Goal: Task Accomplishment & Management: Manage account settings

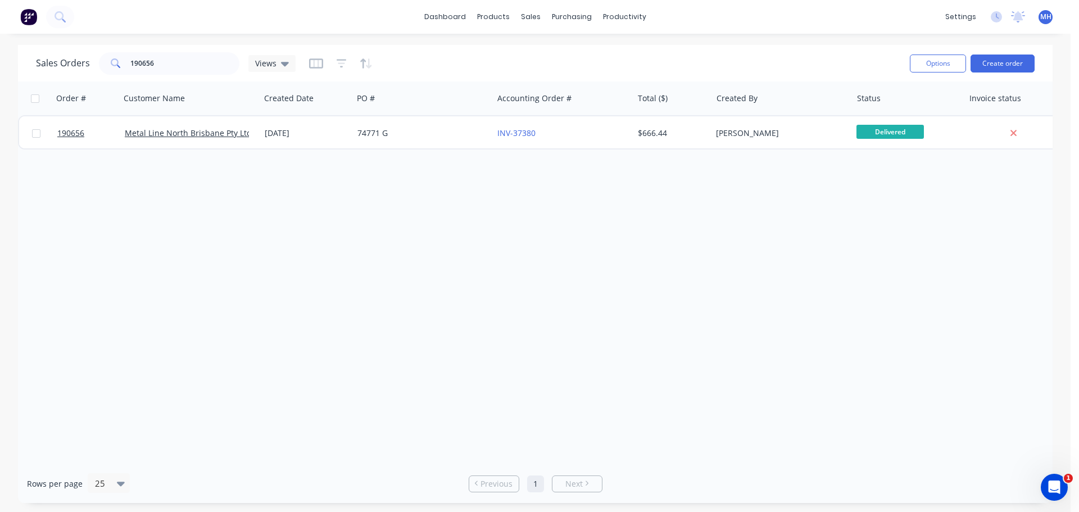
click at [566, 343] on div "Order # Customer Name Created Date PO # Accounting Order # Total ($) Created By…" at bounding box center [535, 273] width 1035 height 383
click at [545, 52] on div at bounding box center [537, 54] width 17 height 10
drag, startPoint x: 777, startPoint y: 35, endPoint x: 750, endPoint y: 39, distance: 27.2
click at [777, 35] on div "dashboard products sales purchasing productivity dashboard products Product Cat…" at bounding box center [535, 256] width 1071 height 512
click at [212, 64] on input "190656" at bounding box center [185, 63] width 110 height 22
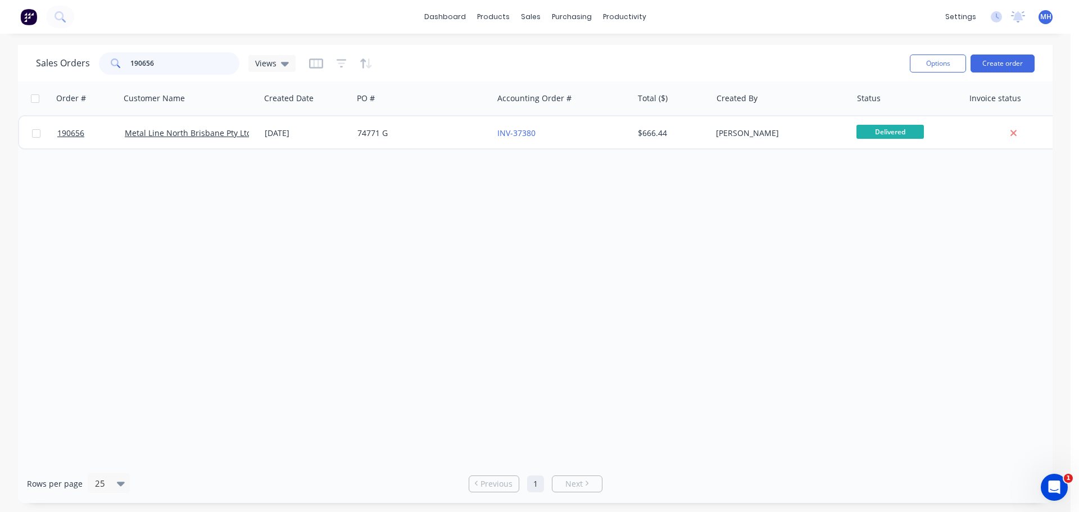
click at [212, 64] on input "190656" at bounding box center [185, 63] width 110 height 22
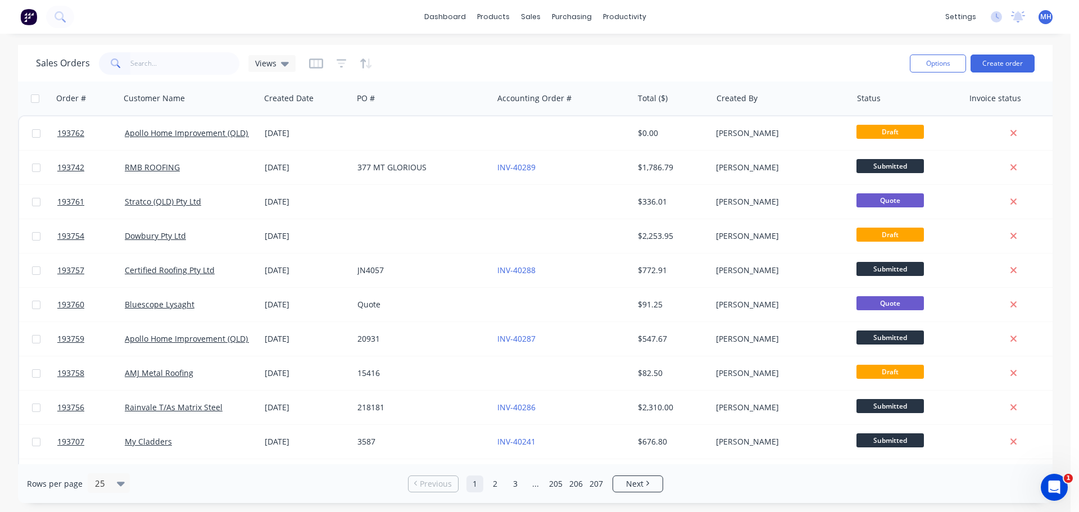
click at [406, 53] on div "Sales Orders Views" at bounding box center [468, 63] width 865 height 28
click at [452, 60] on div "Sales Orders Views" at bounding box center [468, 63] width 865 height 28
click at [523, 65] on div "Sales Orders Views" at bounding box center [468, 63] width 865 height 28
drag, startPoint x: 488, startPoint y: 76, endPoint x: 520, endPoint y: 56, distance: 37.6
click at [520, 56] on div "Sales Orders Views" at bounding box center [468, 63] width 865 height 28
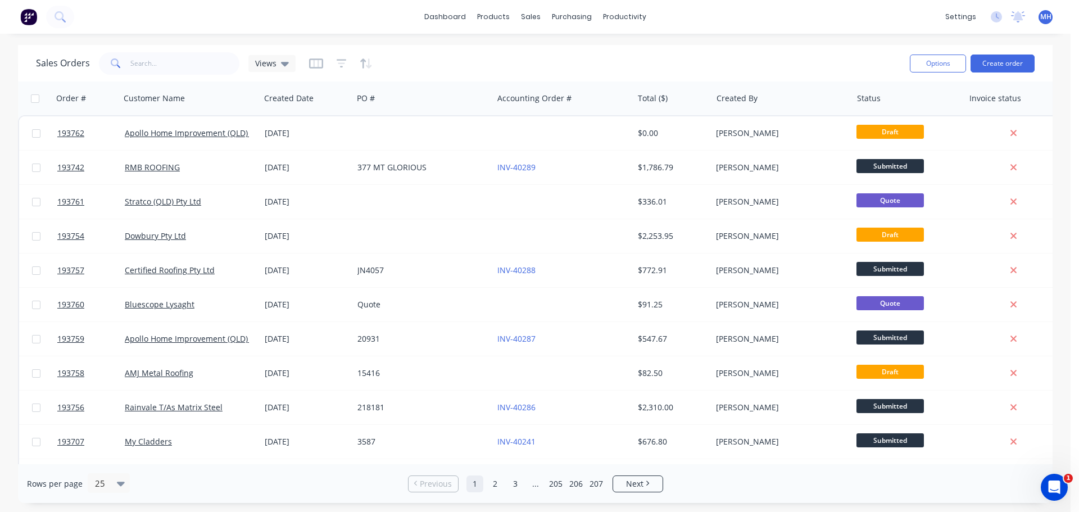
click at [437, 57] on div "Sales Orders Views" at bounding box center [468, 63] width 865 height 28
click at [403, 49] on div "Sales Orders Views Options Create order" at bounding box center [535, 63] width 1035 height 37
click at [408, 66] on div "Sales Orders Views" at bounding box center [468, 63] width 865 height 28
click at [555, 51] on div "Sales Orders" at bounding box center [573, 54] width 46 height 10
click at [423, 57] on div "Sales Orders Views" at bounding box center [468, 63] width 865 height 28
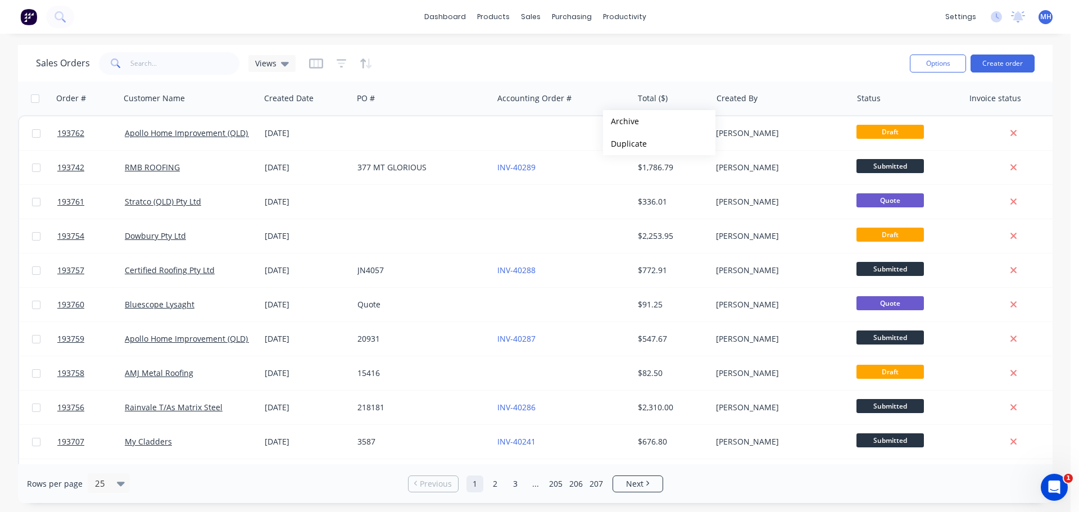
click at [550, 69] on div "Sales Orders Views" at bounding box center [468, 63] width 865 height 28
drag, startPoint x: 440, startPoint y: 59, endPoint x: 417, endPoint y: 61, distance: 23.1
click at [417, 61] on div "Sales Orders Views" at bounding box center [468, 63] width 865 height 28
click at [184, 62] on input "text" at bounding box center [185, 63] width 110 height 22
click at [418, 57] on div "Sales Orders Views" at bounding box center [468, 63] width 865 height 28
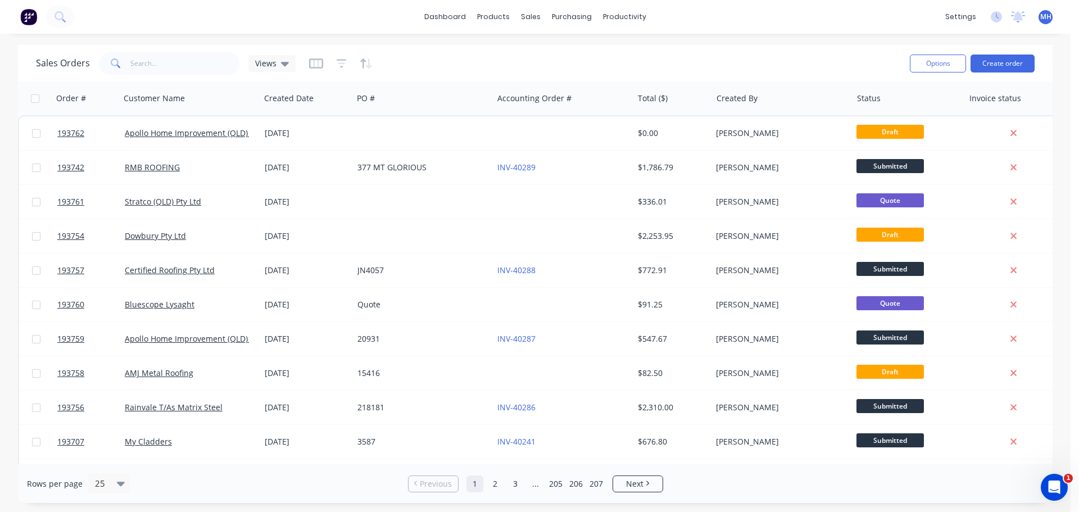
click at [195, 76] on div "Sales Orders Views" at bounding box center [468, 63] width 865 height 28
click at [194, 67] on input "text" at bounding box center [185, 63] width 110 height 22
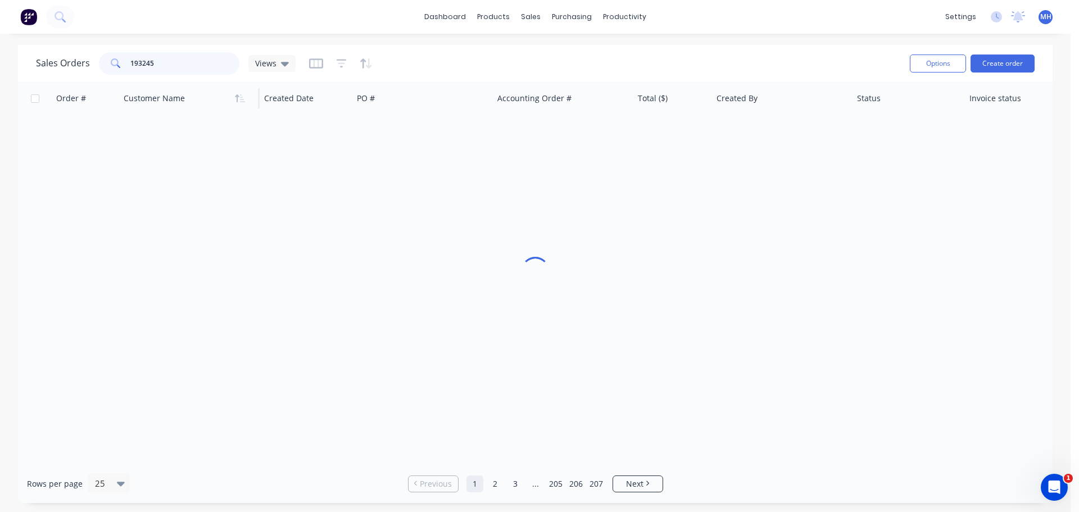
type input "193245"
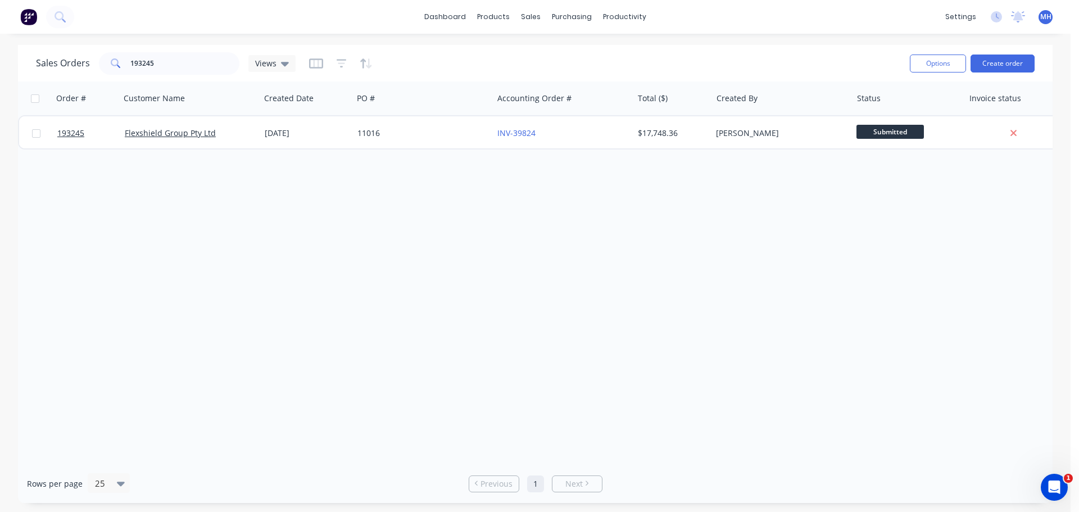
click at [374, 268] on div "Order # Customer Name Created Date PO # Accounting Order # Total ($) Created By…" at bounding box center [535, 273] width 1035 height 383
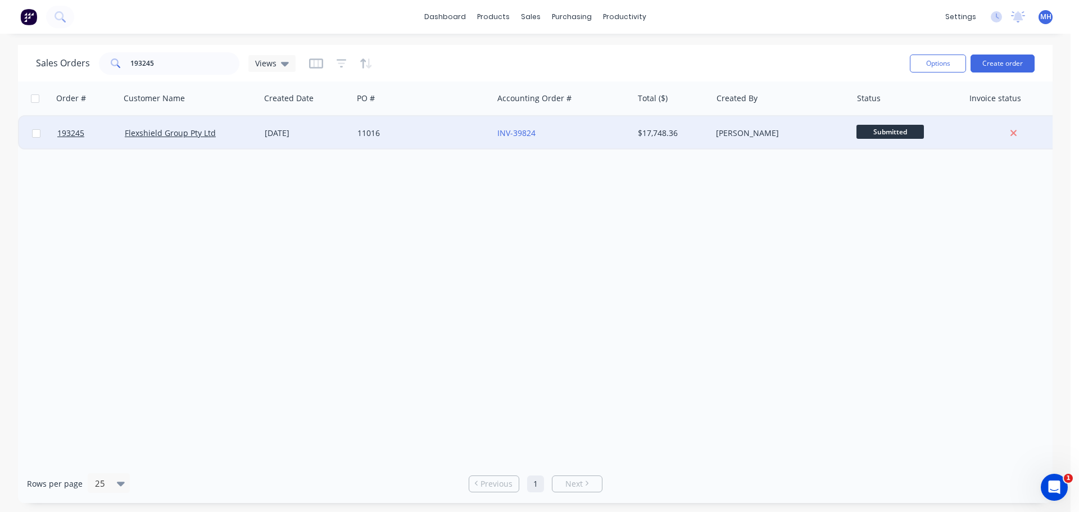
click at [421, 132] on div "11016" at bounding box center [419, 133] width 125 height 11
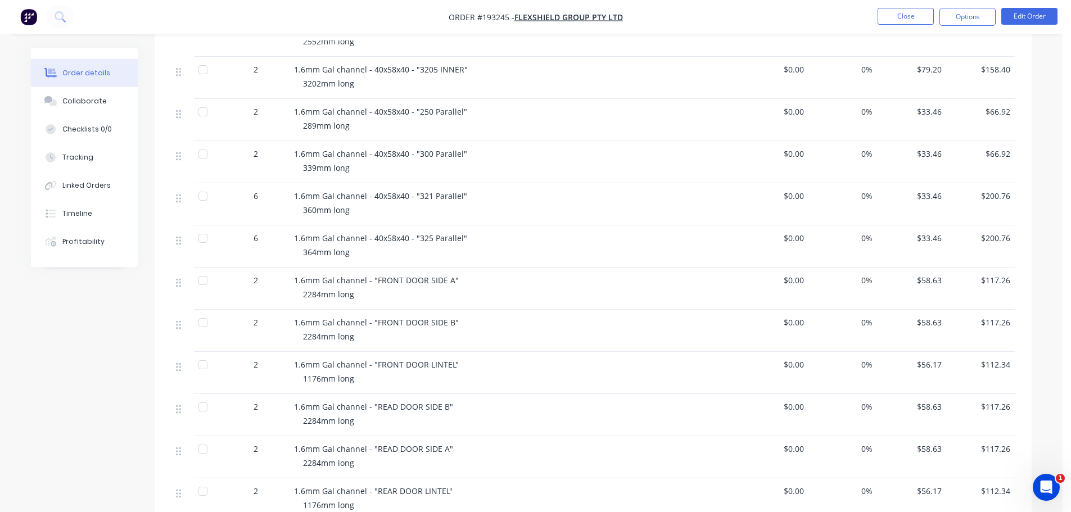
scroll to position [1817, 0]
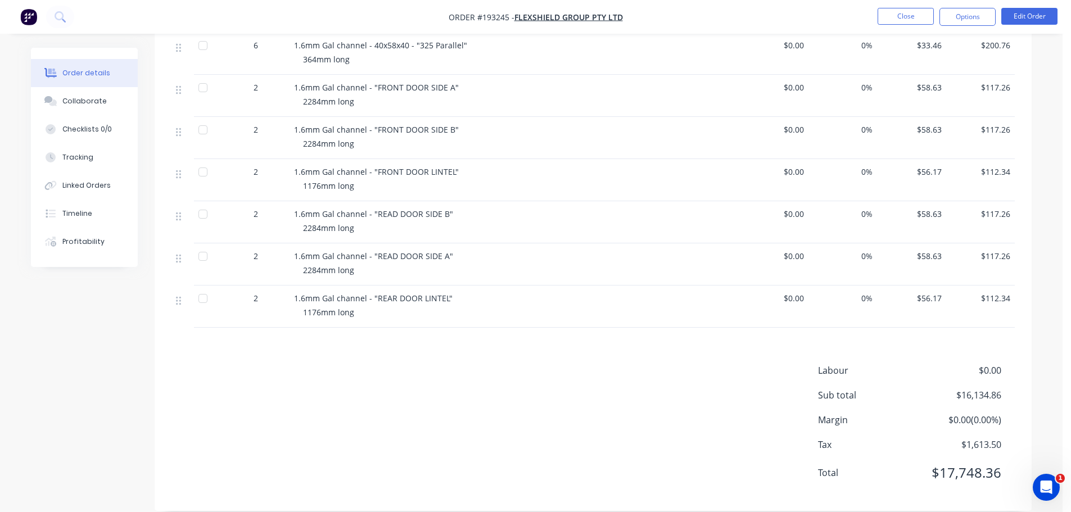
click at [1029, 7] on nav "Order #193245 - Flexshield Group Pty Ltd Close Options Edit Order" at bounding box center [535, 17] width 1071 height 34
click at [1027, 10] on button "Edit Order" at bounding box center [1029, 16] width 56 height 17
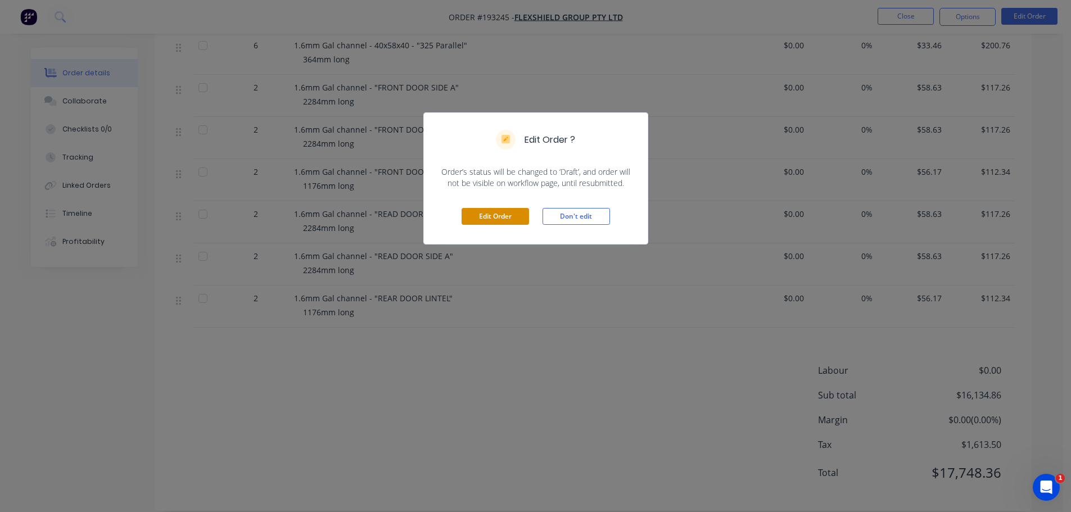
click at [478, 216] on button "Edit Order" at bounding box center [494, 216] width 67 height 17
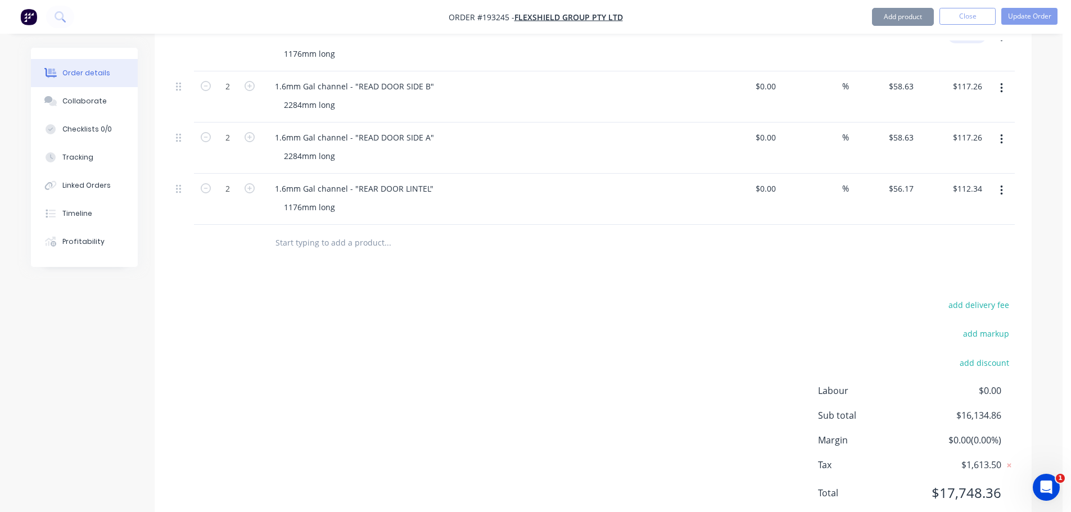
scroll to position [2075, 0]
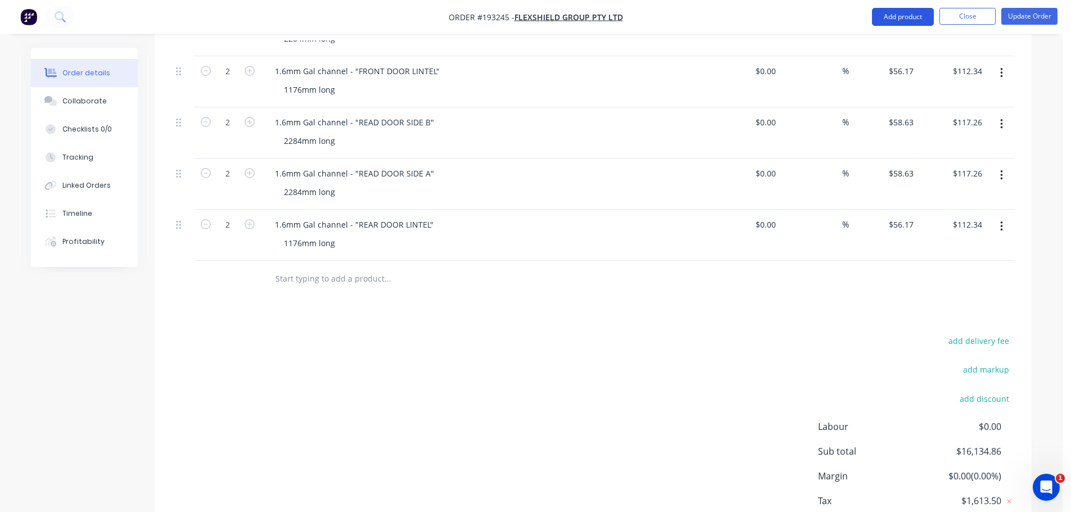
click at [901, 20] on button "Add product" at bounding box center [903, 17] width 62 height 18
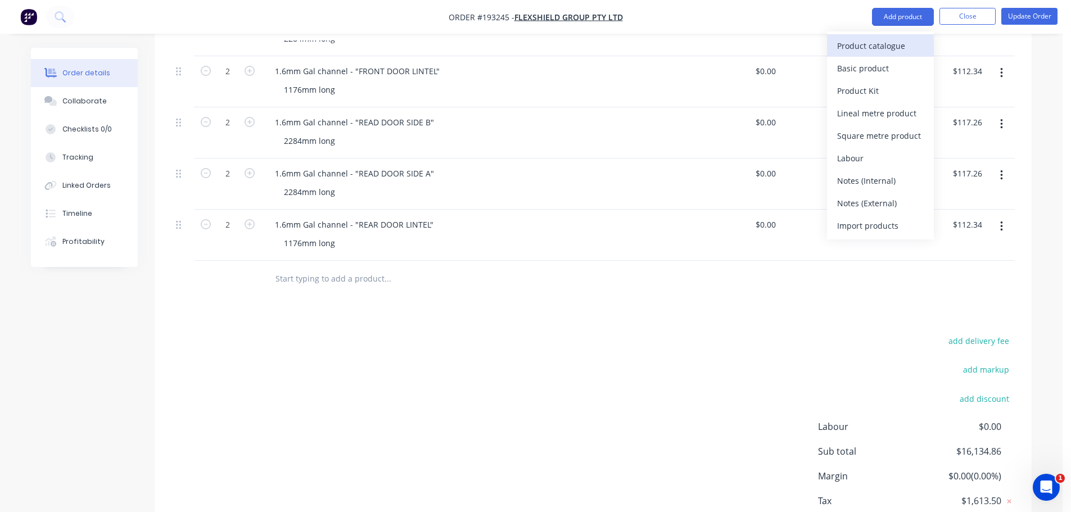
click at [902, 43] on div "Product catalogue" at bounding box center [880, 46] width 87 height 16
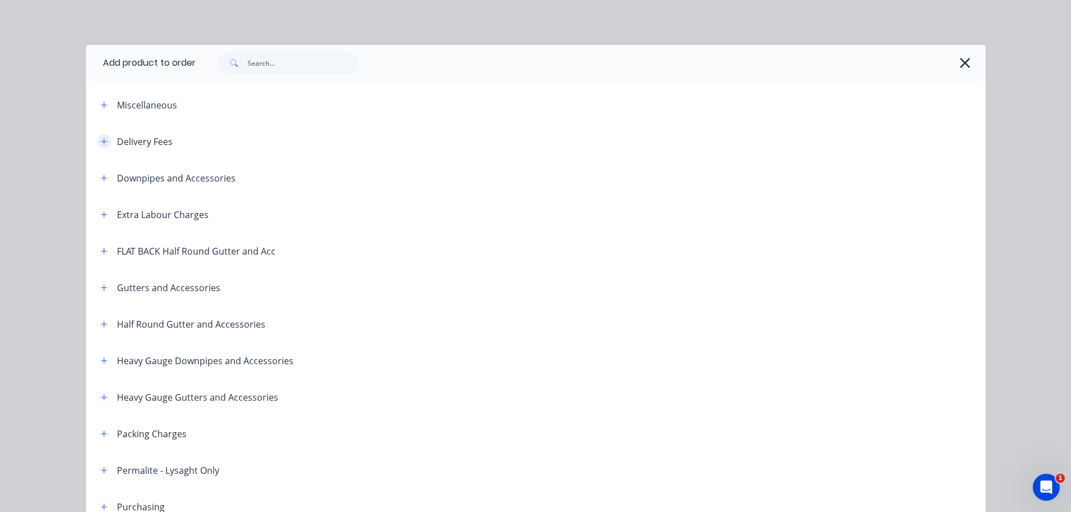
drag, startPoint x: 94, startPoint y: 142, endPoint x: 183, endPoint y: 159, distance: 89.7
click at [97, 143] on button "button" at bounding box center [104, 141] width 14 height 14
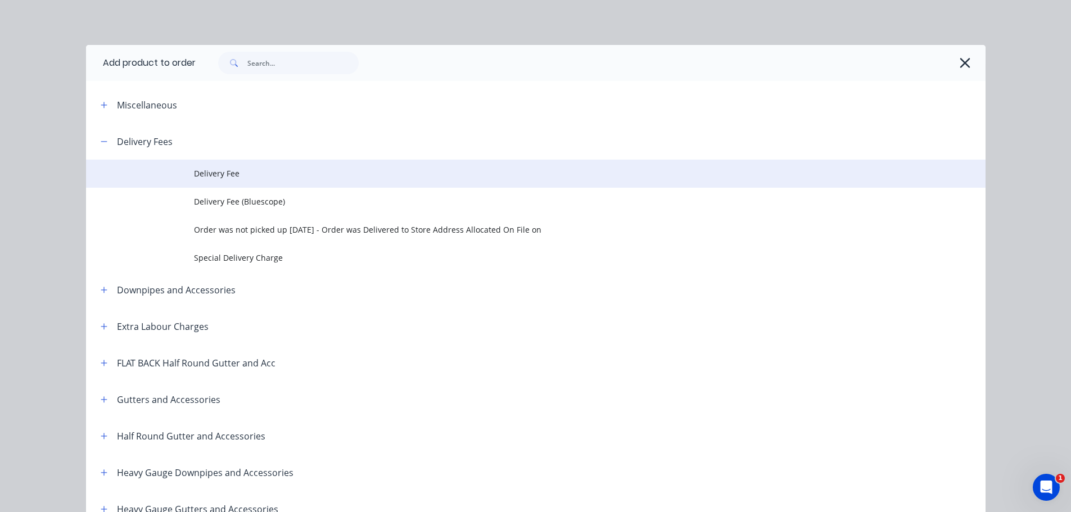
click at [219, 163] on td "Delivery Fee" at bounding box center [589, 174] width 791 height 28
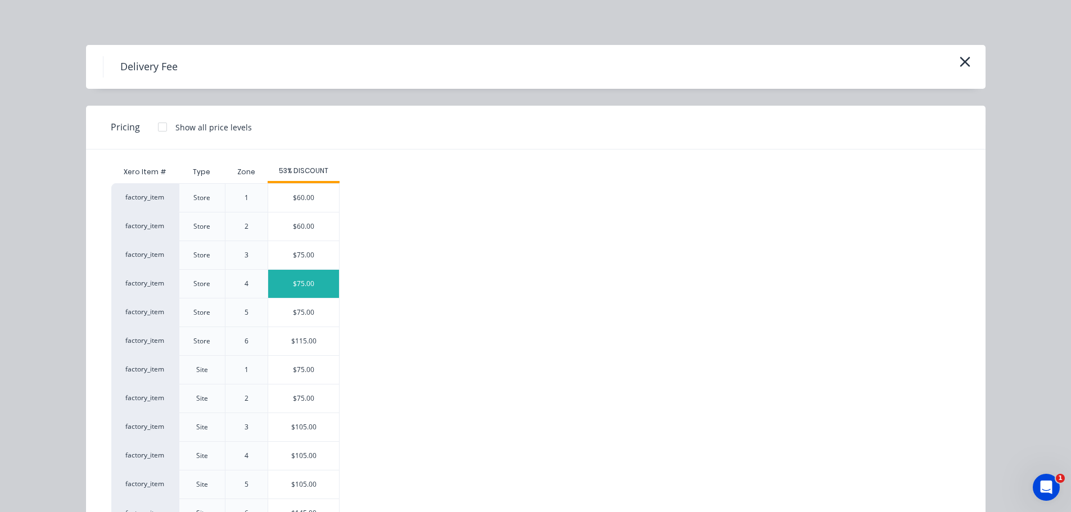
click at [312, 290] on div "$75.00" at bounding box center [303, 284] width 71 height 28
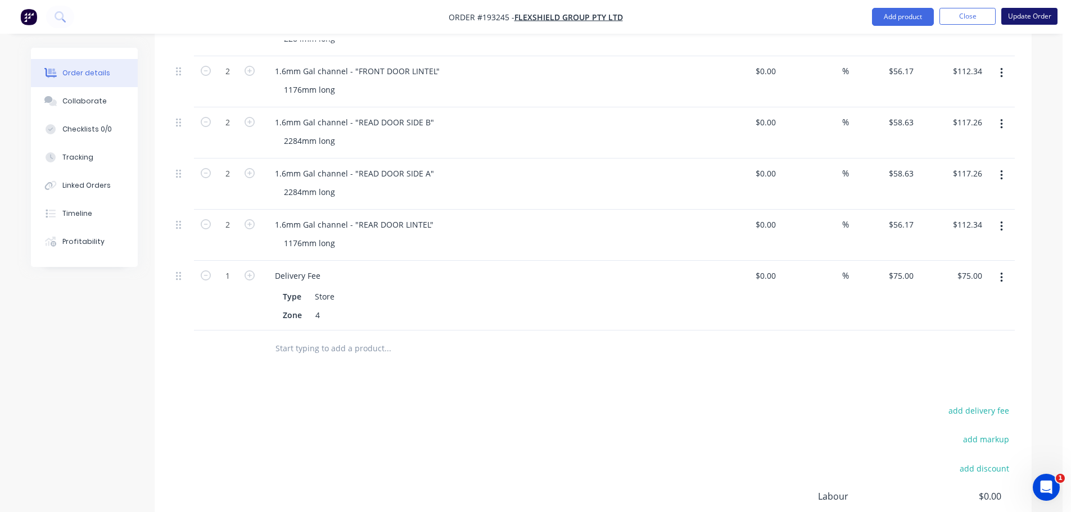
click at [1034, 15] on button "Update Order" at bounding box center [1029, 16] width 56 height 17
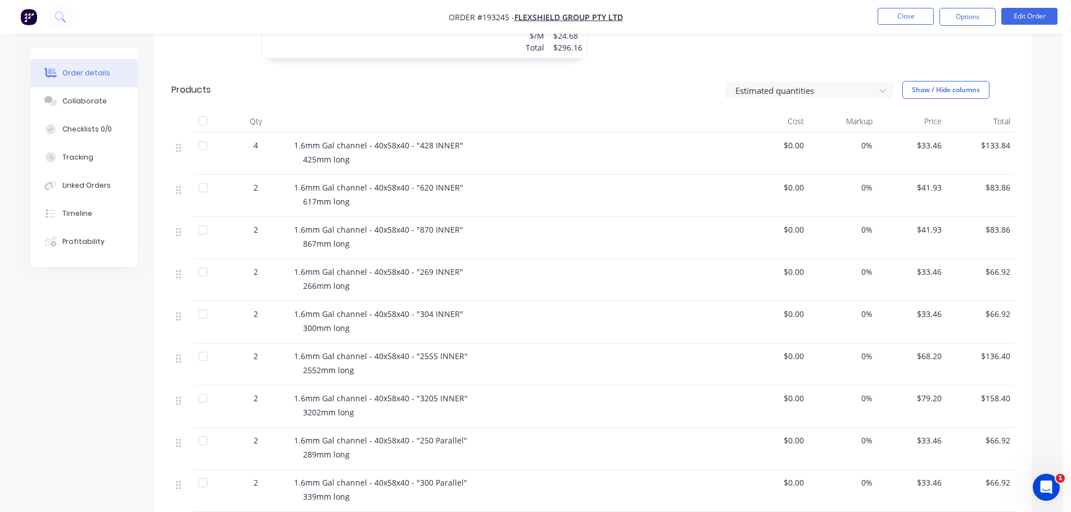
scroll to position [1882, 0]
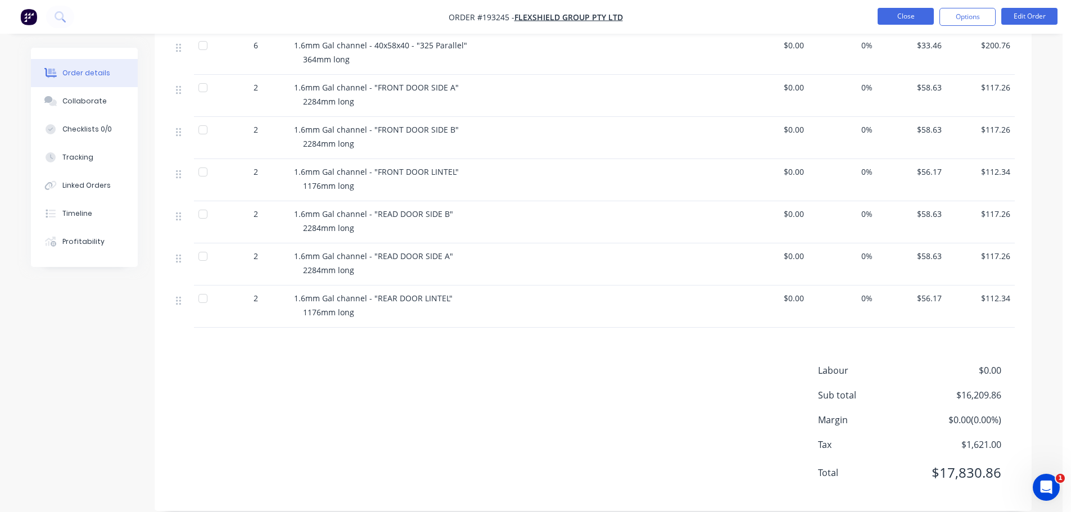
click at [925, 13] on button "Close" at bounding box center [905, 16] width 56 height 17
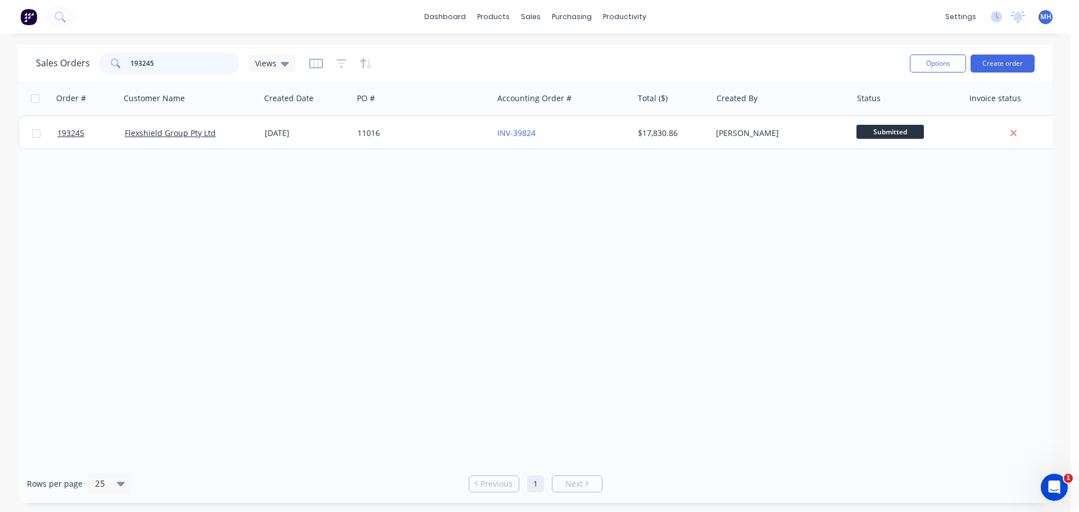
click at [169, 53] on input "193245" at bounding box center [185, 63] width 110 height 22
click at [191, 61] on input "193301" at bounding box center [185, 63] width 110 height 22
type input "193301"
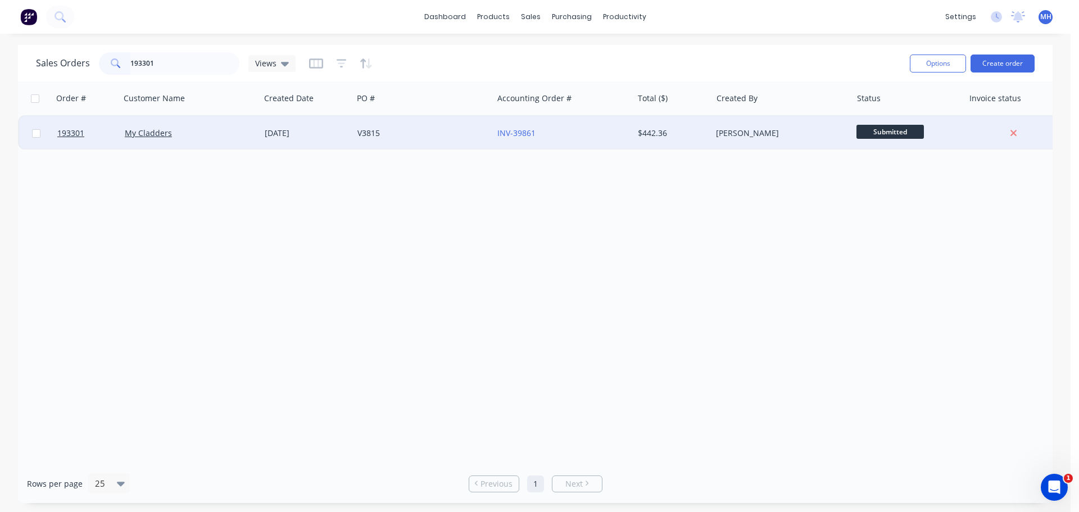
click at [233, 143] on div "My Cladders" at bounding box center [190, 133] width 140 height 34
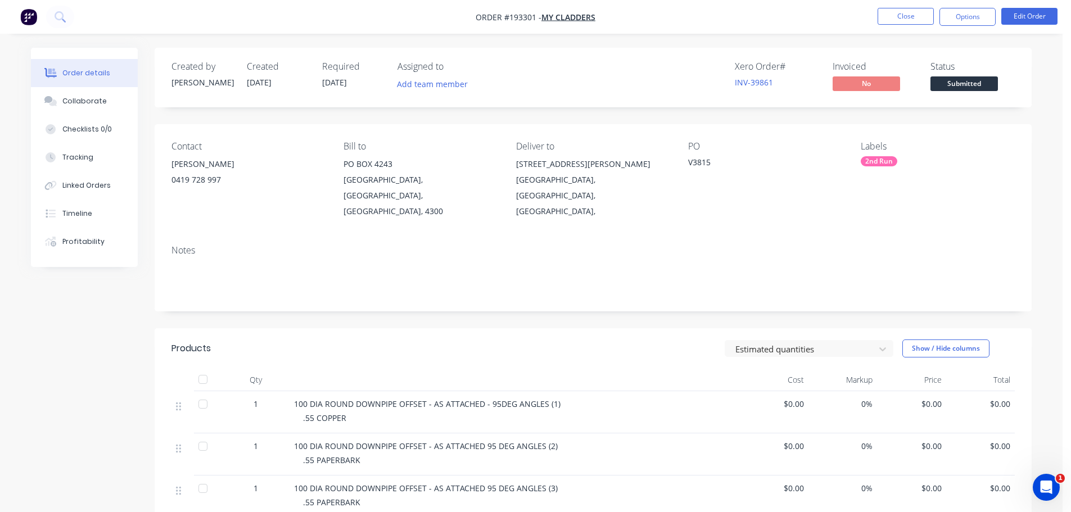
click at [429, 339] on div "Estimated quantities Show / Hide columns" at bounding box center [683, 348] width 664 height 18
click at [718, 293] on div "Notes" at bounding box center [593, 273] width 877 height 75
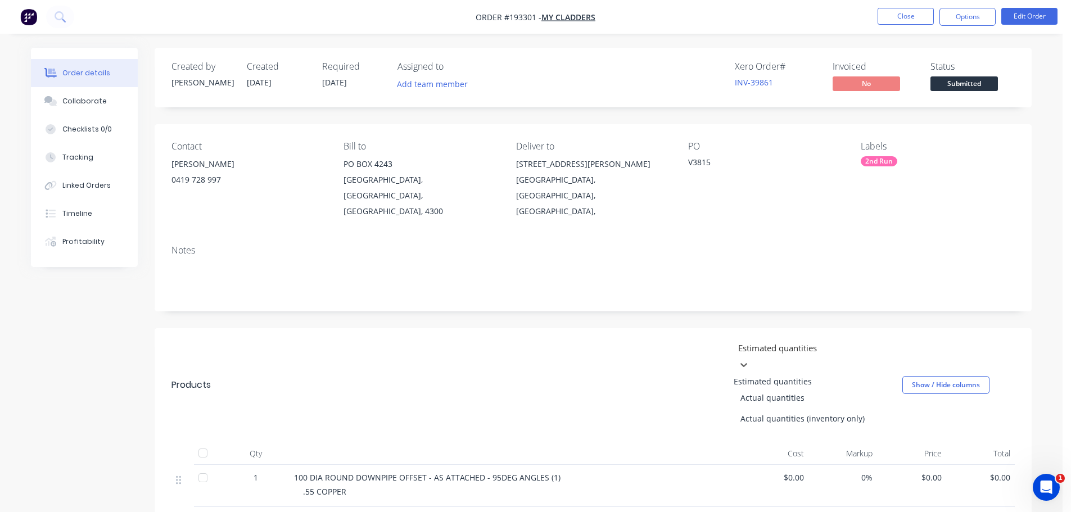
click at [822, 341] on div at bounding box center [818, 348] width 162 height 14
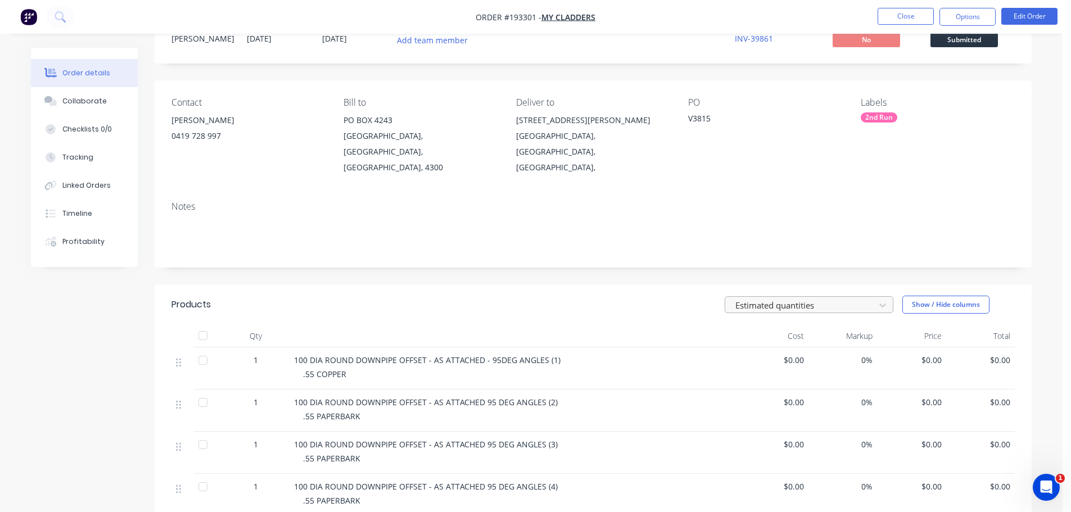
scroll to position [56, 0]
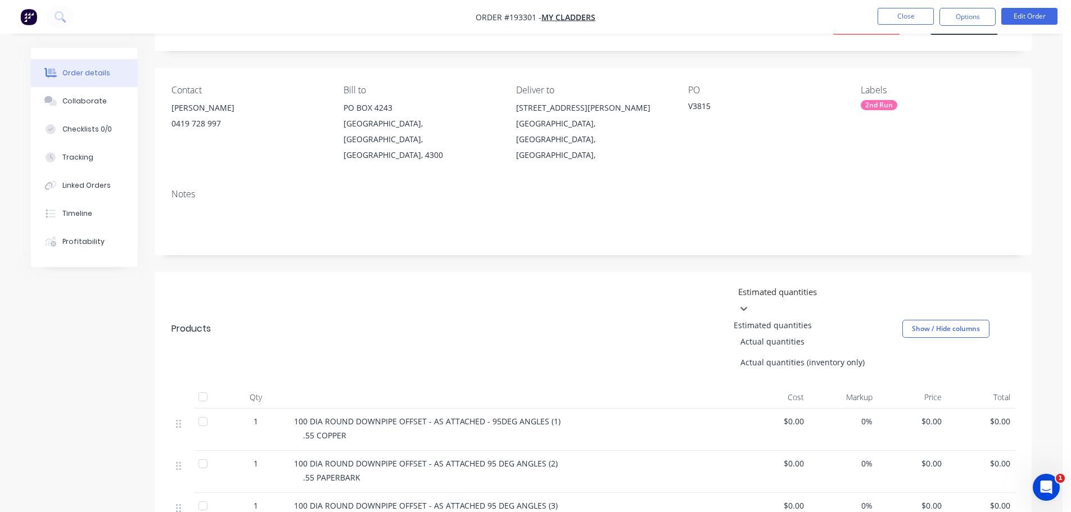
click at [792, 284] on div at bounding box center [818, 291] width 162 height 14
click at [781, 272] on header "Products 3 results available. Use Up and Down to choose options, press Enter to…" at bounding box center [593, 329] width 877 height 114
click at [780, 284] on div at bounding box center [818, 291] width 162 height 14
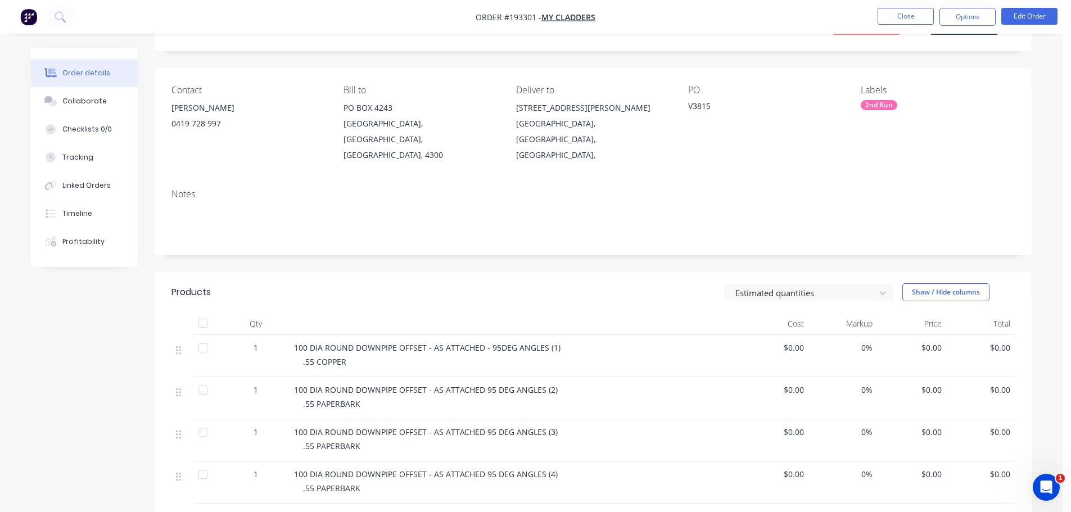
click at [775, 272] on header "Products Estimated quantities Show / Hide columns" at bounding box center [593, 292] width 877 height 40
click at [363, 272] on header "Products Estimated quantities Show / Hide columns" at bounding box center [593, 292] width 877 height 40
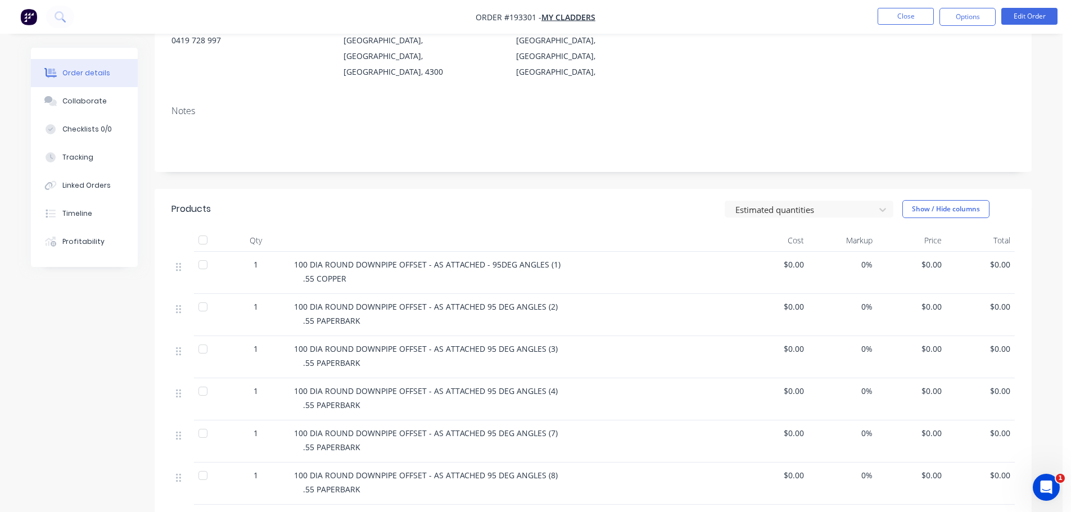
scroll to position [112, 0]
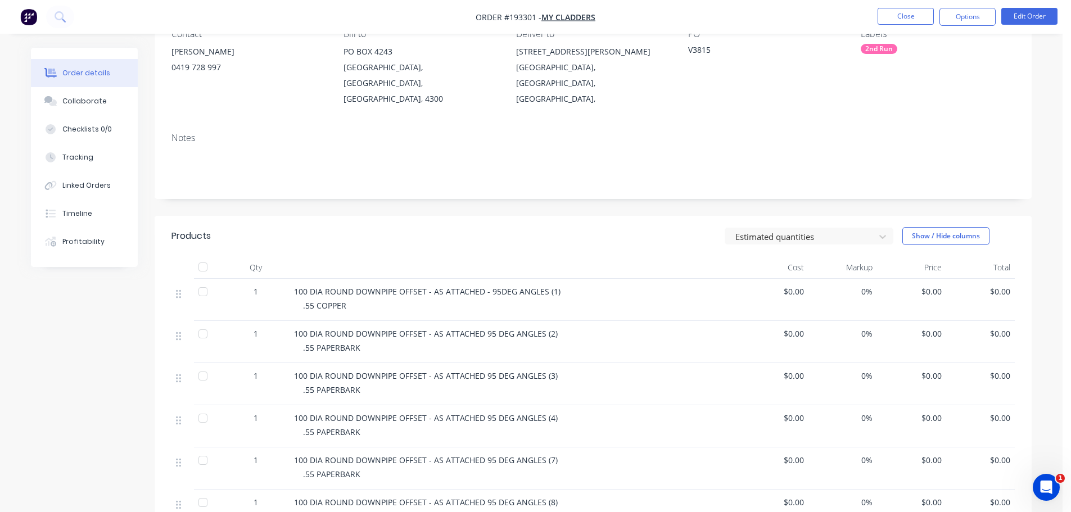
click at [563, 233] on header "Products Estimated quantities Show / Hide columns" at bounding box center [593, 236] width 877 height 40
click at [559, 227] on div "Estimated quantities Show / Hide columns" at bounding box center [683, 236] width 664 height 18
drag, startPoint x: 546, startPoint y: 223, endPoint x: 549, endPoint y: 217, distance: 6.8
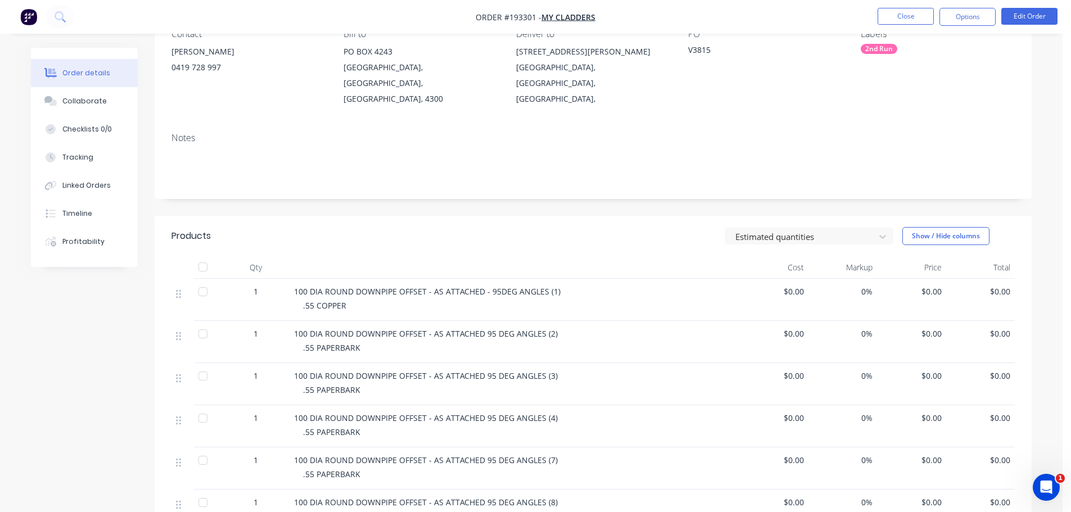
click at [546, 227] on div "Estimated quantities Show / Hide columns" at bounding box center [683, 236] width 664 height 18
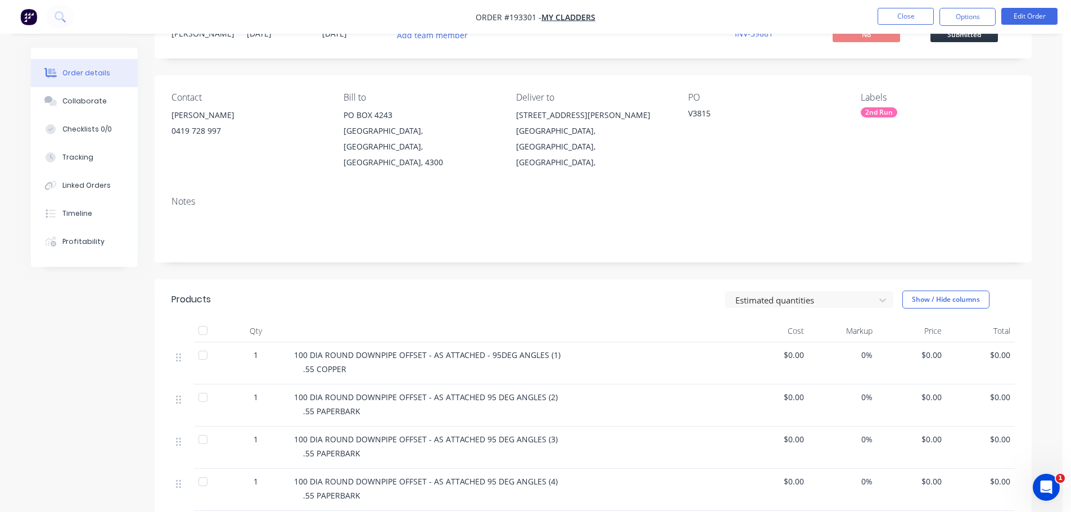
scroll to position [0, 0]
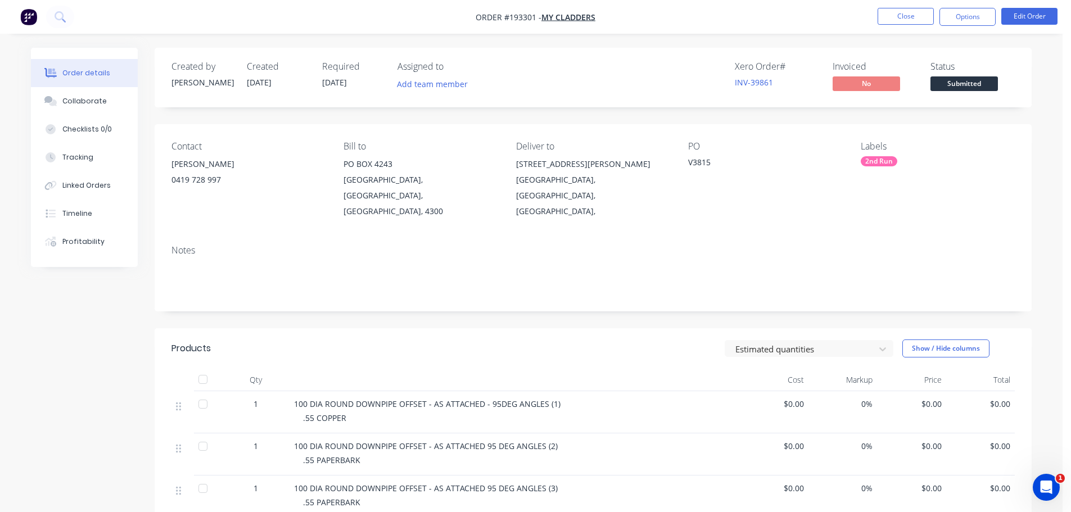
click at [645, 328] on header "Products Estimated quantities Show / Hide columns" at bounding box center [593, 348] width 877 height 40
click at [650, 339] on div "Estimated quantities Show / Hide columns" at bounding box center [683, 348] width 664 height 18
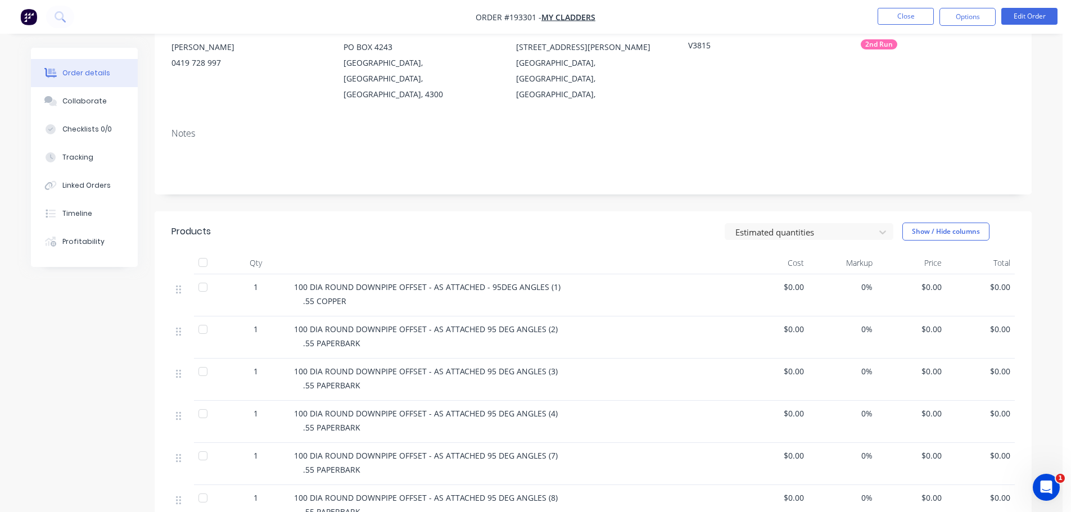
scroll to position [169, 0]
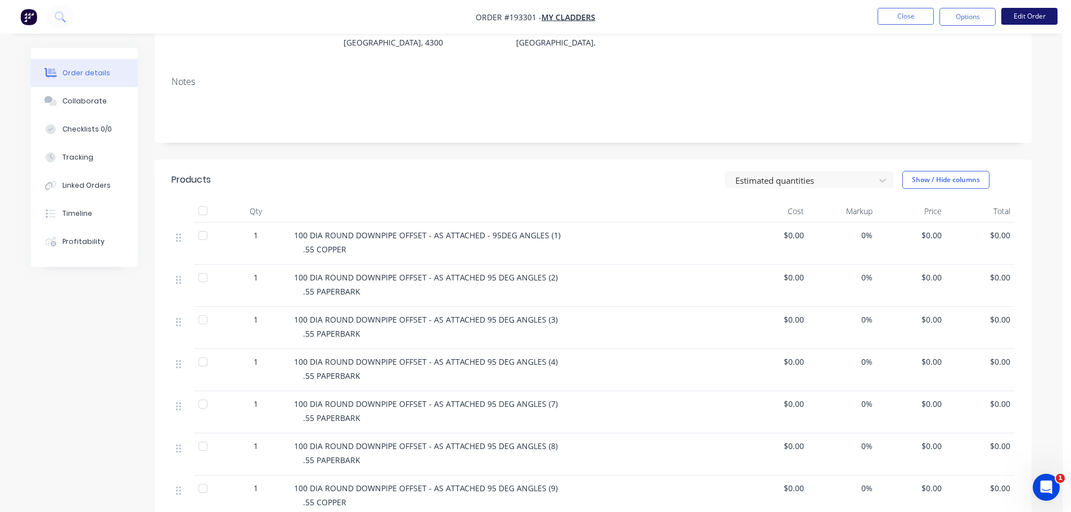
click at [1020, 17] on button "Edit Order" at bounding box center [1029, 16] width 56 height 17
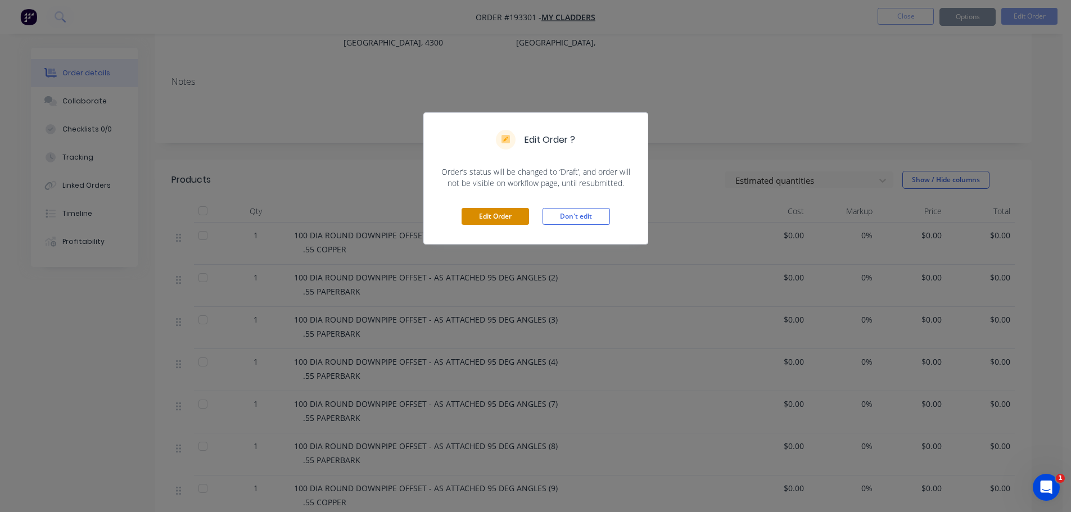
click at [496, 218] on button "Edit Order" at bounding box center [494, 216] width 67 height 17
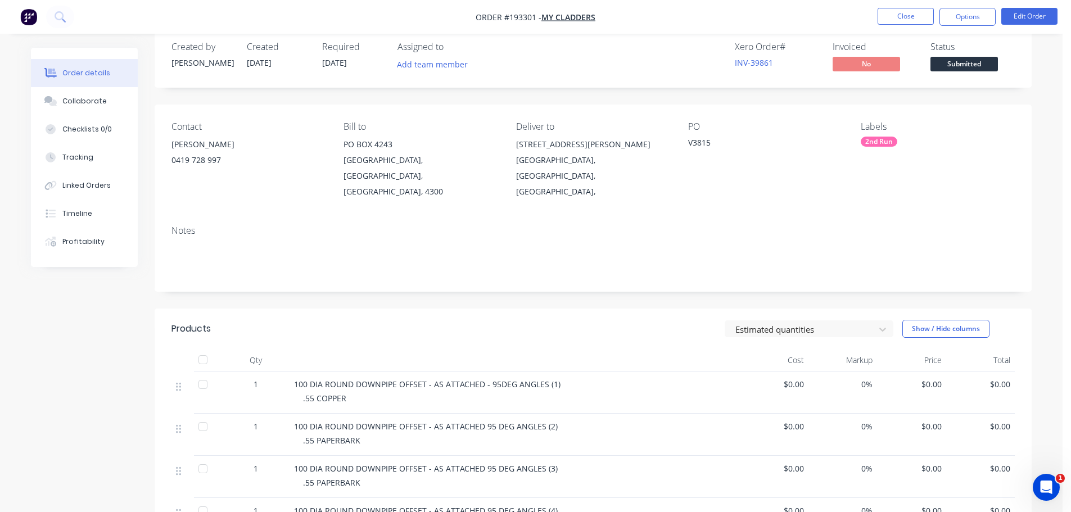
scroll to position [0, 0]
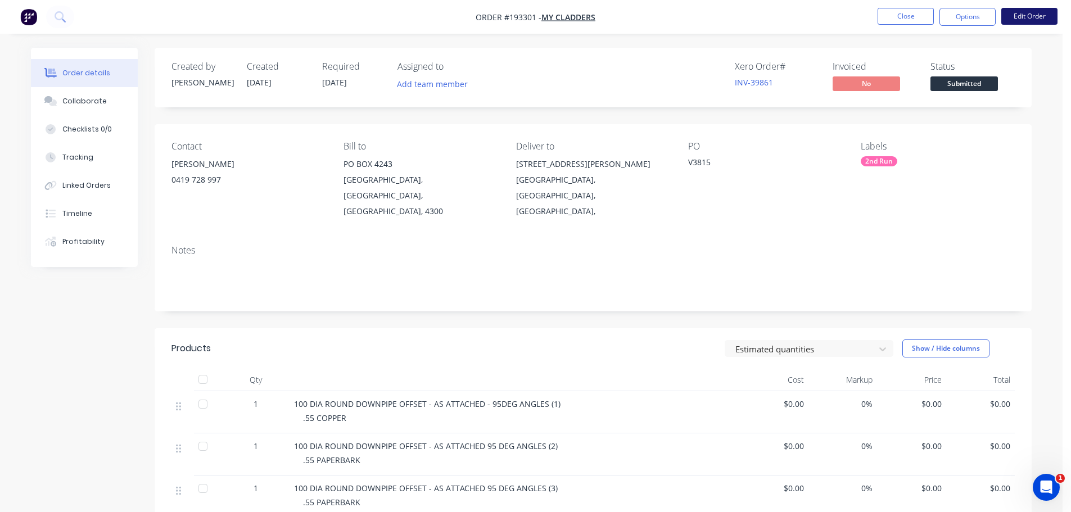
click at [1015, 8] on button "Edit Order" at bounding box center [1029, 16] width 56 height 17
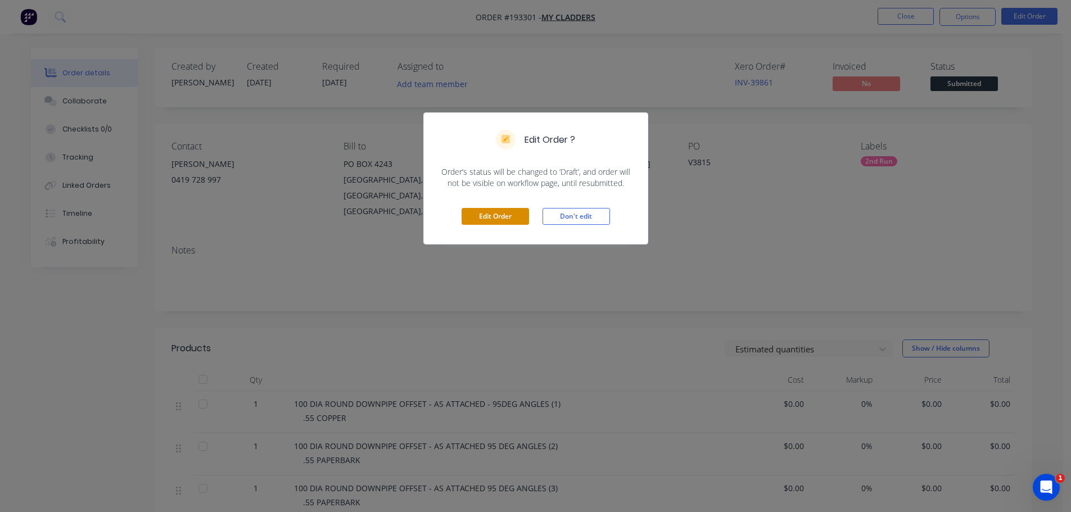
click at [497, 213] on button "Edit Order" at bounding box center [494, 216] width 67 height 17
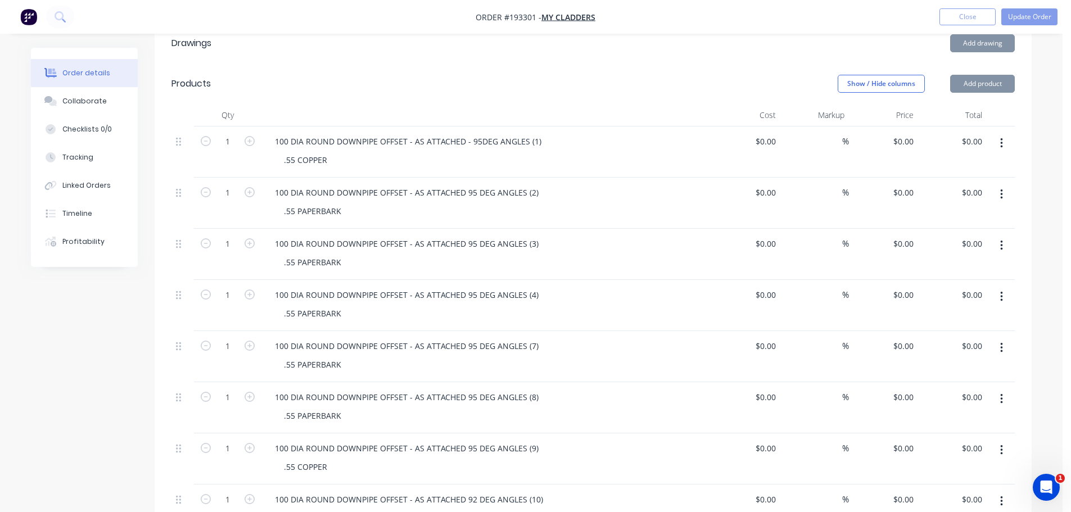
scroll to position [169, 0]
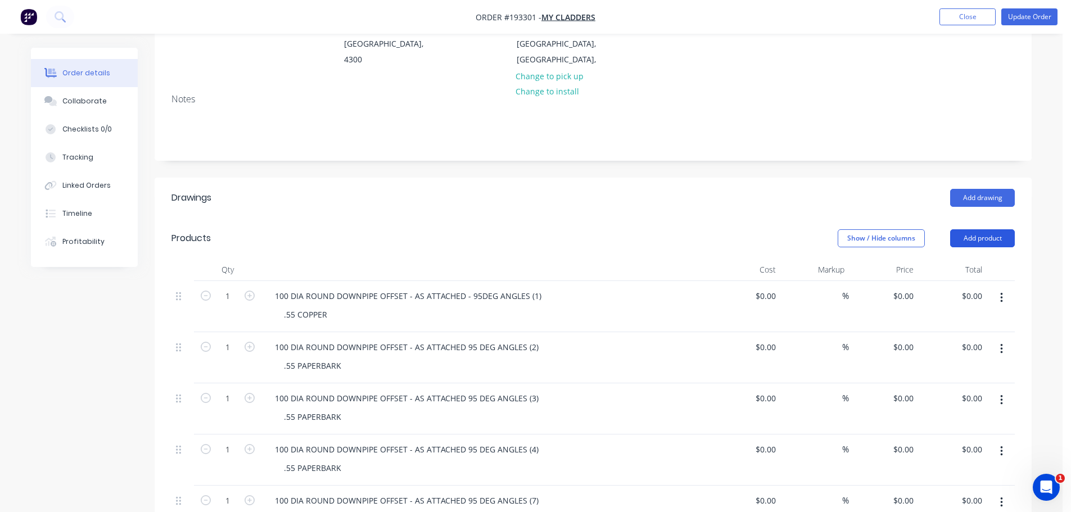
click at [980, 229] on button "Add product" at bounding box center [982, 238] width 65 height 18
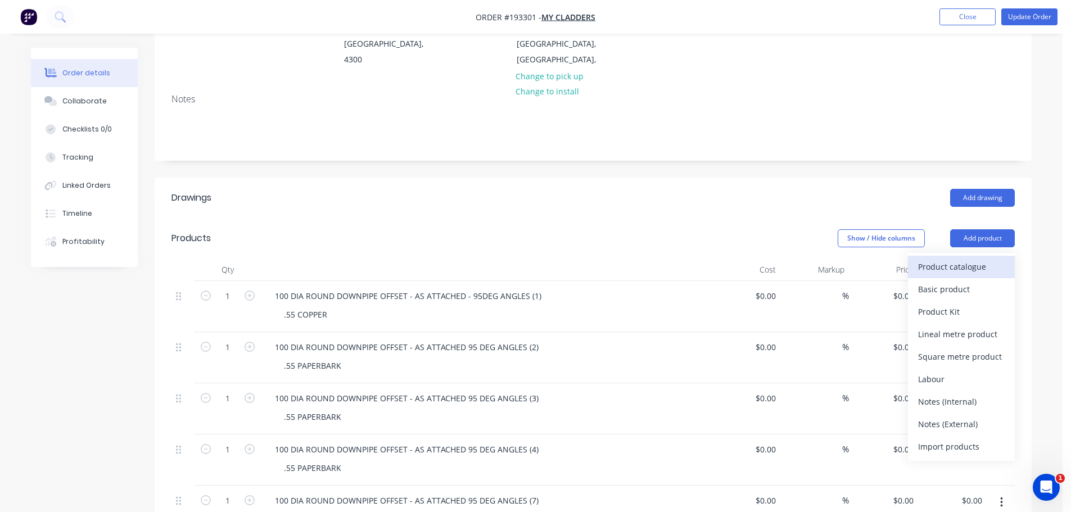
click at [959, 259] on div "Product catalogue" at bounding box center [961, 267] width 87 height 16
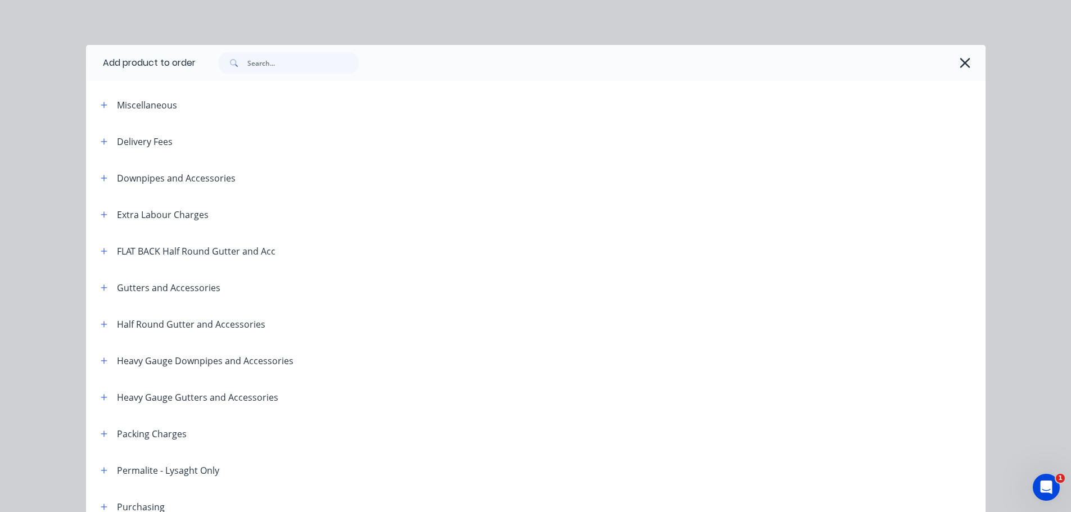
click at [101, 181] on icon "button" at bounding box center [104, 178] width 7 height 8
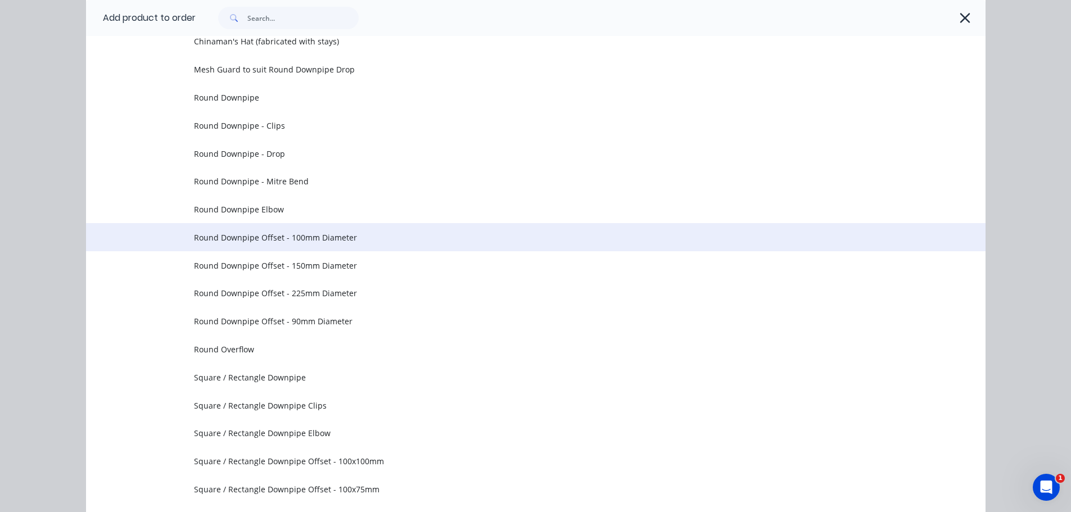
click at [311, 243] on td "Round Downpipe Offset - 100mm Diameter" at bounding box center [589, 237] width 791 height 28
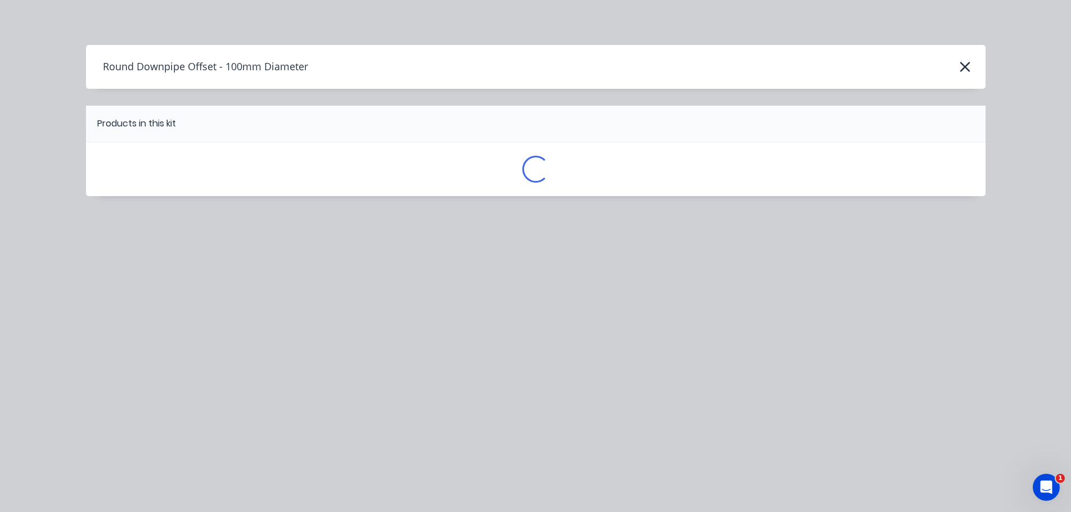
scroll to position [0, 0]
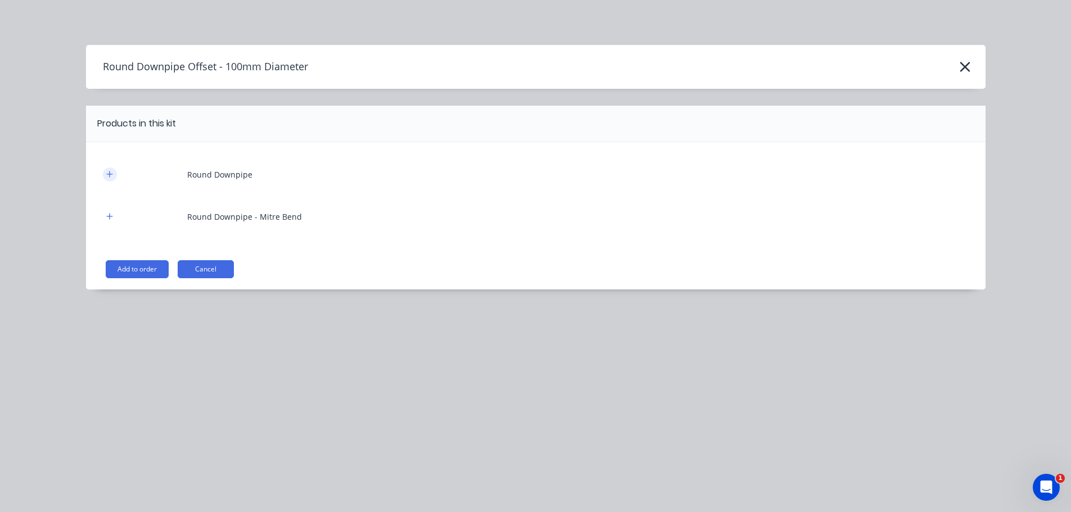
click at [111, 173] on icon "button" at bounding box center [109, 174] width 7 height 8
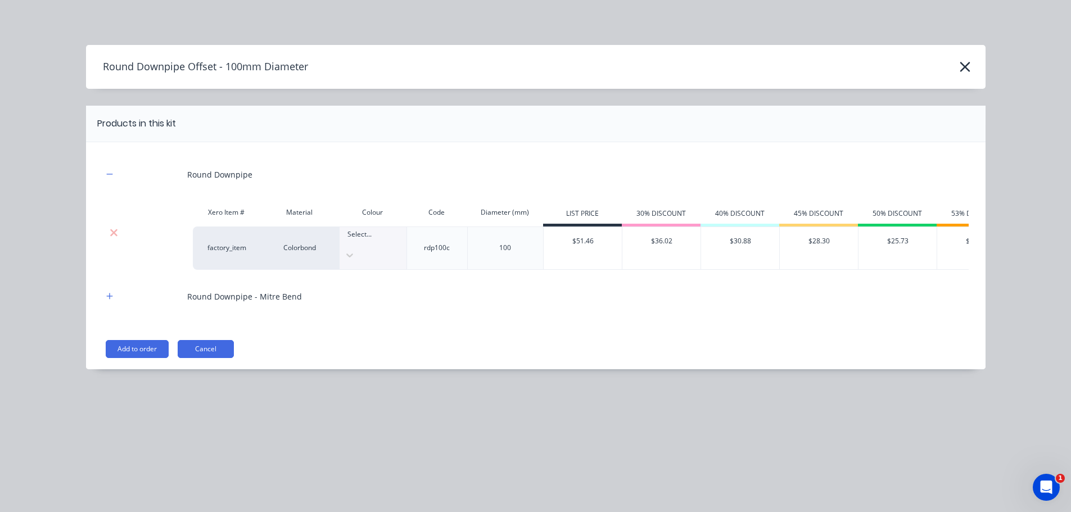
click at [368, 233] on div "Select..." at bounding box center [372, 248] width 67 height 42
click at [141, 387] on div "Paperbark" at bounding box center [70, 397] width 141 height 21
click at [110, 293] on icon "button" at bounding box center [109, 296] width 6 height 6
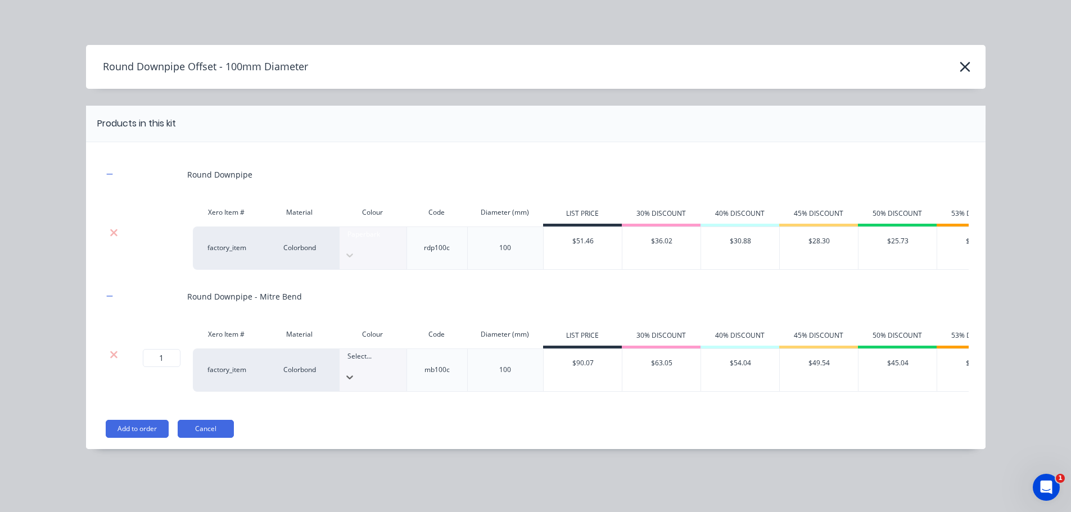
click at [374, 351] on div "Select..." at bounding box center [372, 356] width 67 height 15
click at [134, 423] on button "Add to order" at bounding box center [137, 429] width 63 height 18
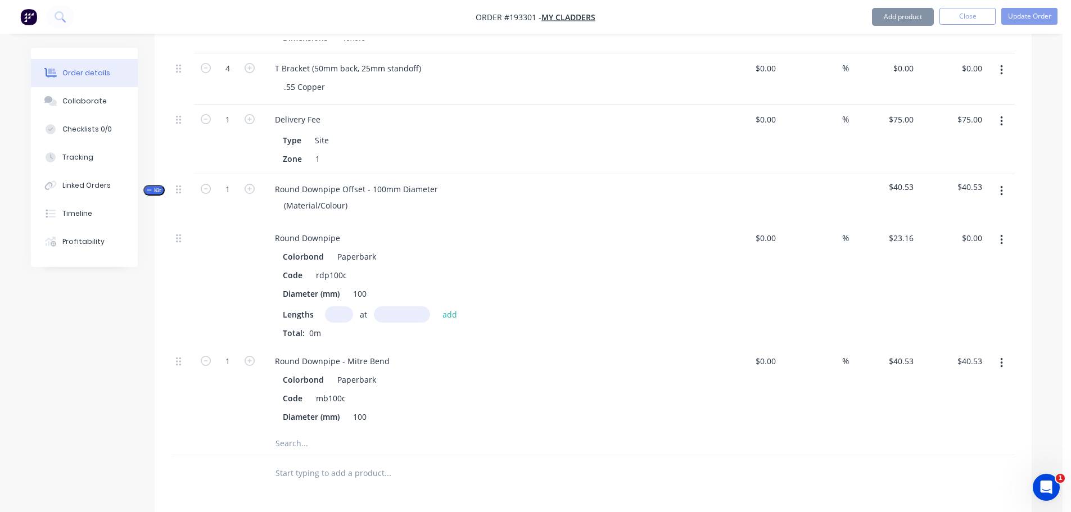
scroll to position [1217, 0]
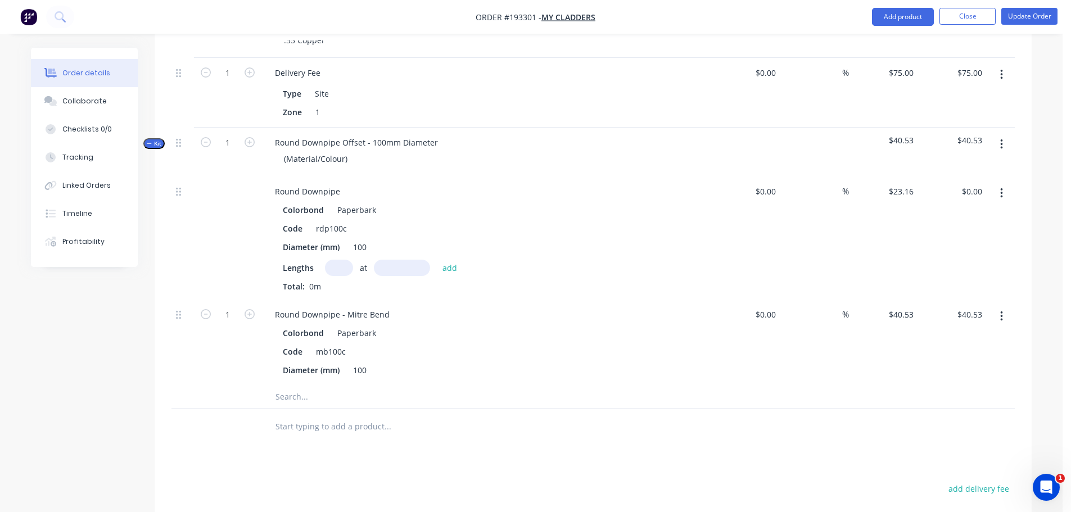
click at [337, 260] on input "text" at bounding box center [339, 268] width 28 height 16
click at [343, 260] on input "text" at bounding box center [339, 268] width 28 height 16
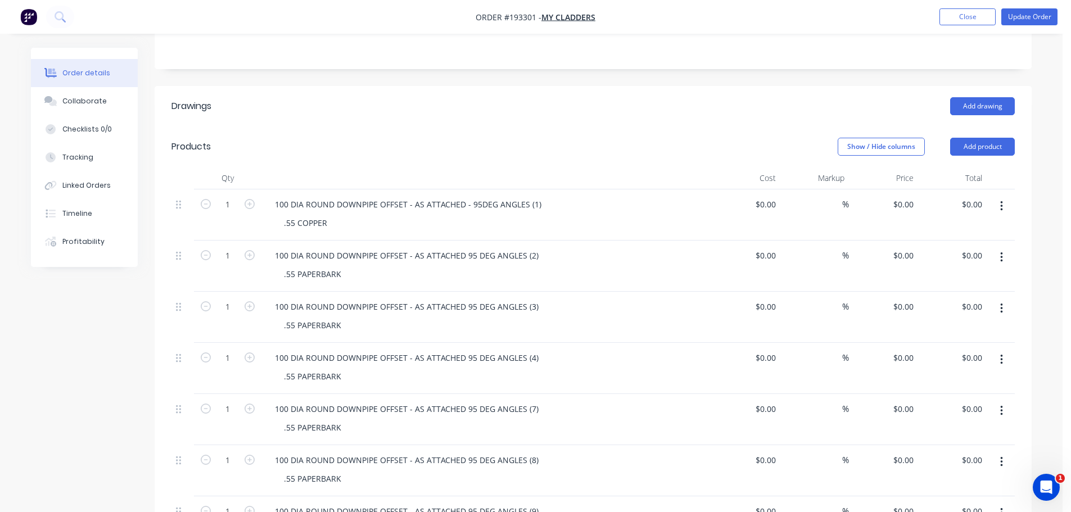
scroll to position [261, 0]
click at [352, 246] on div "100 DIA ROUND DOWNPIPE OFFSET - AS ATTACHED 95 DEG ANGLES (2)" at bounding box center [407, 254] width 282 height 16
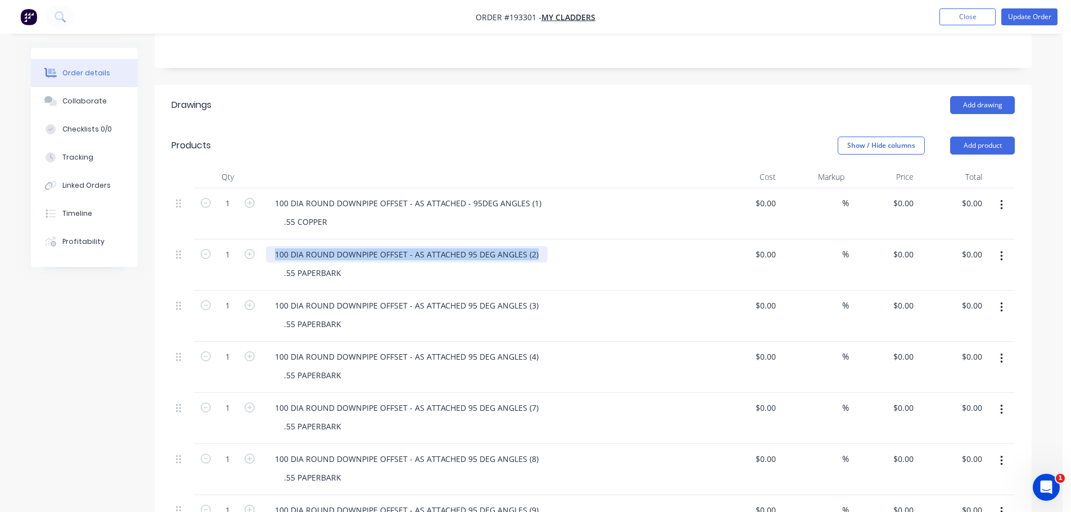
click at [352, 246] on div "100 DIA ROUND DOWNPIPE OFFSET - AS ATTACHED 95 DEG ANGLES (2)" at bounding box center [407, 254] width 282 height 16
copy div "100 DIA ROUND DOWNPIPE OFFSET - AS ATTACHED 95 DEG ANGLES (2)"
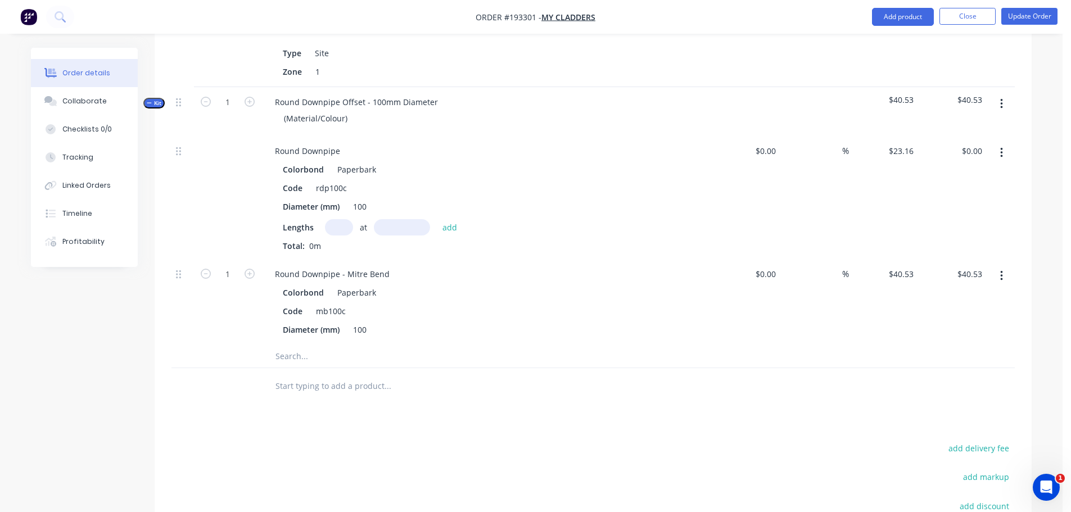
scroll to position [1084, 0]
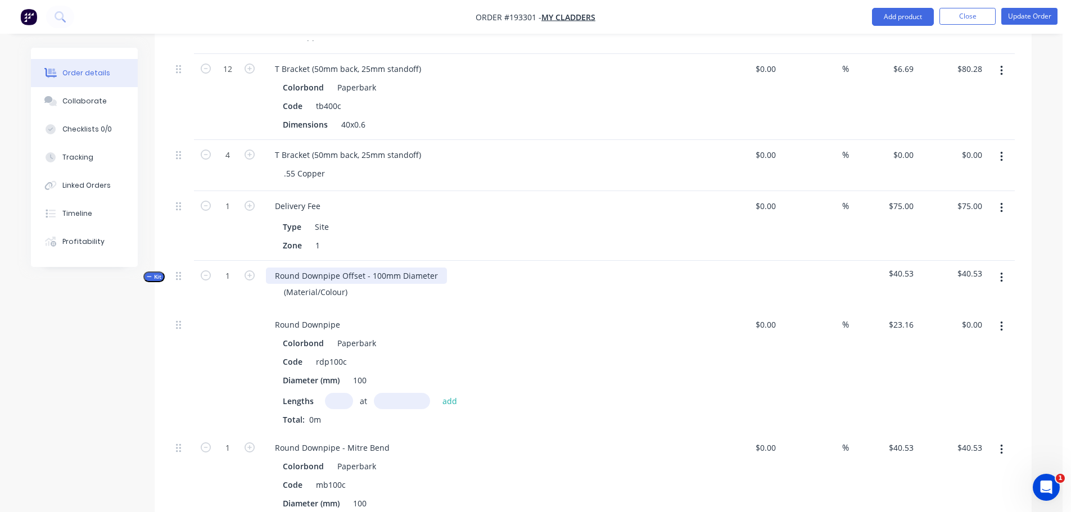
click at [359, 268] on div "Round Downpipe Offset - 100mm Diameter" at bounding box center [356, 276] width 181 height 16
click at [358, 268] on div "Round Downpipe Offset - 100mm Diameter" at bounding box center [356, 276] width 181 height 16
click at [357, 268] on div "Round Downpipe Offset - 100mm Diameter" at bounding box center [356, 276] width 181 height 16
paste div
click at [320, 284] on div "(Material/Colour)" at bounding box center [316, 292] width 82 height 16
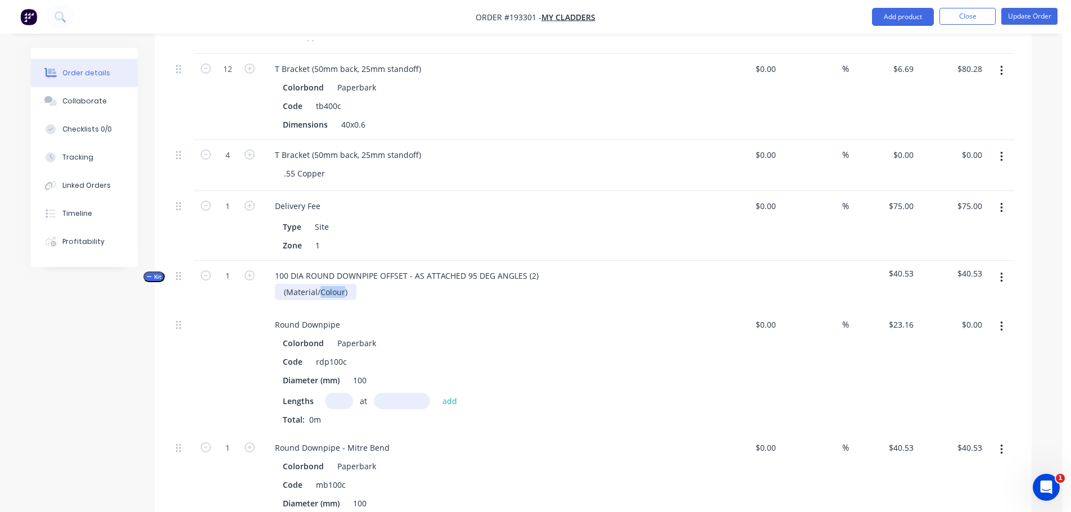
click at [320, 284] on div "(Material/Colour)" at bounding box center [316, 292] width 82 height 16
click at [346, 393] on input "text" at bounding box center [339, 401] width 28 height 16
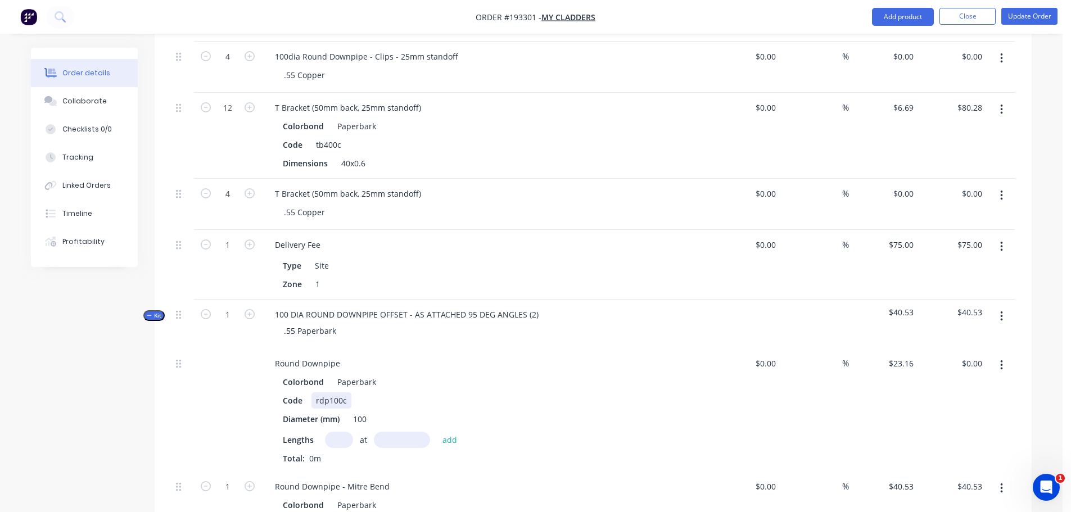
scroll to position [1027, 0]
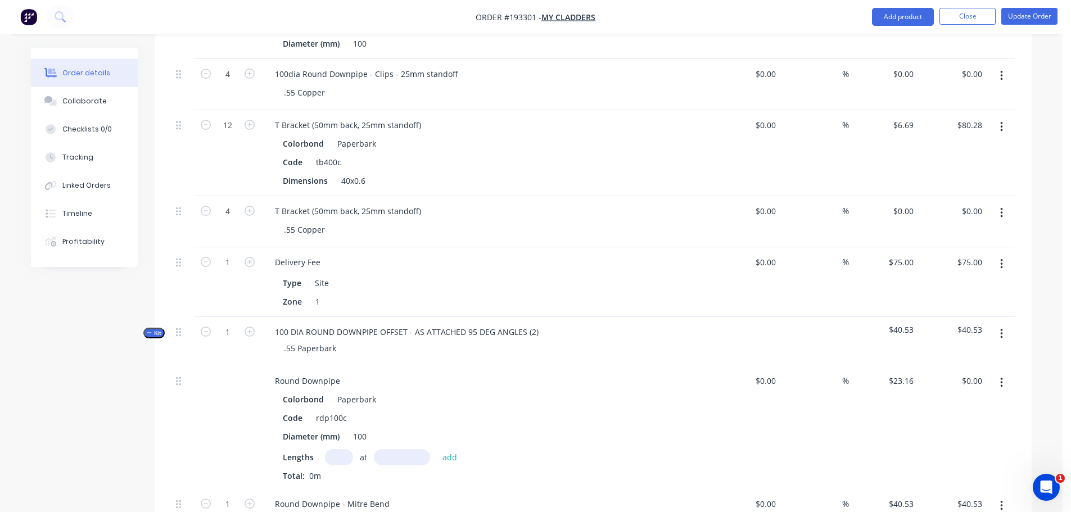
click at [147, 330] on icon "button" at bounding box center [149, 333] width 5 height 6
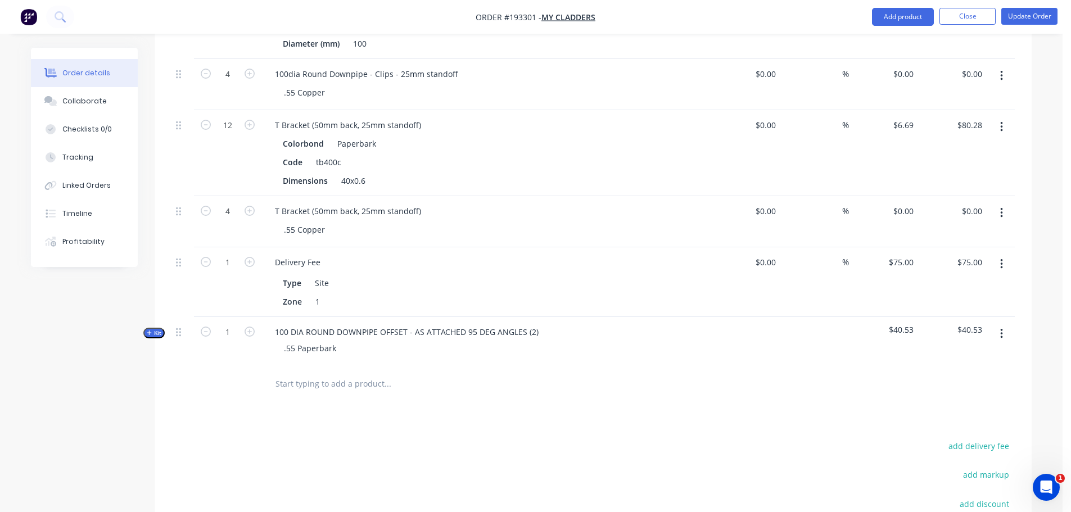
click at [147, 330] on icon "button" at bounding box center [149, 333] width 5 height 6
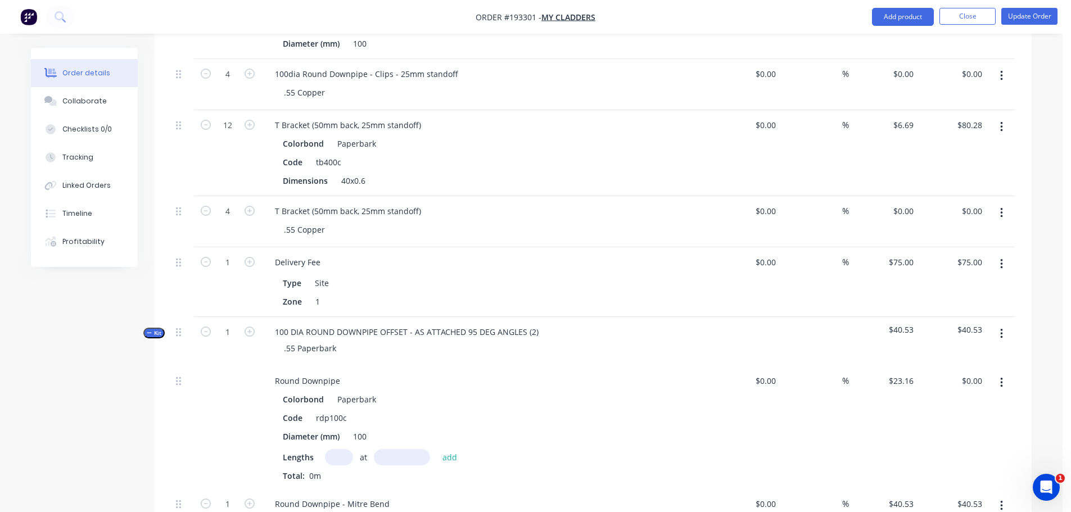
click at [337, 449] on input "text" at bounding box center [339, 457] width 28 height 16
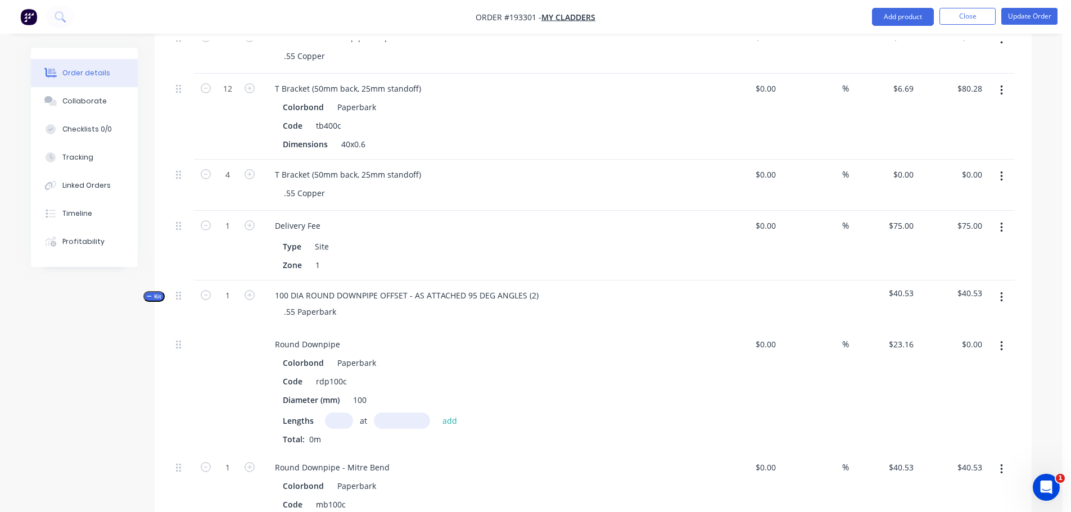
scroll to position [1084, 0]
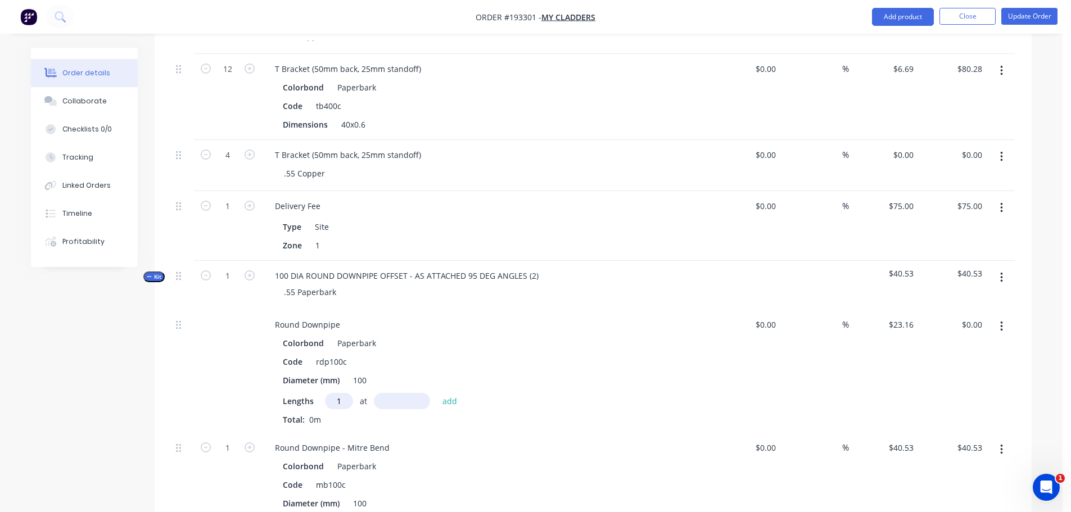
type input "1"
type input "3000"
click at [437, 393] on button "add" at bounding box center [450, 400] width 26 height 15
type input "$69.48"
click at [150, 274] on icon "button" at bounding box center [149, 277] width 5 height 6
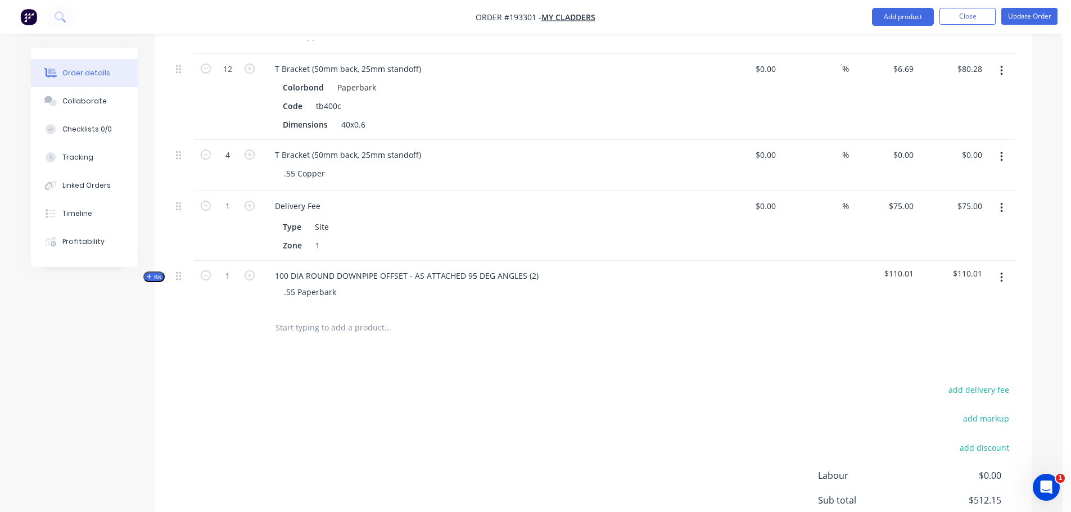
click at [1002, 271] on icon "button" at bounding box center [1001, 277] width 3 height 12
click at [967, 344] on div "Duplicate" at bounding box center [961, 352] width 87 height 16
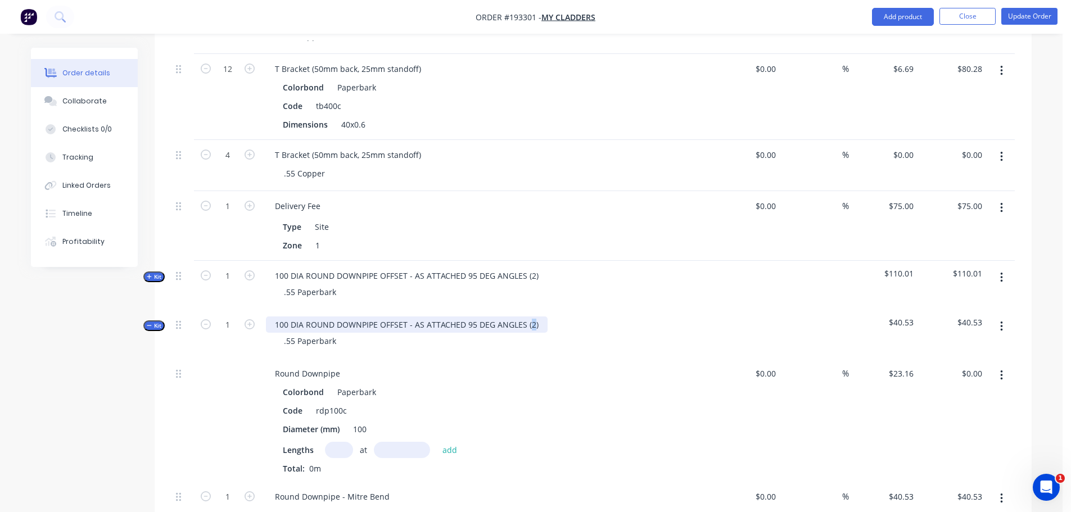
click at [531, 316] on div "100 DIA ROUND DOWNPIPE OFFSET - AS ATTACHED 95 DEG ANGLES (2)" at bounding box center [407, 324] width 282 height 16
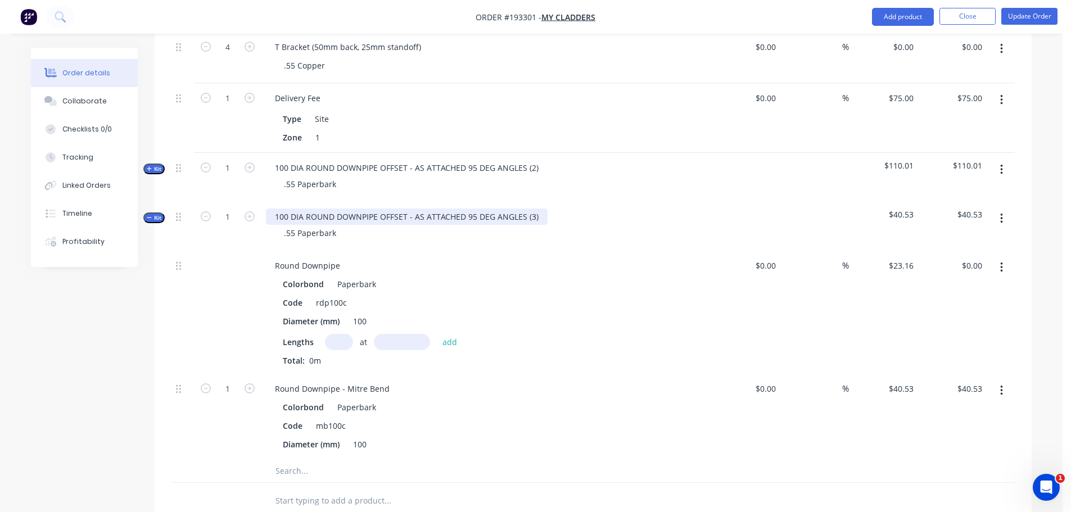
scroll to position [1196, 0]
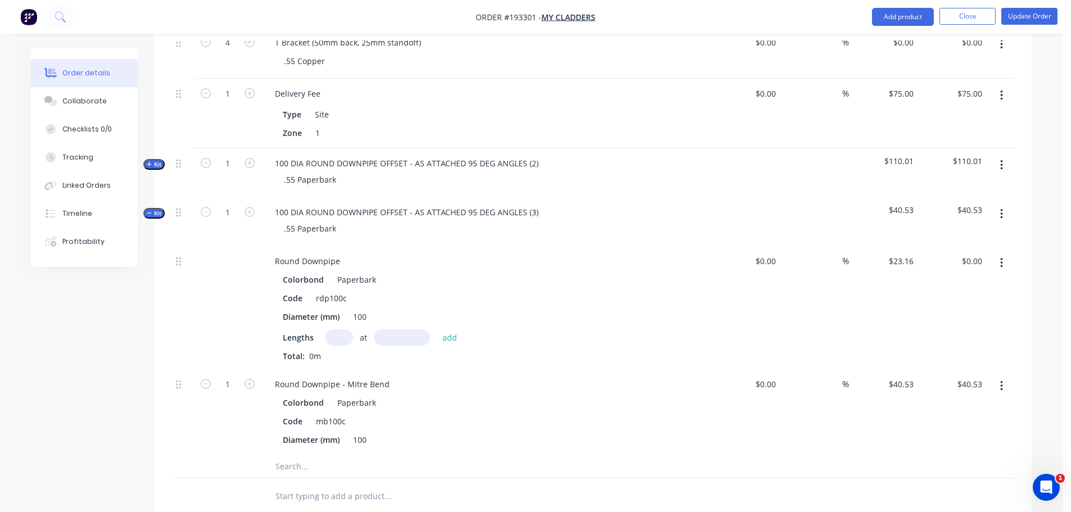
click at [338, 329] on input "text" at bounding box center [339, 337] width 28 height 16
type input "1"
type input "3000"
click at [437, 329] on button "add" at bounding box center [450, 336] width 26 height 15
type input "$69.48"
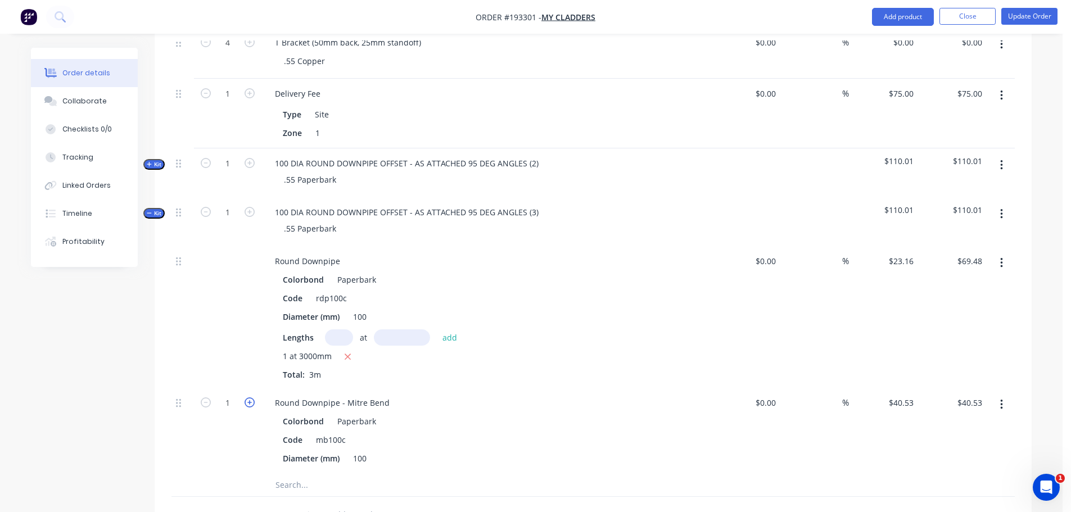
click at [251, 397] on icon "button" at bounding box center [250, 402] width 10 height 10
type input "2"
type input "$81.06"
click at [150, 161] on icon "button" at bounding box center [149, 164] width 5 height 6
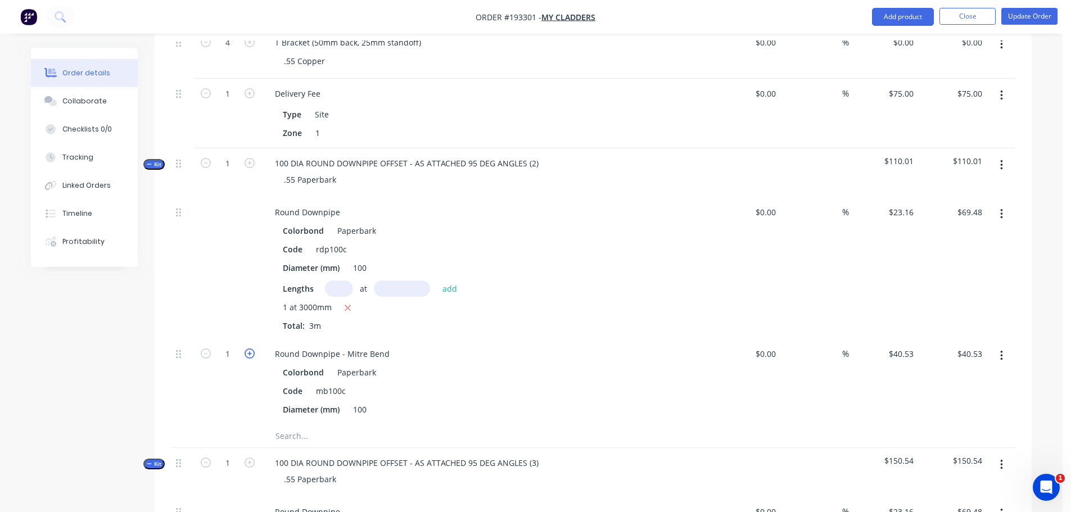
click at [252, 348] on icon "button" at bounding box center [250, 353] width 10 height 10
type input "2"
type input "$81.06"
click at [163, 159] on button "Kit" at bounding box center [153, 164] width 21 height 11
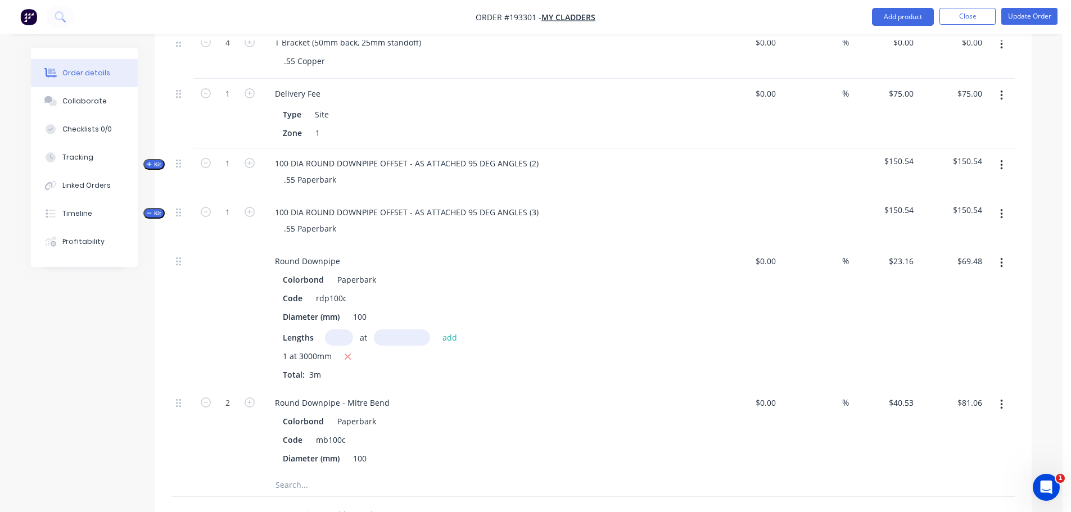
click at [150, 208] on button "Kit" at bounding box center [153, 213] width 21 height 11
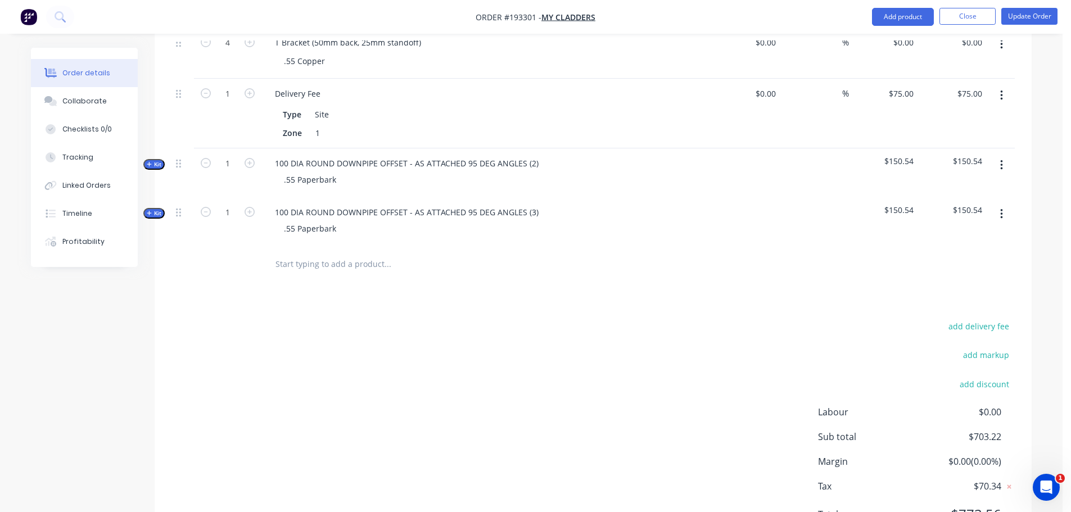
click at [570, 425] on div "add delivery fee add markup add discount Labour $0.00 Sub total $703.22 Margin …" at bounding box center [592, 427] width 843 height 217
click at [993, 204] on button "button" at bounding box center [1001, 214] width 26 height 20
click at [965, 280] on div "Duplicate" at bounding box center [961, 288] width 87 height 16
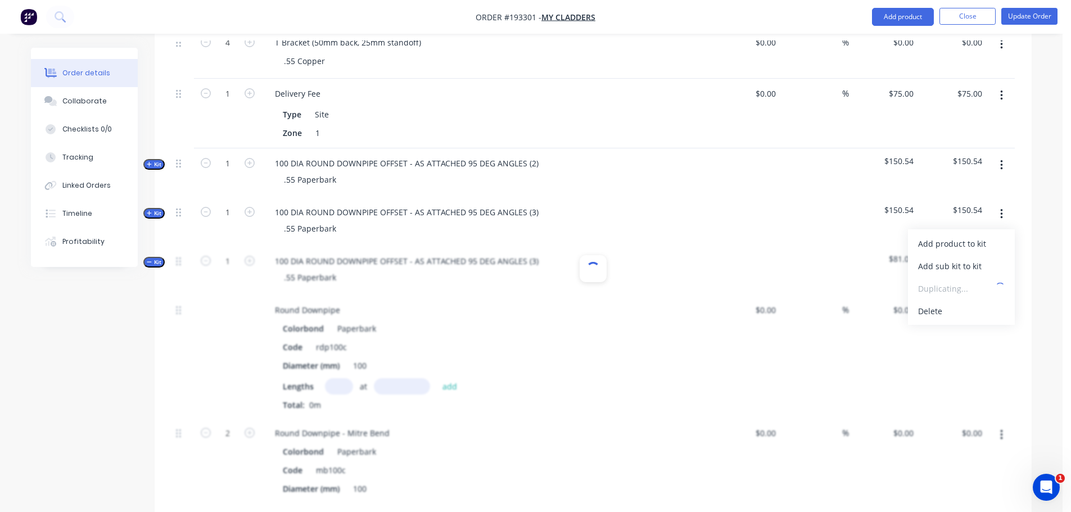
type input "$23.16"
type input "$40.53"
type input "$81.06"
click at [531, 253] on div "100 DIA ROUND DOWNPIPE OFFSET - AS ATTACHED 95 DEG ANGLES (3)" at bounding box center [407, 261] width 282 height 16
click at [344, 378] on input "text" at bounding box center [339, 386] width 28 height 16
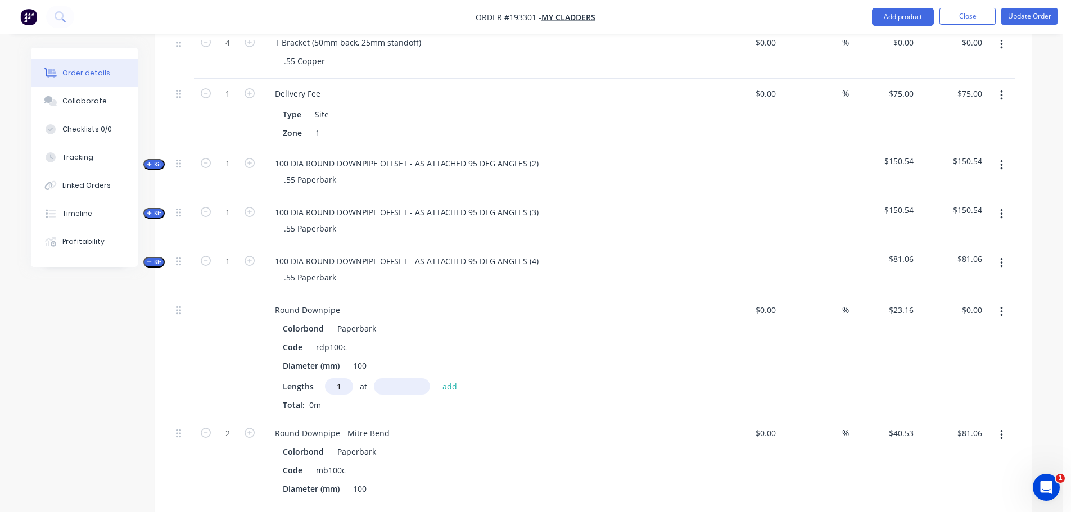
type input "1"
type input "2700"
click at [437, 378] on button "add" at bounding box center [450, 385] width 26 height 15
type input "$62.53"
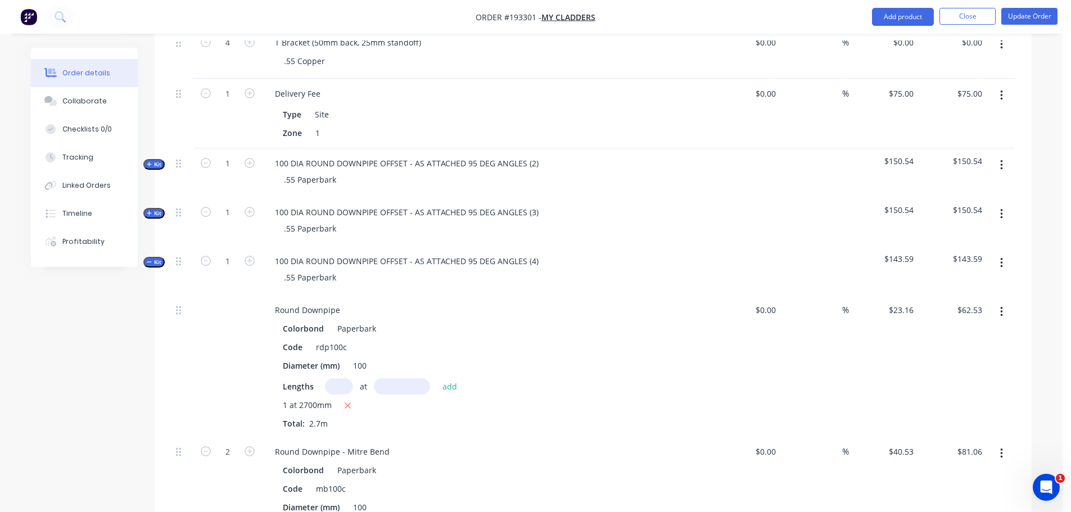
click at [147, 259] on icon "button" at bounding box center [149, 262] width 5 height 6
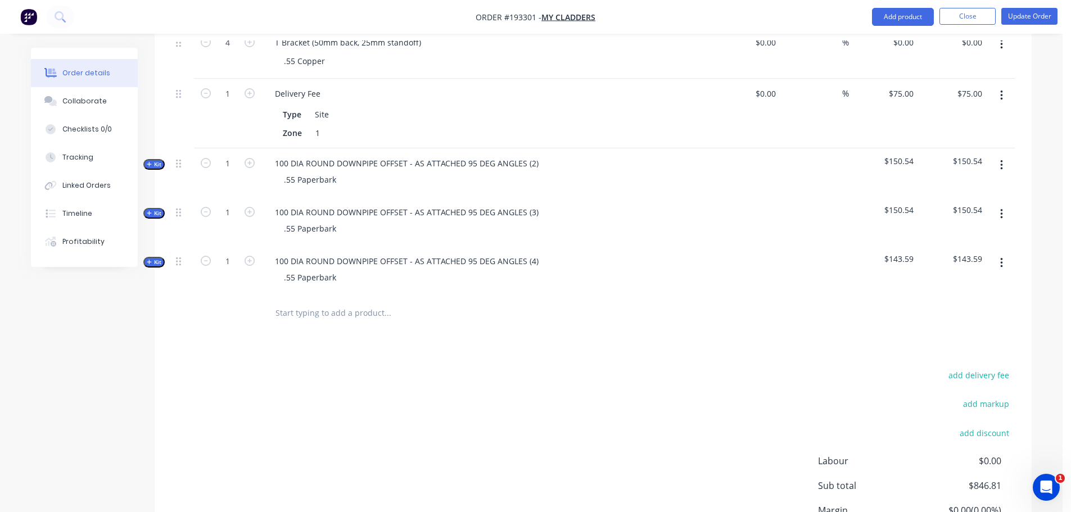
click at [161, 258] on span "Kit" at bounding box center [154, 262] width 15 height 8
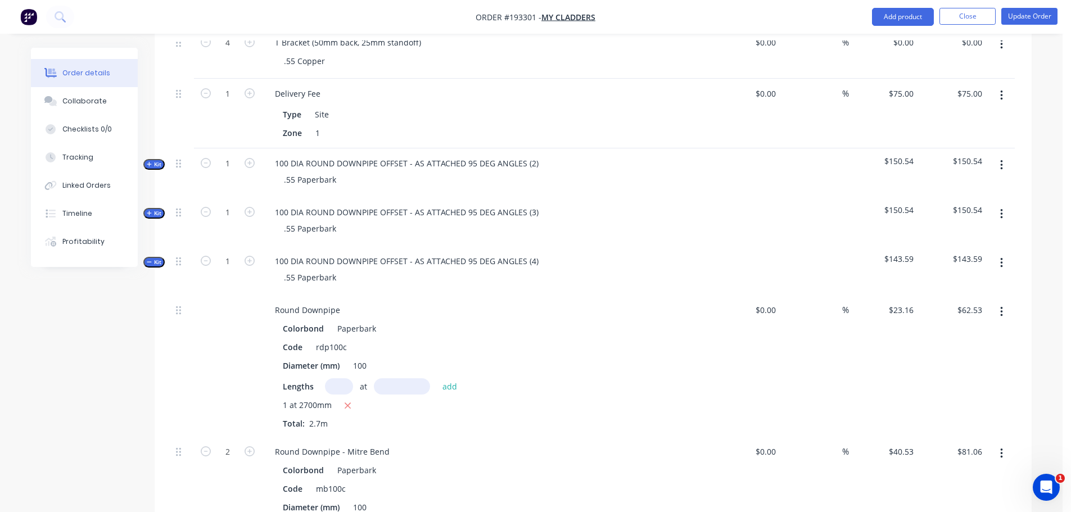
click at [161, 258] on span "Kit" at bounding box center [154, 262] width 15 height 8
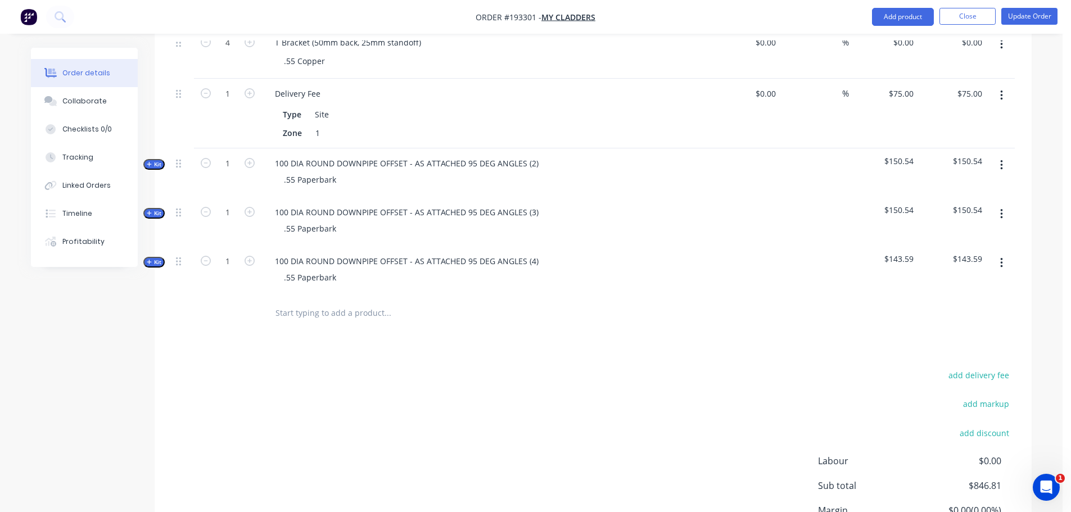
click at [502, 384] on div "add delivery fee add markup add discount Labour $0.00 Sub total $846.81 Margin …" at bounding box center [592, 476] width 843 height 217
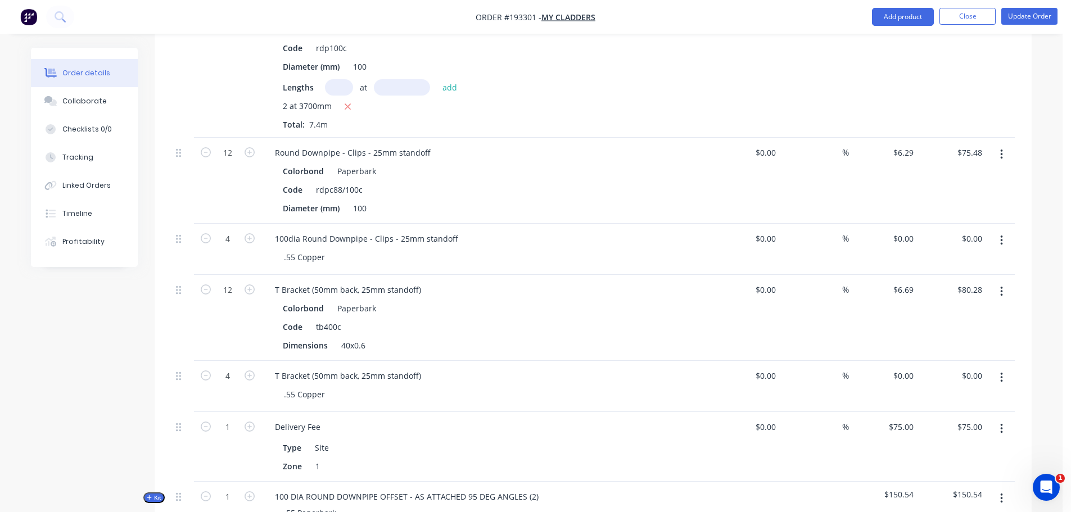
scroll to position [859, 0]
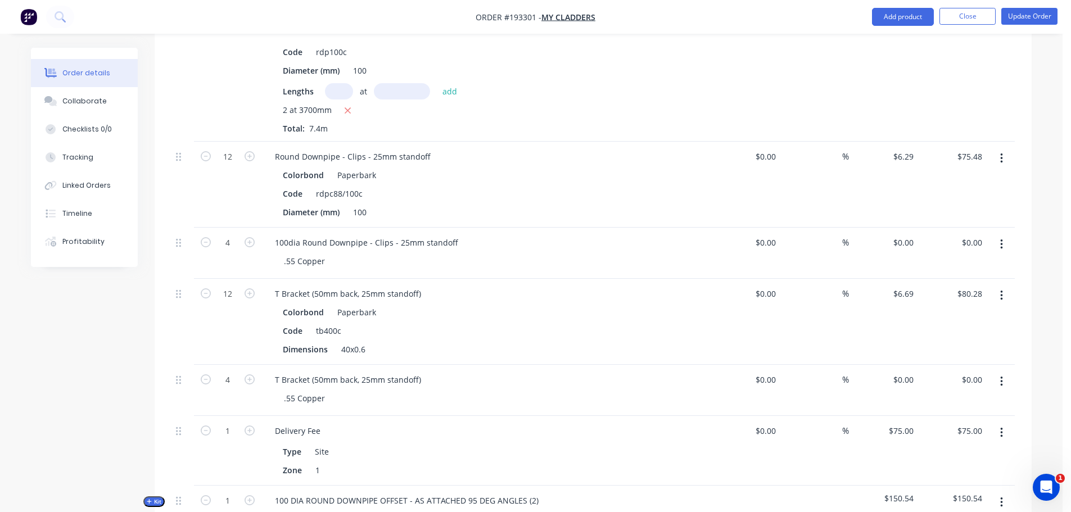
drag, startPoint x: 954, startPoint y: 319, endPoint x: 82, endPoint y: 350, distance: 873.5
click at [81, 350] on div "Created by [PERSON_NAME] Created [DATE] Required [DATE] Assigned to Add team me…" at bounding box center [531, 72] width 1000 height 1767
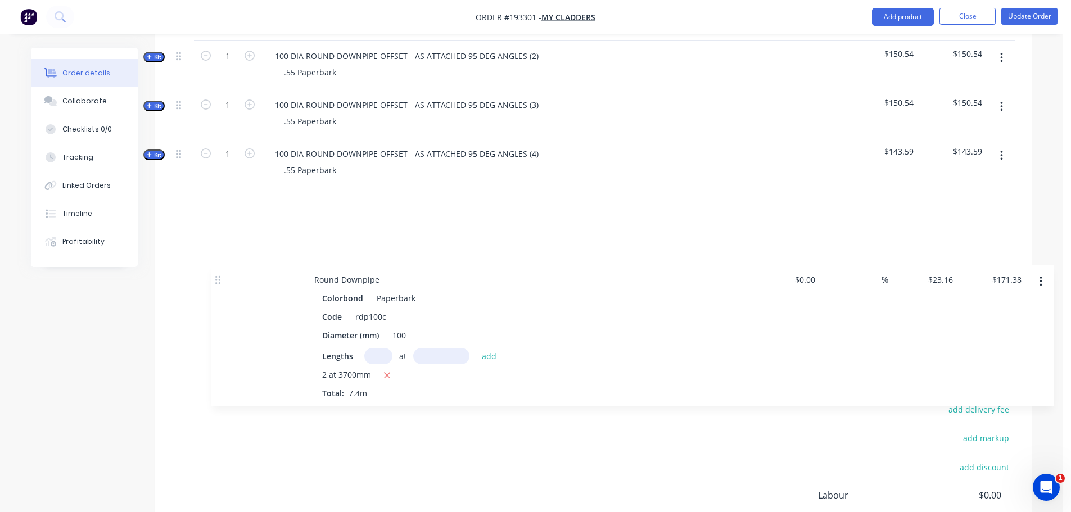
scroll to position [1163, 0]
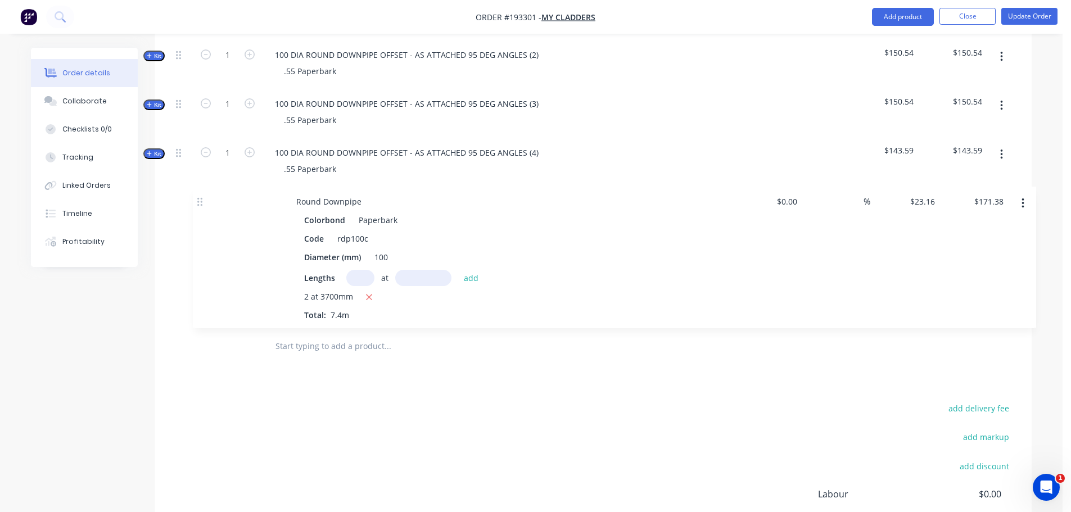
drag, startPoint x: 181, startPoint y: 133, endPoint x: 191, endPoint y: 182, distance: 49.9
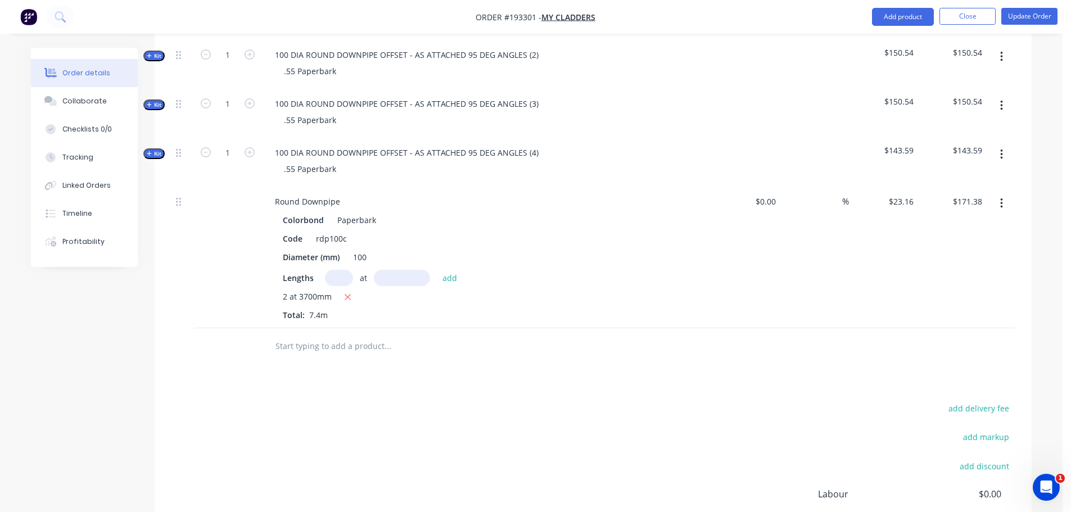
click at [383, 429] on div "add delivery fee add markup add discount Labour $0.00 Sub total $846.81 Margin …" at bounding box center [592, 509] width 843 height 217
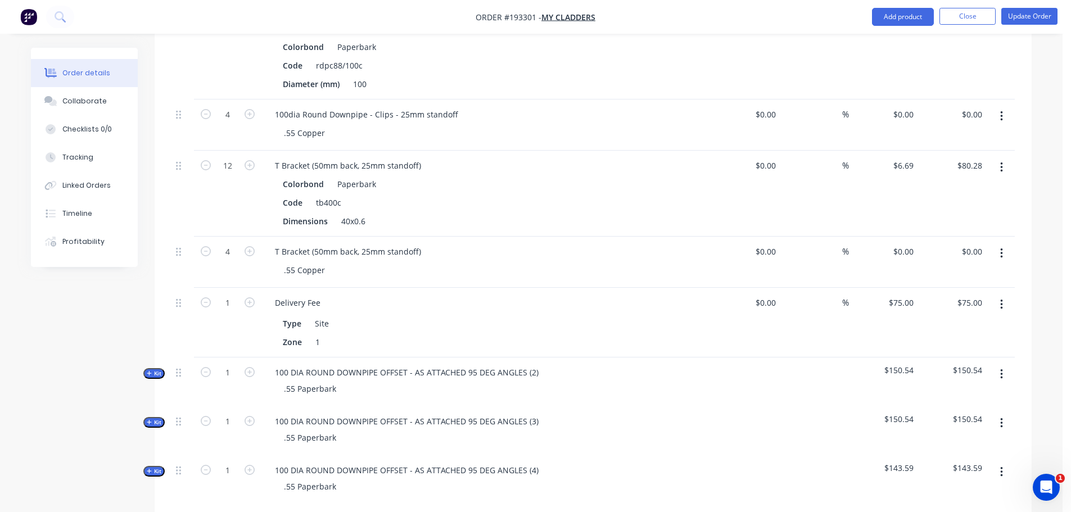
scroll to position [826, 0]
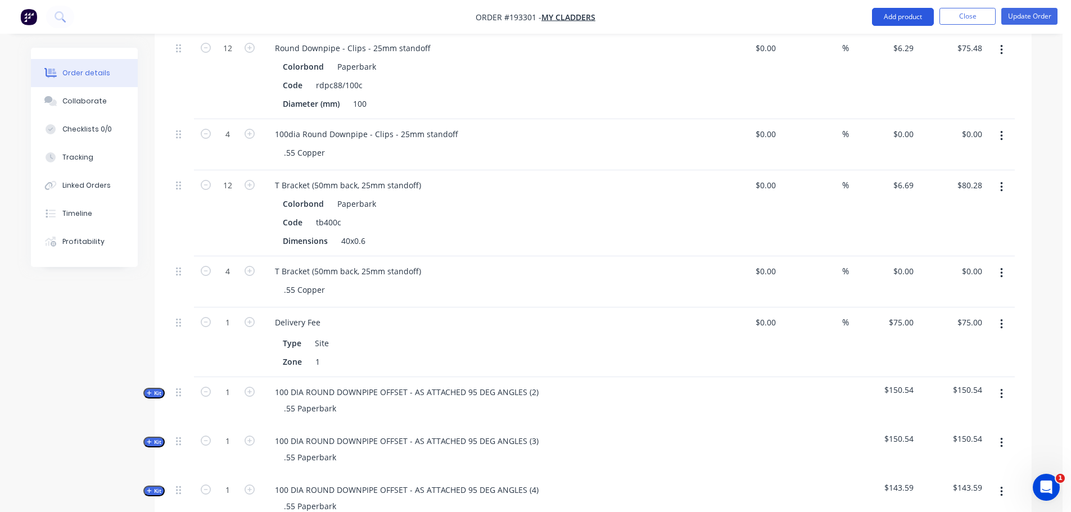
click at [906, 12] on button "Add product" at bounding box center [903, 17] width 62 height 18
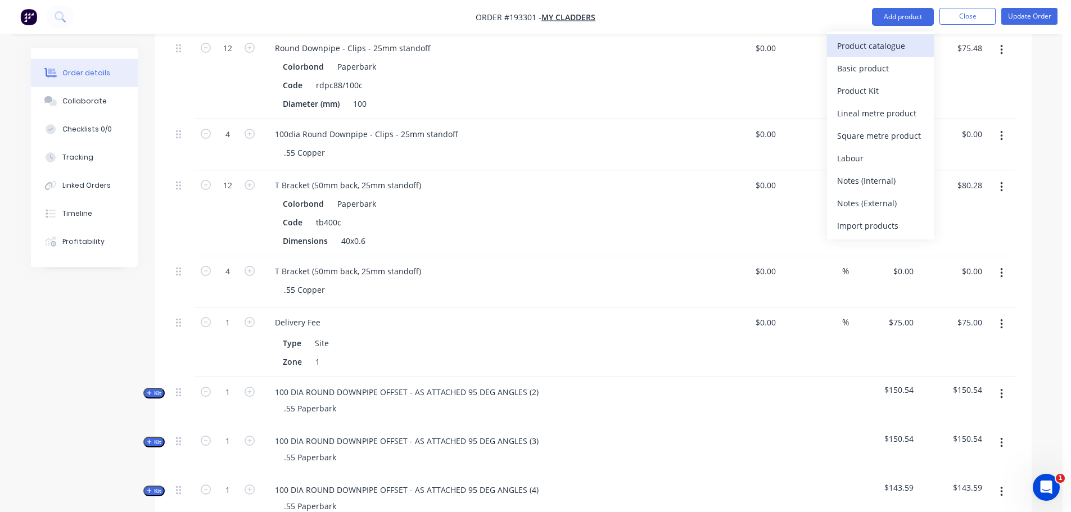
click at [903, 48] on div "Product catalogue" at bounding box center [880, 46] width 87 height 16
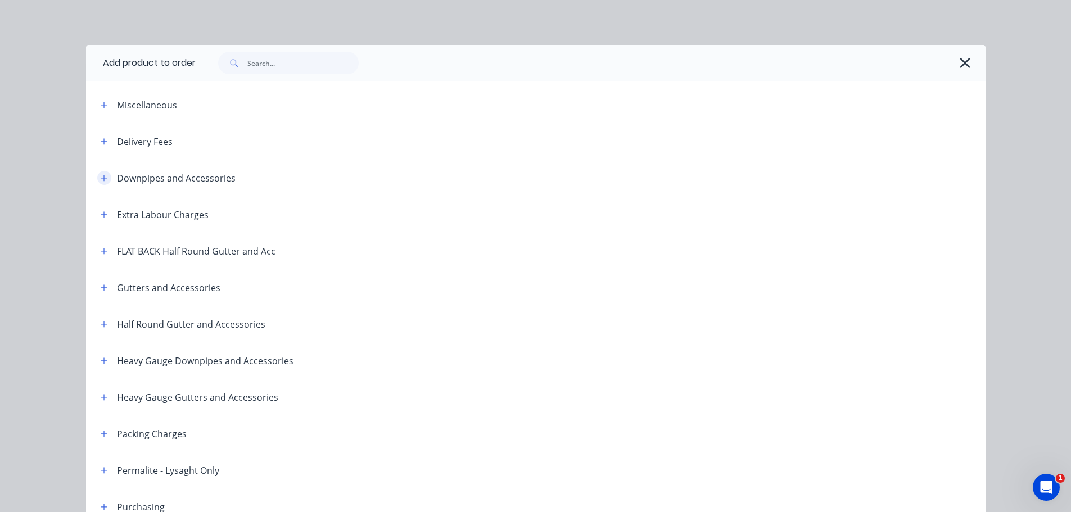
click at [101, 177] on icon "button" at bounding box center [104, 178] width 7 height 8
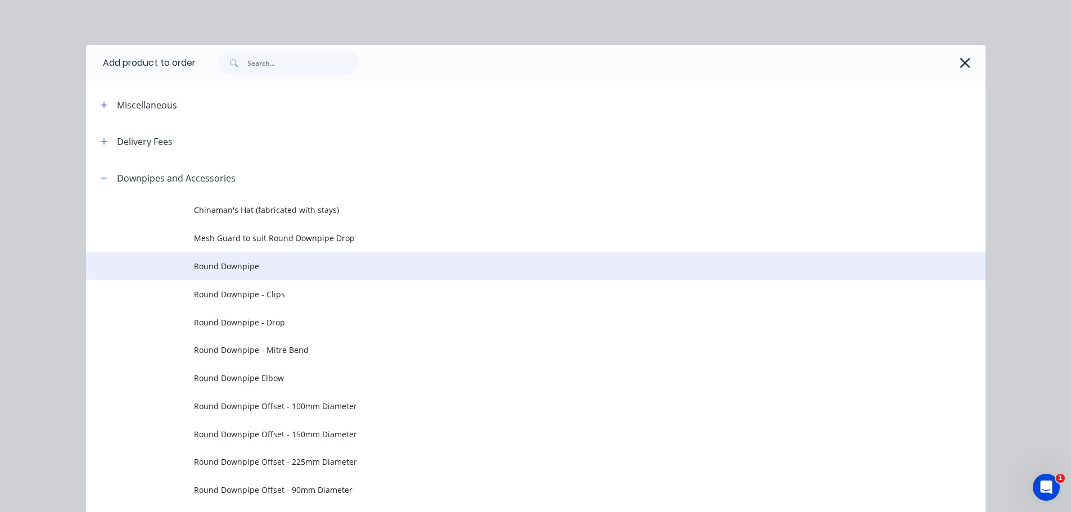
click at [213, 268] on span "Round Downpipe" at bounding box center [510, 266] width 633 height 12
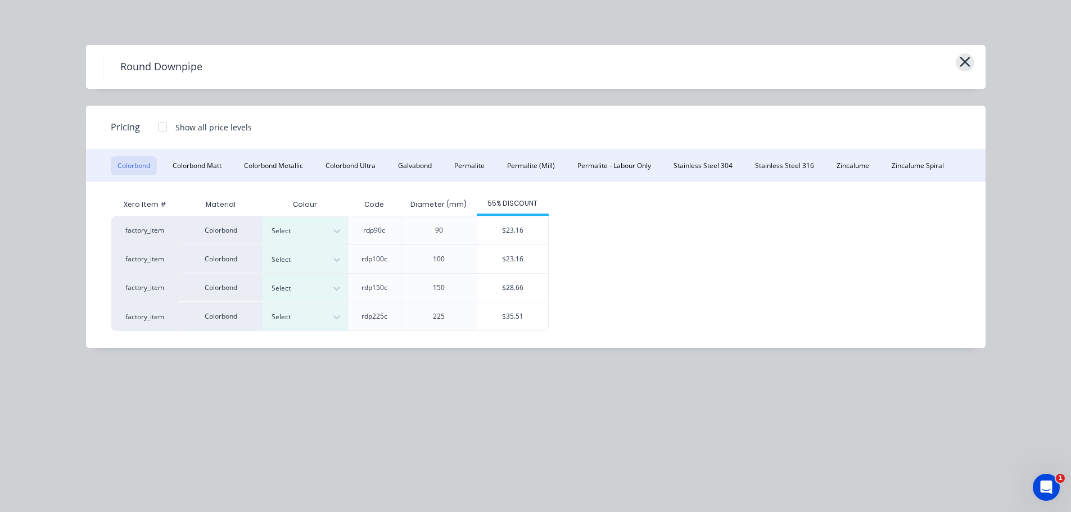
click at [966, 62] on icon "button" at bounding box center [964, 62] width 10 height 10
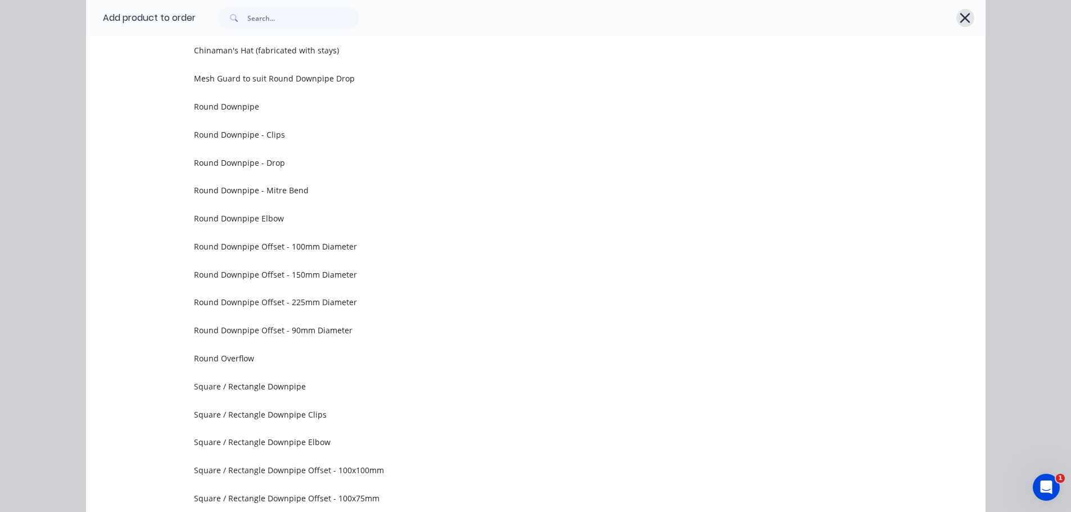
click at [963, 22] on icon "button" at bounding box center [965, 18] width 12 height 16
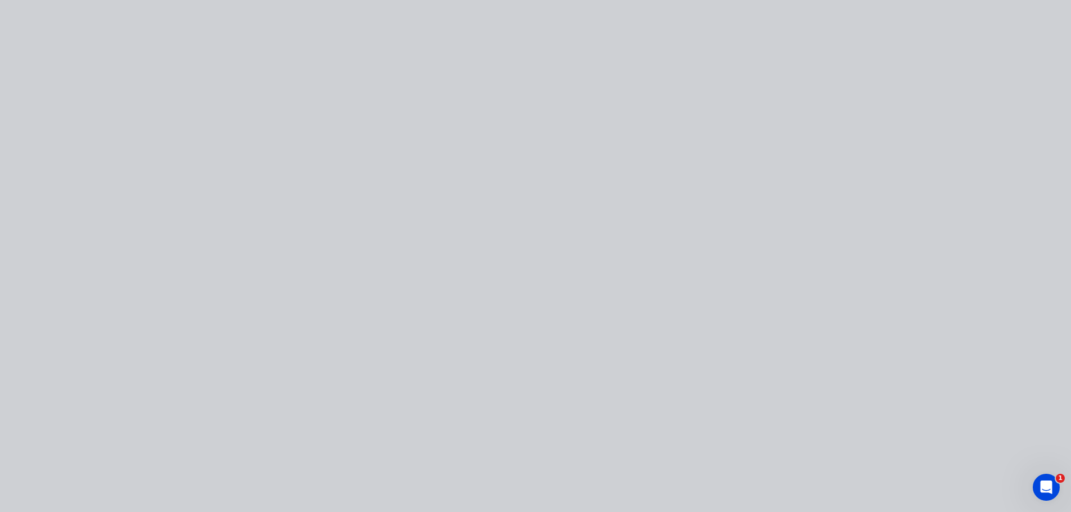
scroll to position [0, 0]
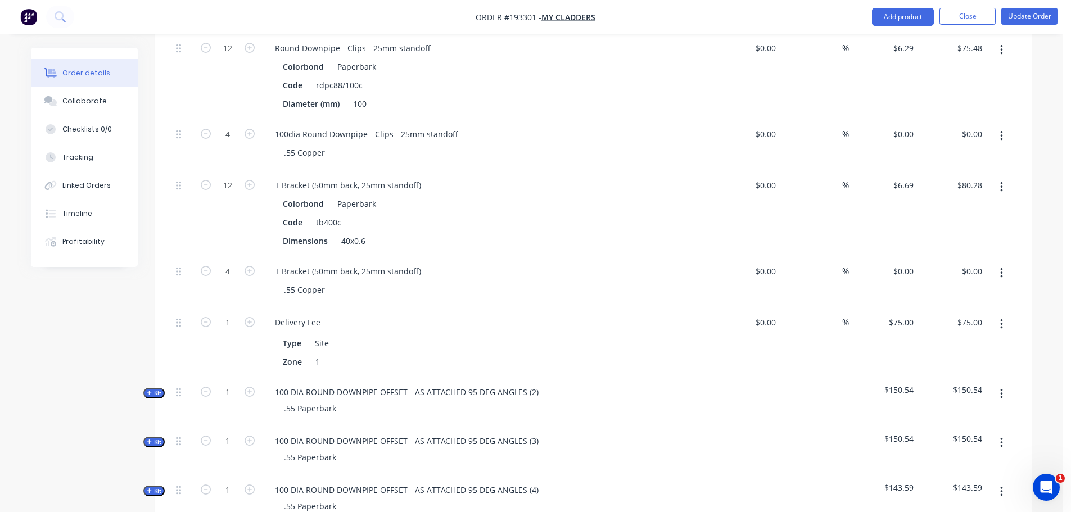
click at [58, 375] on div "Created by [PERSON_NAME] Created [DATE] Required [DATE] Assigned to Add team me…" at bounding box center [531, 105] width 1000 height 1767
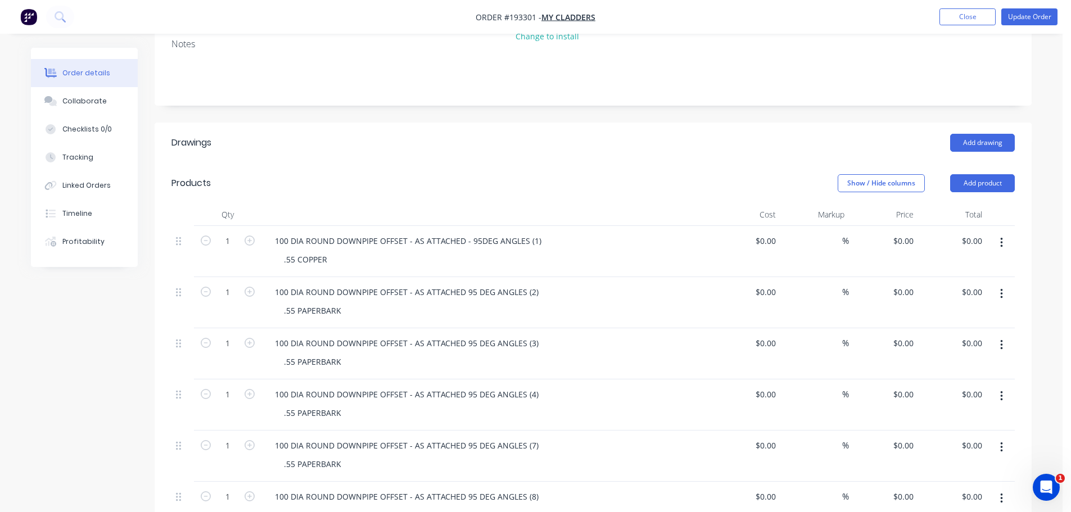
scroll to position [207, 0]
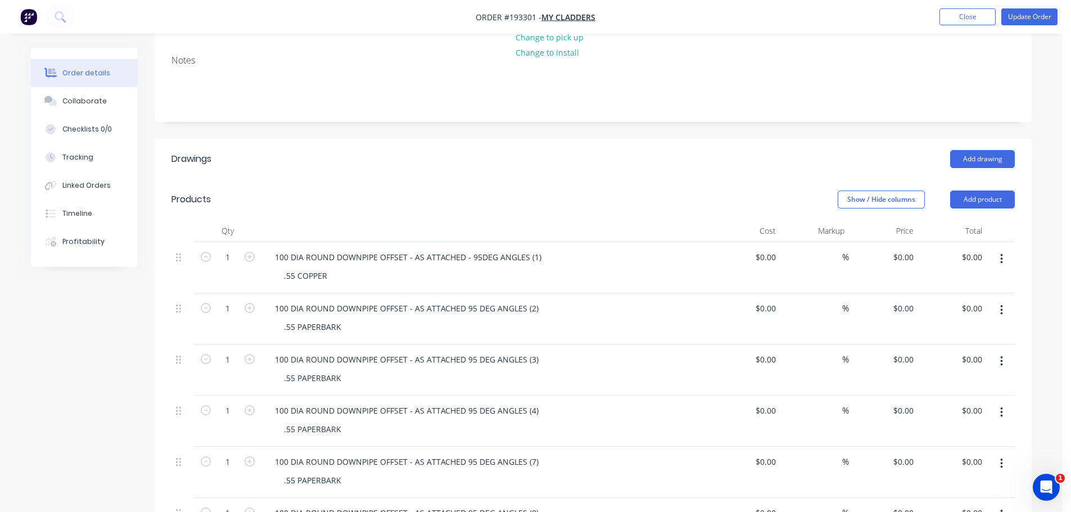
click at [479, 150] on div "Add drawing" at bounding box center [683, 159] width 664 height 18
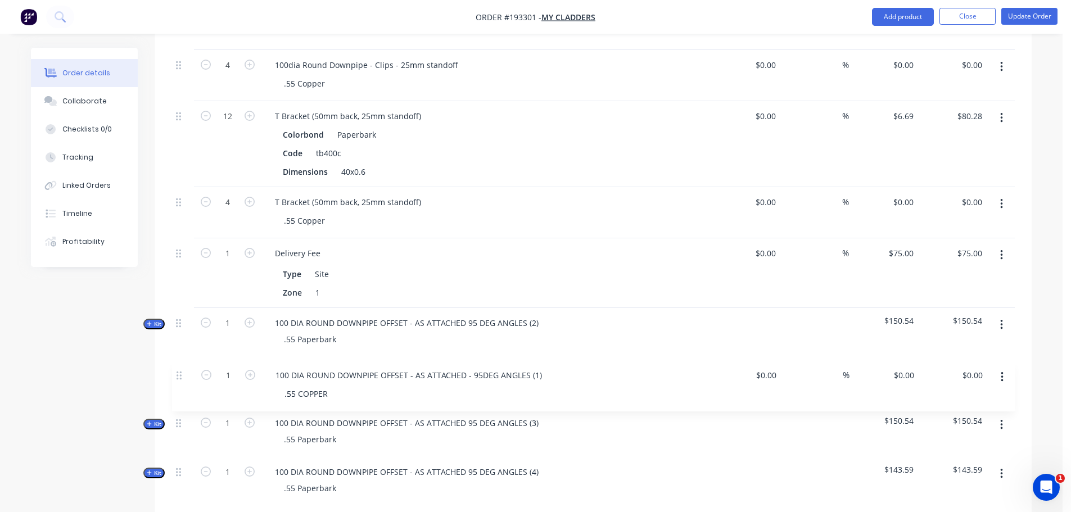
scroll to position [845, 0]
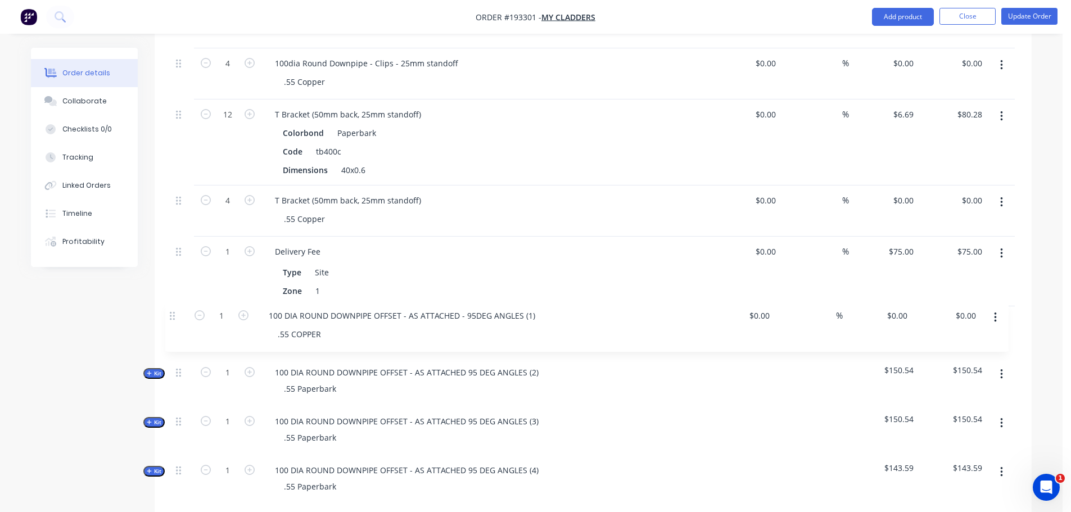
drag, startPoint x: 180, startPoint y: 296, endPoint x: 174, endPoint y: 322, distance: 26.6
click at [174, 322] on div "1 100 DIA ROUND DOWNPIPE OFFSET - AS ATTACHED - 95DEG ANGLES (1) .55 COPPER $0.…" at bounding box center [592, 125] width 843 height 1042
click at [1, 410] on div "Order details Collaborate Checklists 0/0 Tracking Linked Orders Timeline Profit…" at bounding box center [531, 62] width 1062 height 1814
click at [1033, 274] on div "Order details Collaborate Checklists 0/0 Tracking Linked Orders Timeline Profit…" at bounding box center [531, 85] width 1023 height 1767
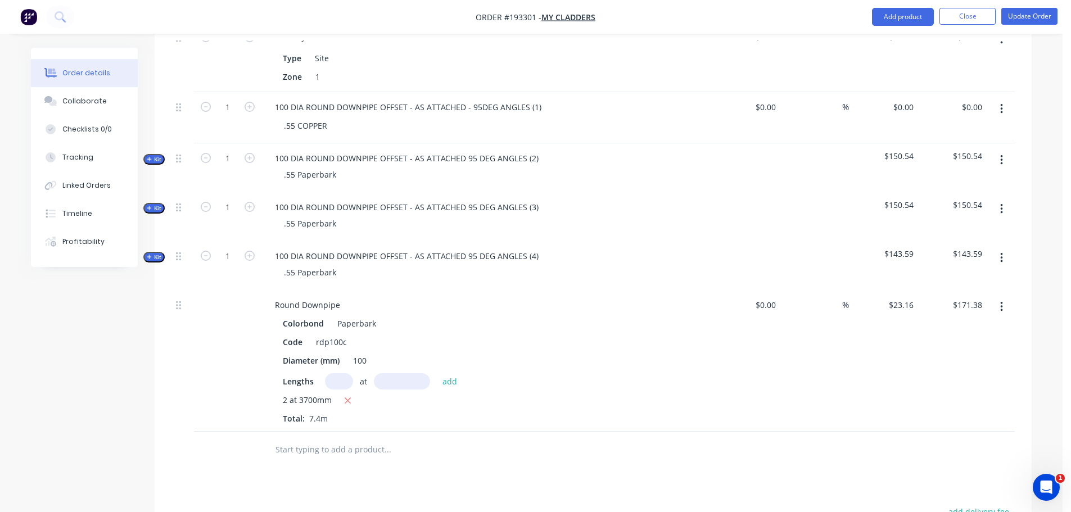
scroll to position [1070, 0]
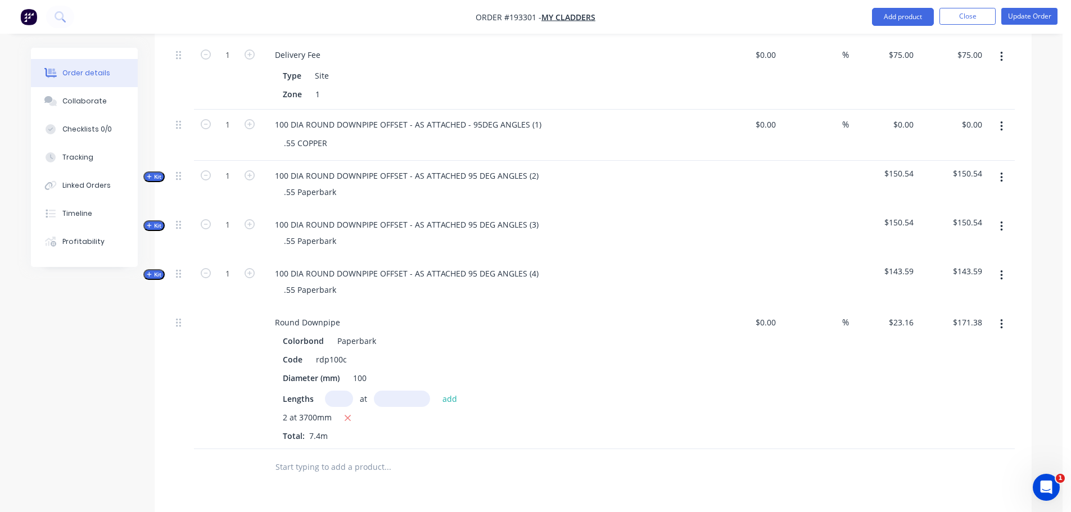
scroll to position [1014, 0]
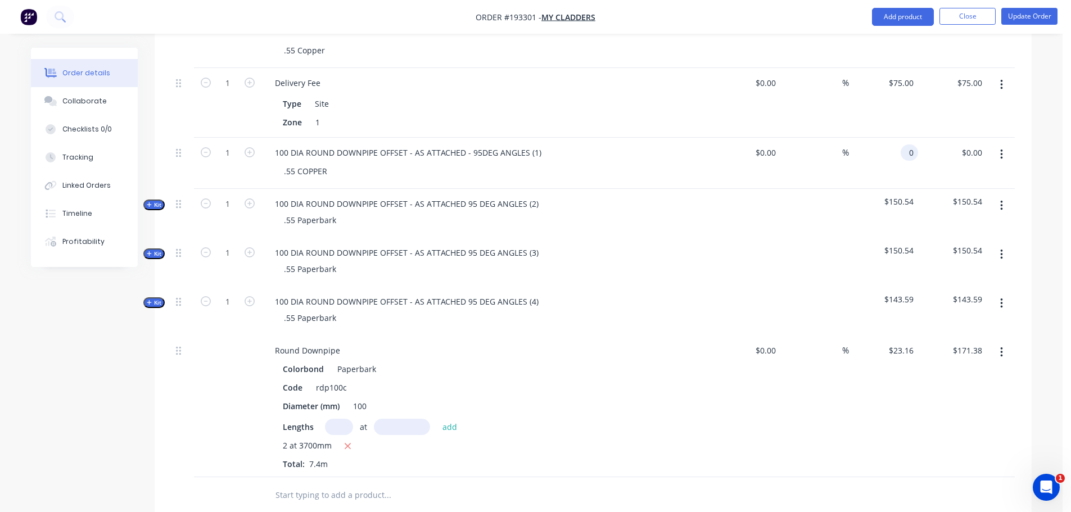
click at [906, 144] on div "0 0" at bounding box center [911, 152] width 13 height 16
type input "$511.50"
click at [154, 298] on span "Kit" at bounding box center [154, 302] width 15 height 8
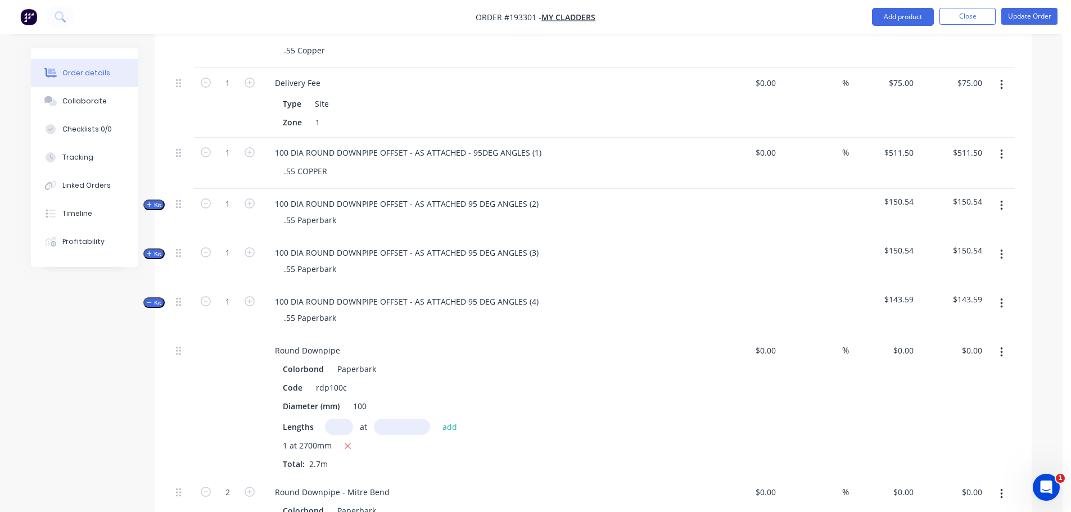
type input "$23.16"
type input "$62.53"
type input "$40.53"
type input "$81.06"
click at [154, 298] on span "Kit" at bounding box center [154, 302] width 15 height 8
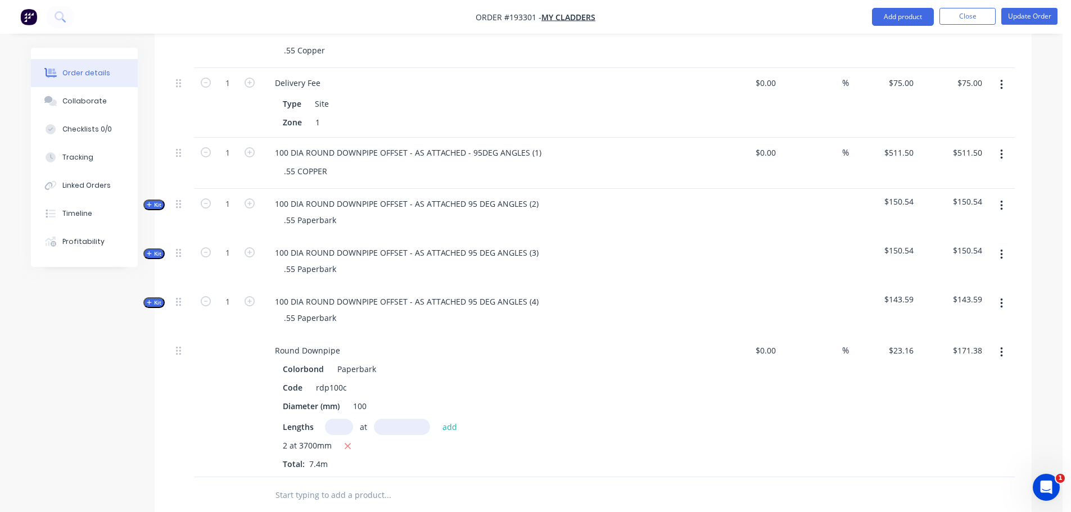
click at [162, 248] on button "Kit" at bounding box center [153, 253] width 21 height 11
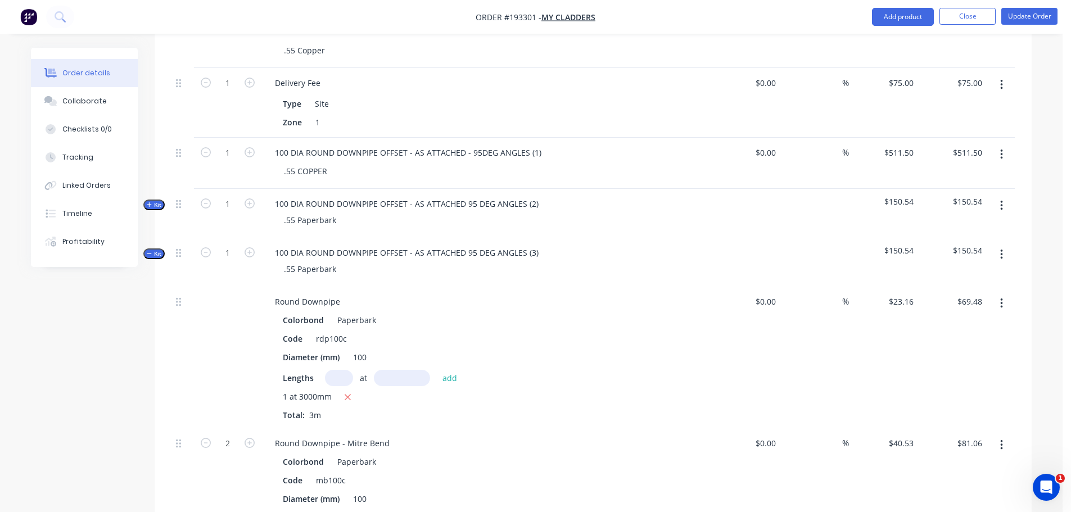
click at [161, 248] on button "Kit" at bounding box center [153, 253] width 21 height 11
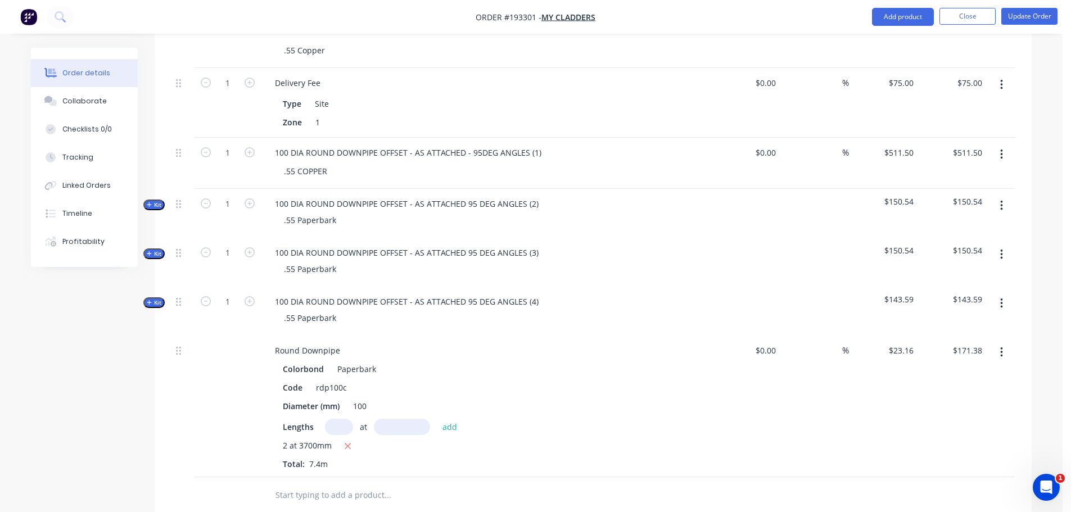
click at [160, 250] on span "Kit" at bounding box center [154, 254] width 15 height 8
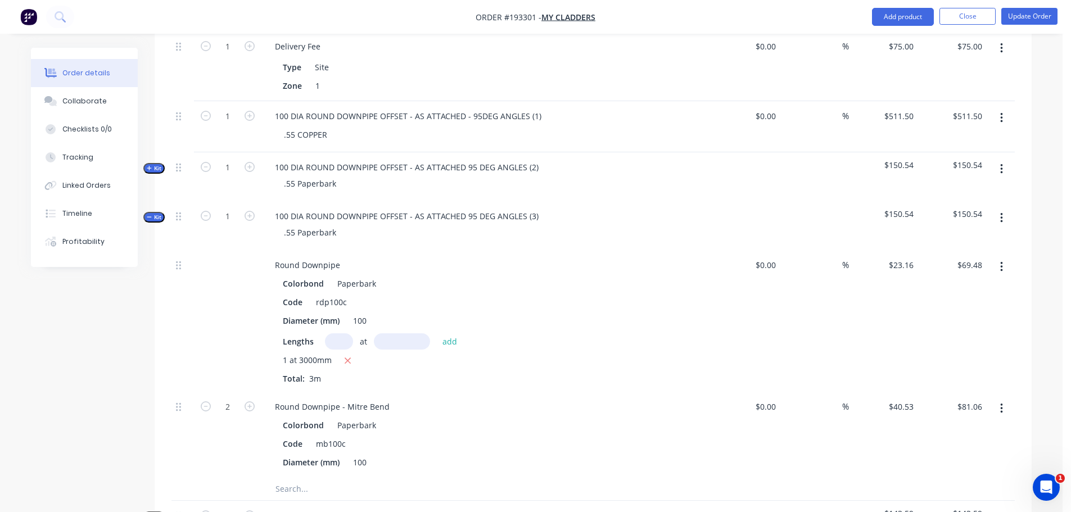
scroll to position [1070, 0]
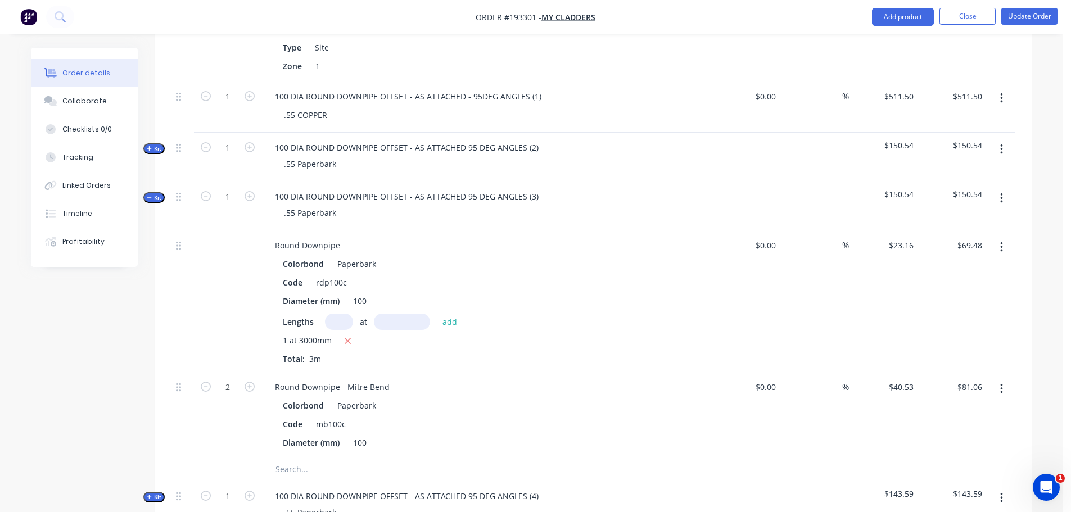
click at [156, 193] on span "Kit" at bounding box center [154, 197] width 15 height 8
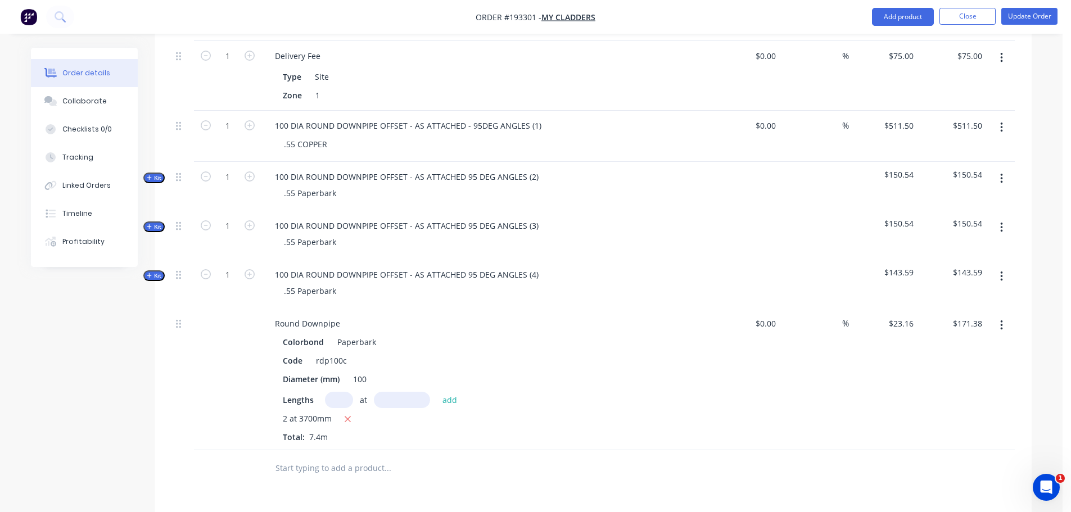
scroll to position [1014, 0]
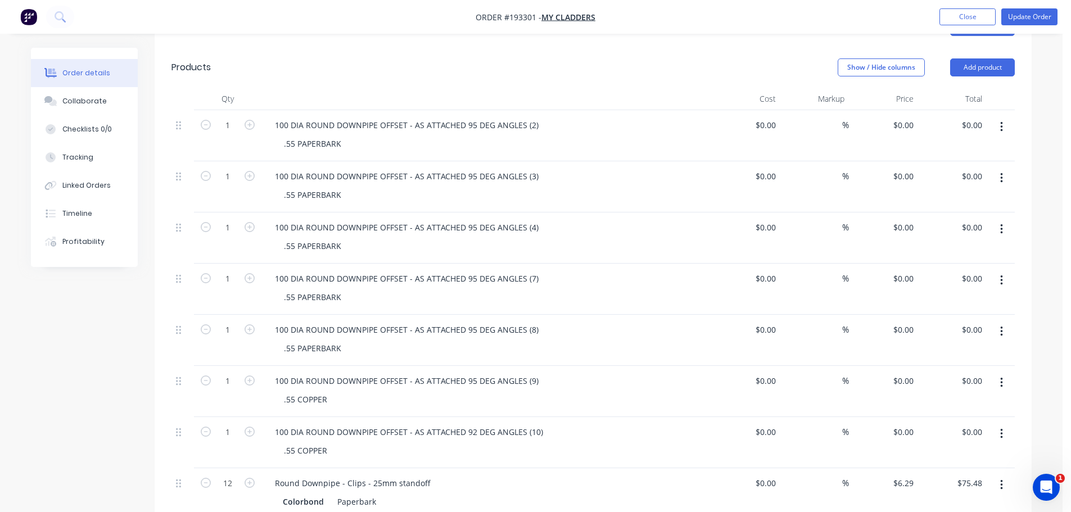
scroll to position [396, 0]
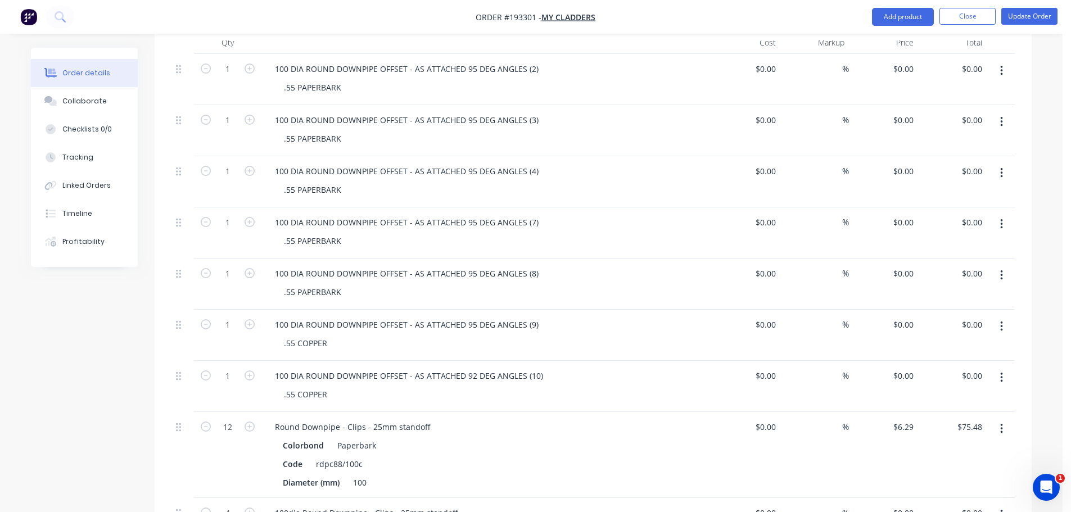
click at [1005, 214] on button "button" at bounding box center [1001, 224] width 26 height 20
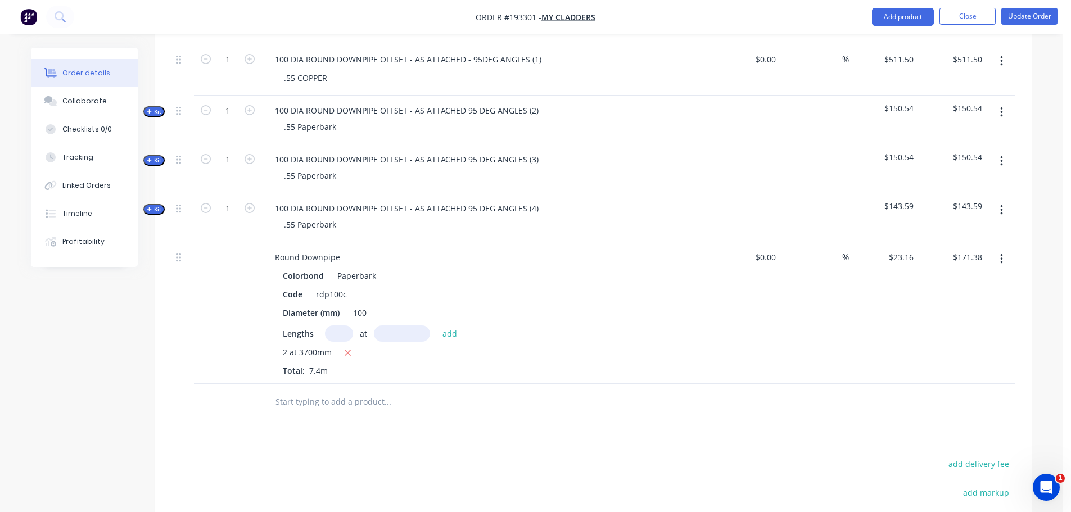
scroll to position [1126, 0]
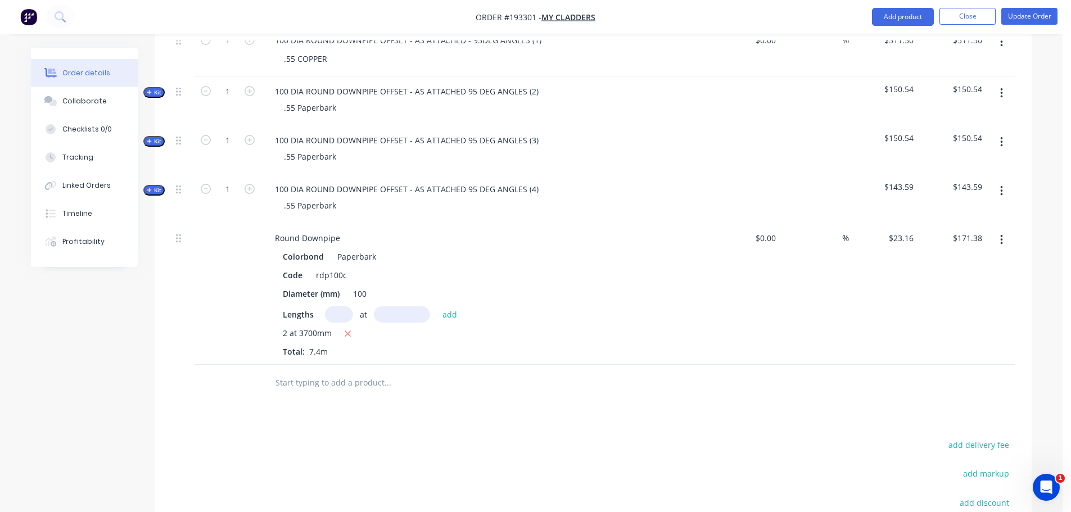
click at [1003, 181] on button "button" at bounding box center [1001, 191] width 26 height 20
click at [978, 257] on div "Duplicate" at bounding box center [961, 265] width 87 height 16
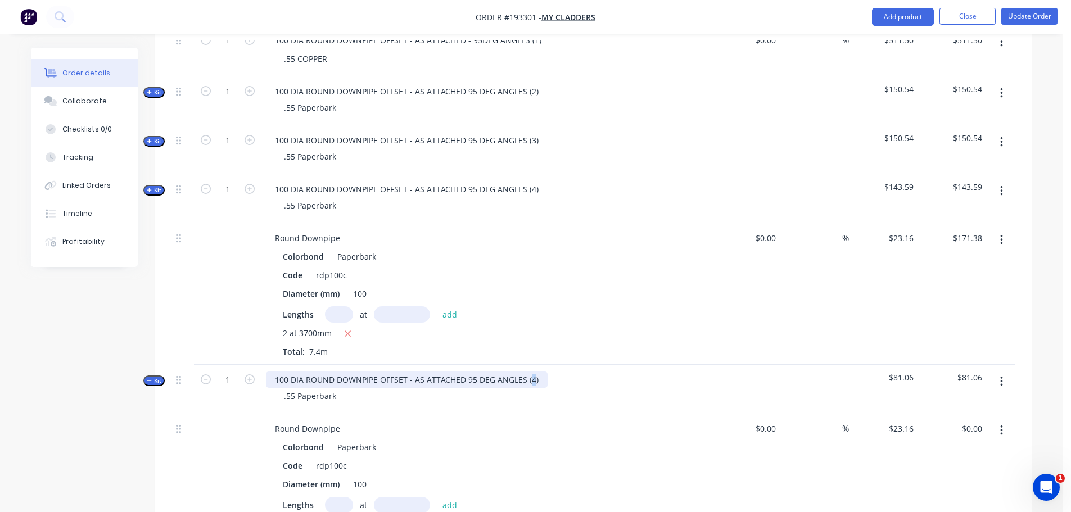
click at [532, 372] on div "100 DIA ROUND DOWNPIPE OFFSET - AS ATTACHED 95 DEG ANGLES (4)" at bounding box center [407, 380] width 282 height 16
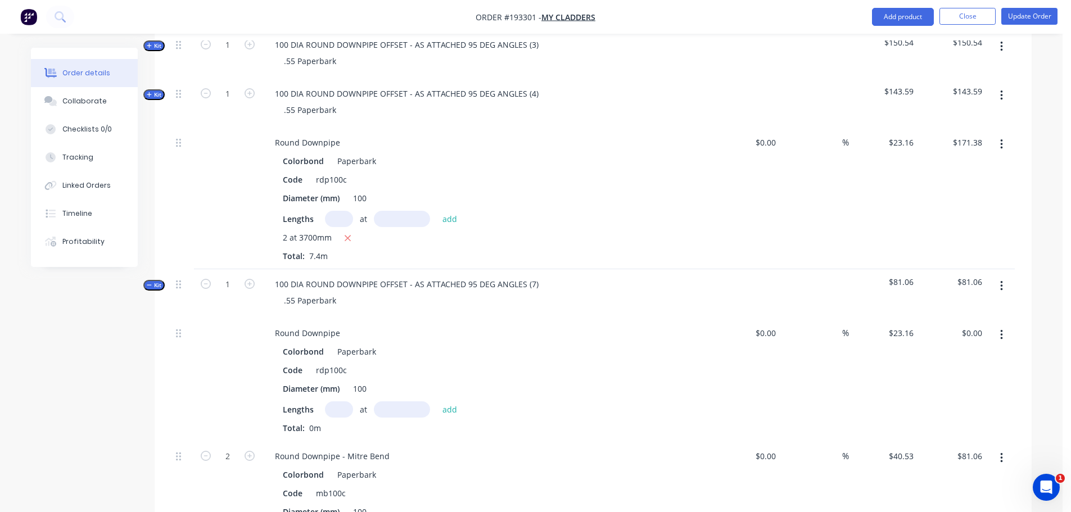
scroll to position [1239, 0]
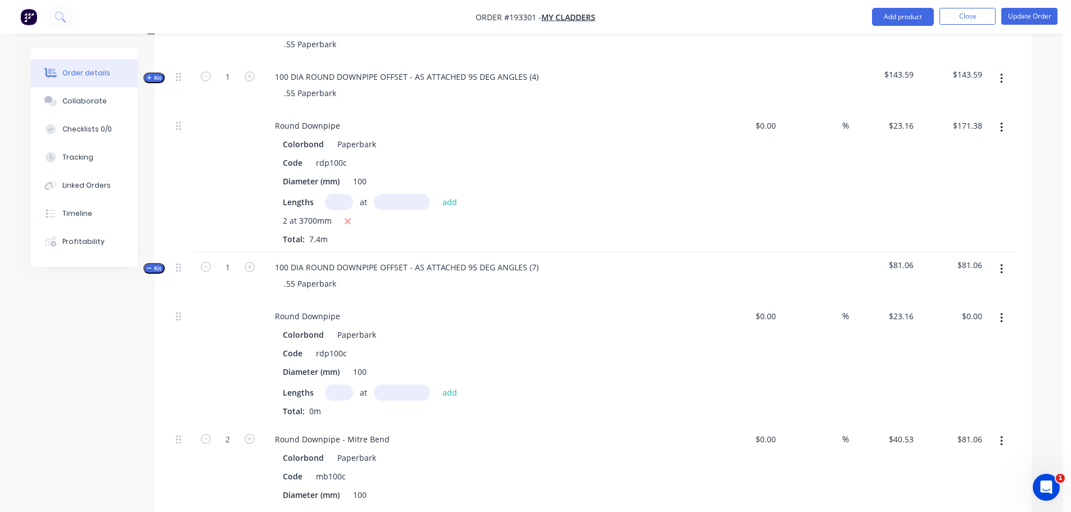
click at [341, 384] on input "text" at bounding box center [339, 392] width 28 height 16
type input "1"
type input "3300"
click at [437, 384] on button "add" at bounding box center [450, 391] width 26 height 15
type input "$76.43"
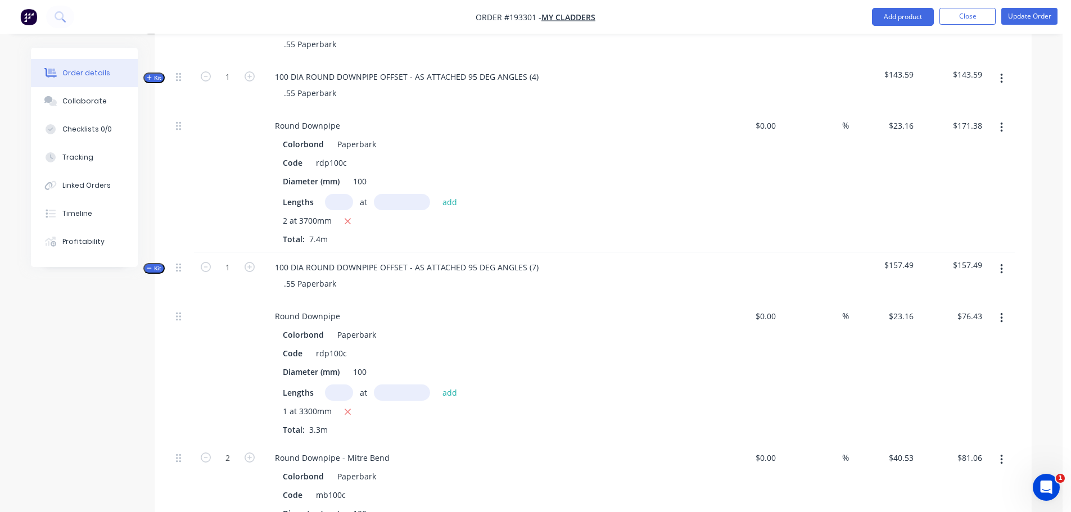
click at [157, 264] on span "Kit" at bounding box center [154, 268] width 15 height 8
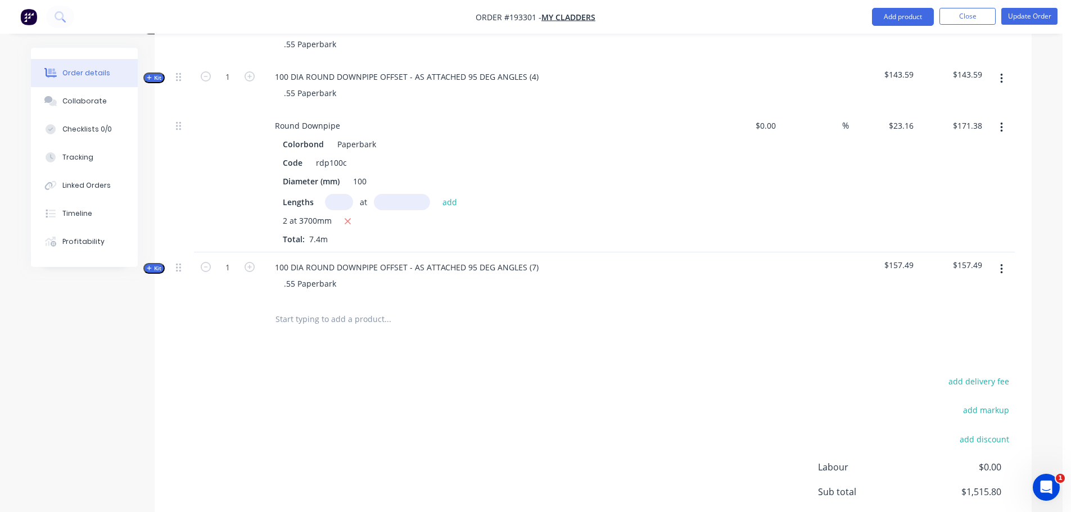
click at [1003, 259] on button "button" at bounding box center [1001, 269] width 26 height 20
click at [956, 336] on div "Duplicate" at bounding box center [961, 344] width 87 height 16
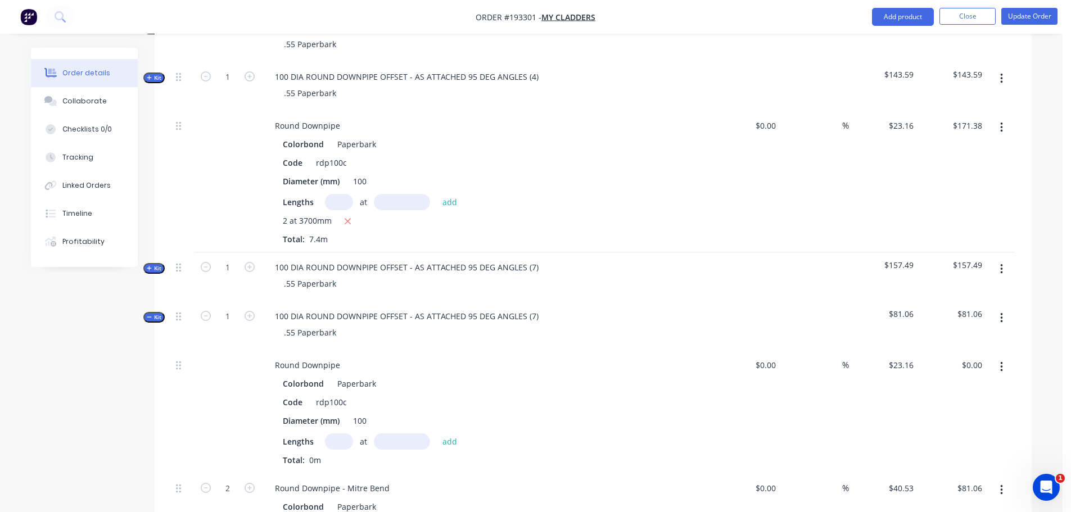
drag, startPoint x: 343, startPoint y: 427, endPoint x: 324, endPoint y: 427, distance: 19.1
click at [342, 433] on input "text" at bounding box center [339, 441] width 28 height 16
type input "1"
type input "3300"
click at [437, 433] on button "add" at bounding box center [450, 440] width 26 height 15
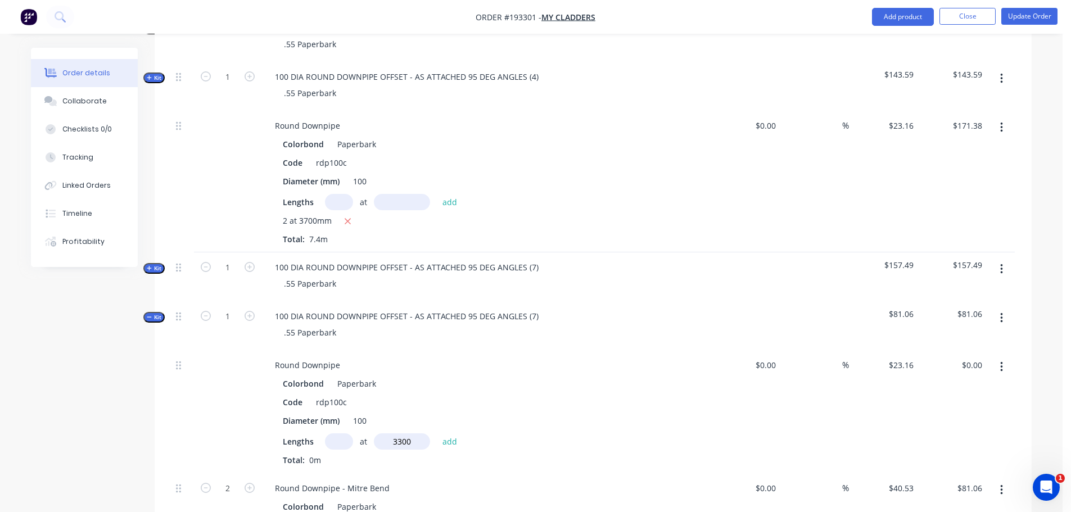
type input "$76.43"
click at [159, 313] on span "Kit" at bounding box center [154, 317] width 15 height 8
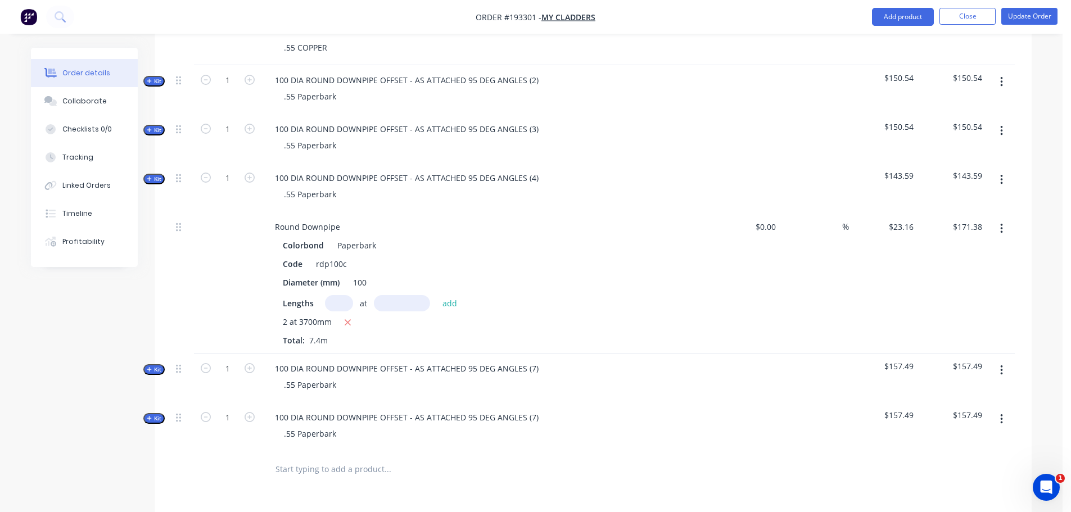
scroll to position [1126, 0]
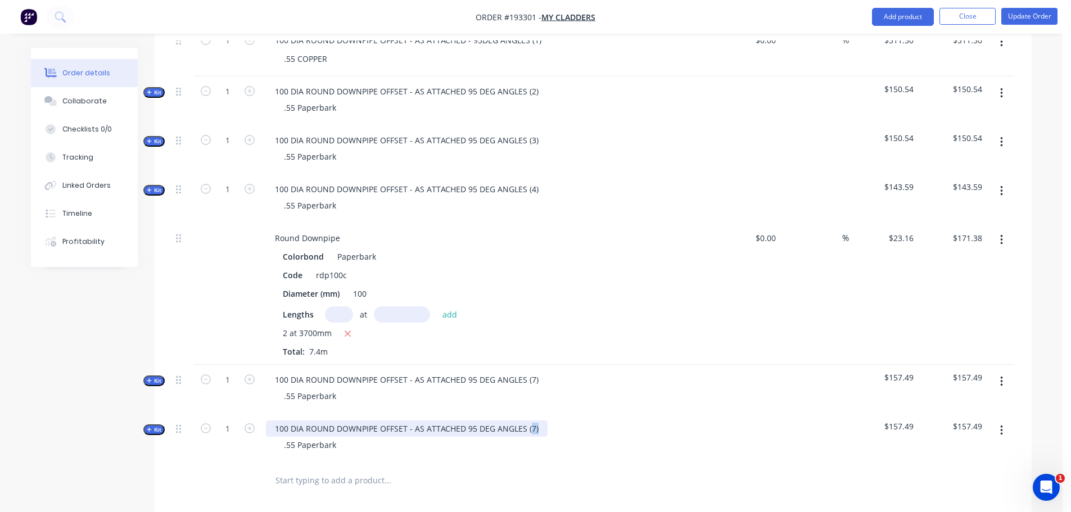
click at [533, 420] on div "100 DIA ROUND DOWNPIPE OFFSET - AS ATTACHED 95 DEG ANGLES (7)" at bounding box center [407, 428] width 282 height 16
click at [589, 470] on div at bounding box center [434, 480] width 337 height 22
click at [537, 420] on div "100 DIA ROUND DOWNPIPE OFFSET - AS ATTACHED 95 DEG ANGLES (8" at bounding box center [405, 428] width 279 height 16
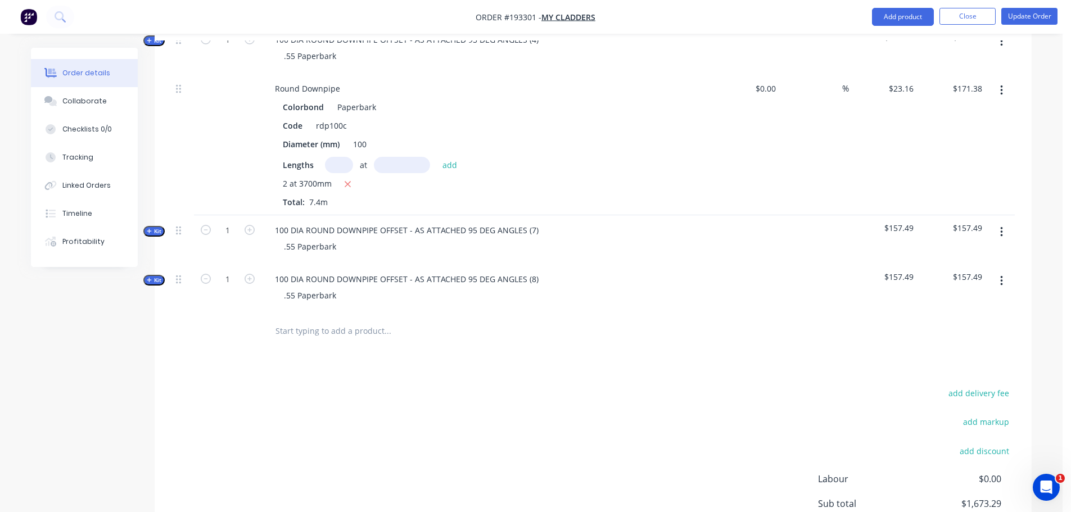
scroll to position [1293, 0]
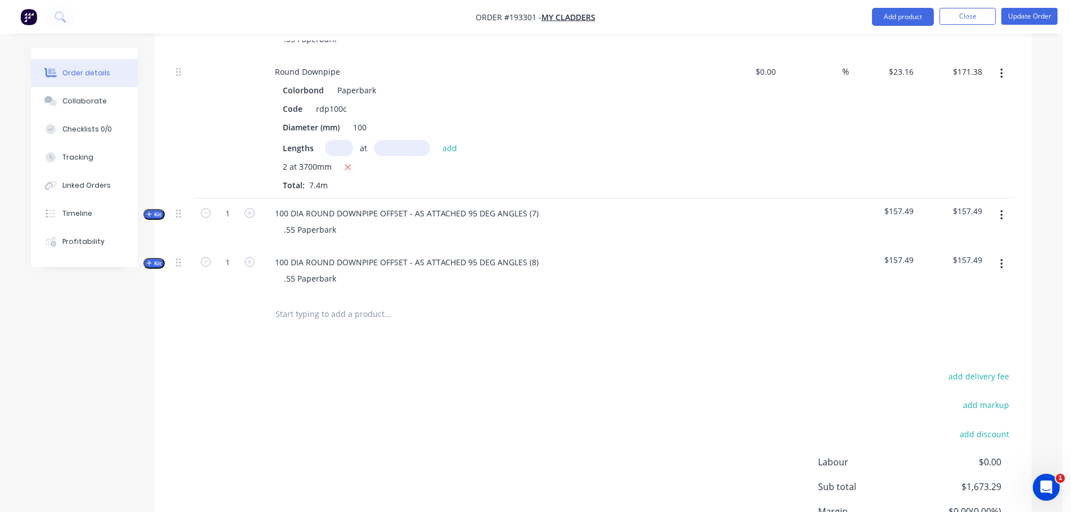
click at [569, 384] on div "add delivery fee add markup add discount Labour $0.00 Sub total $1,673.29 Margi…" at bounding box center [592, 477] width 843 height 217
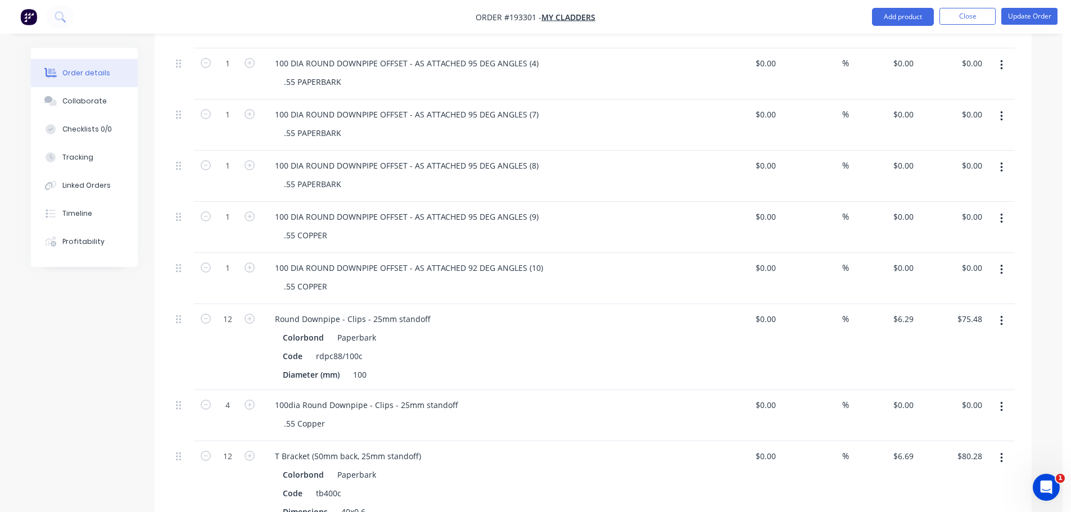
scroll to position [450, 0]
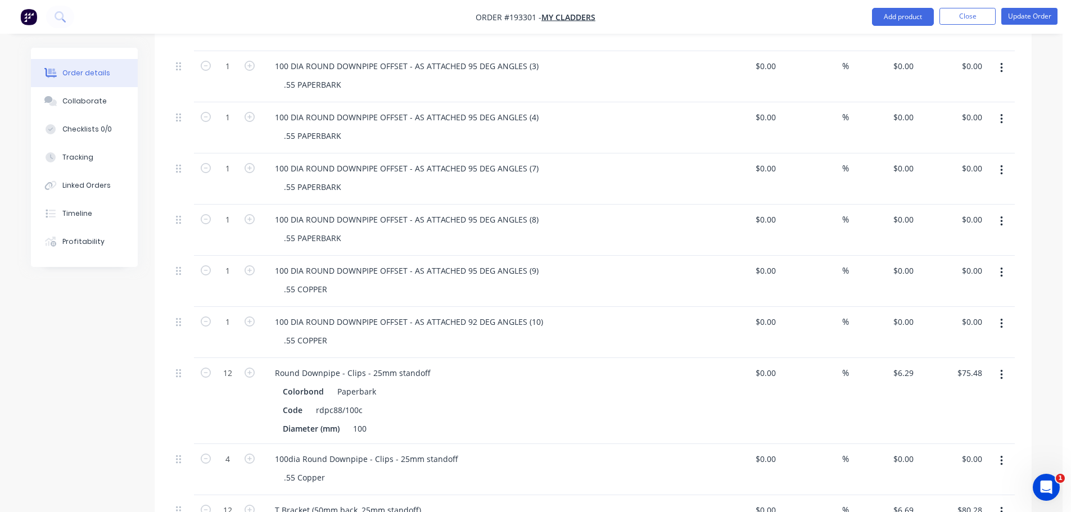
click at [1003, 262] on button "button" at bounding box center [1001, 272] width 26 height 20
click at [952, 316] on div "Duplicate" at bounding box center [961, 324] width 87 height 16
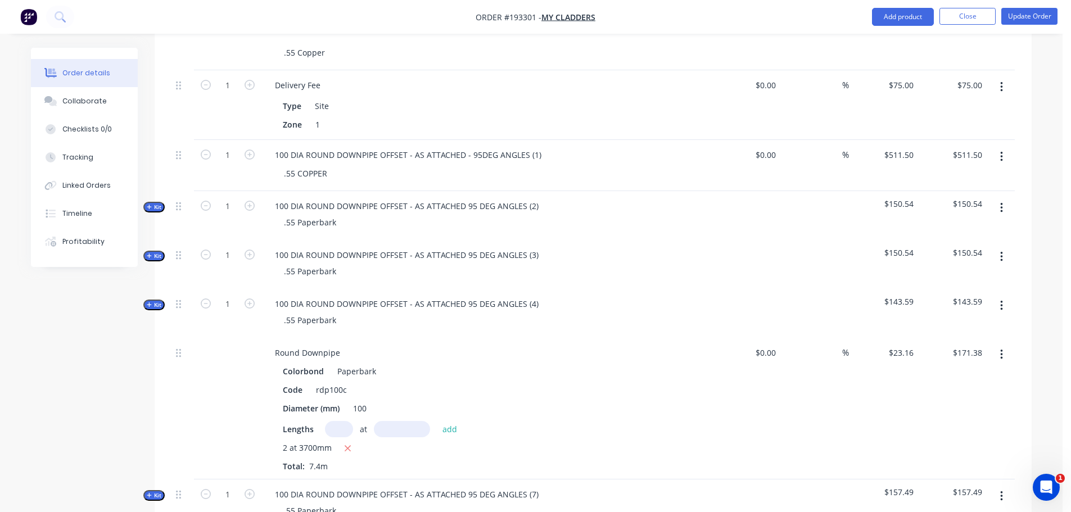
scroll to position [1237, 0]
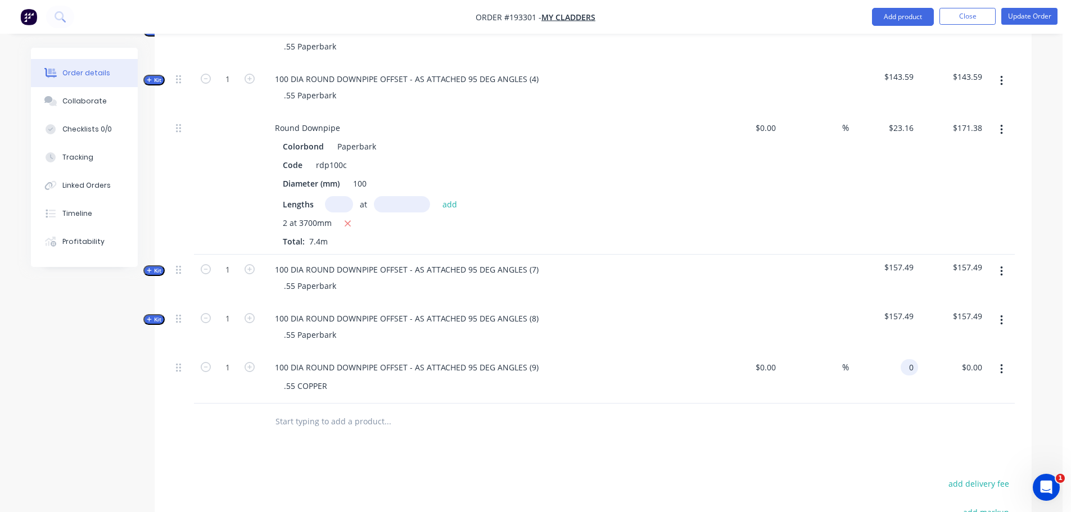
click at [908, 359] on input "0" at bounding box center [911, 367] width 13 height 16
type input "$314.93"
click at [1008, 359] on button "button" at bounding box center [1001, 369] width 26 height 20
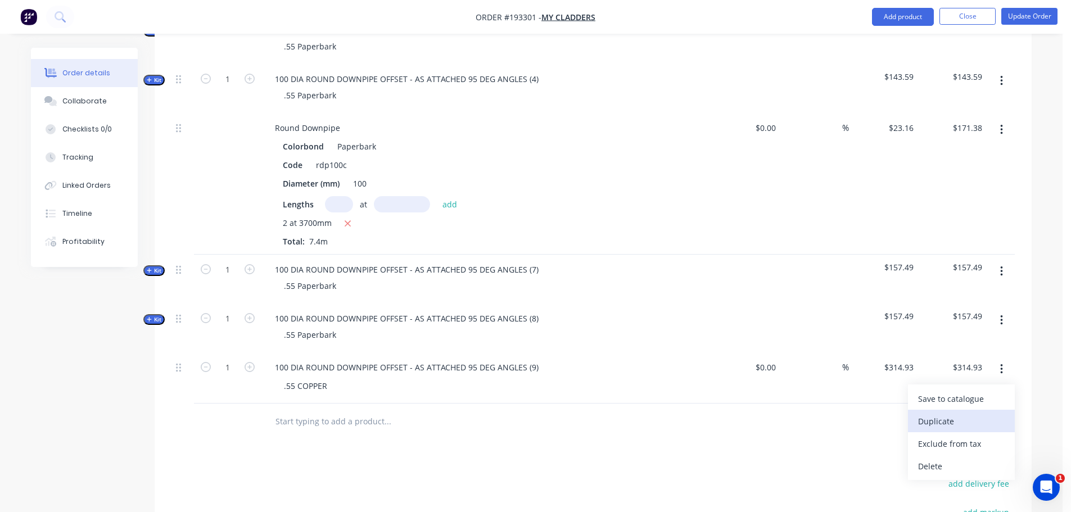
click at [962, 413] on div "Duplicate" at bounding box center [961, 421] width 87 height 16
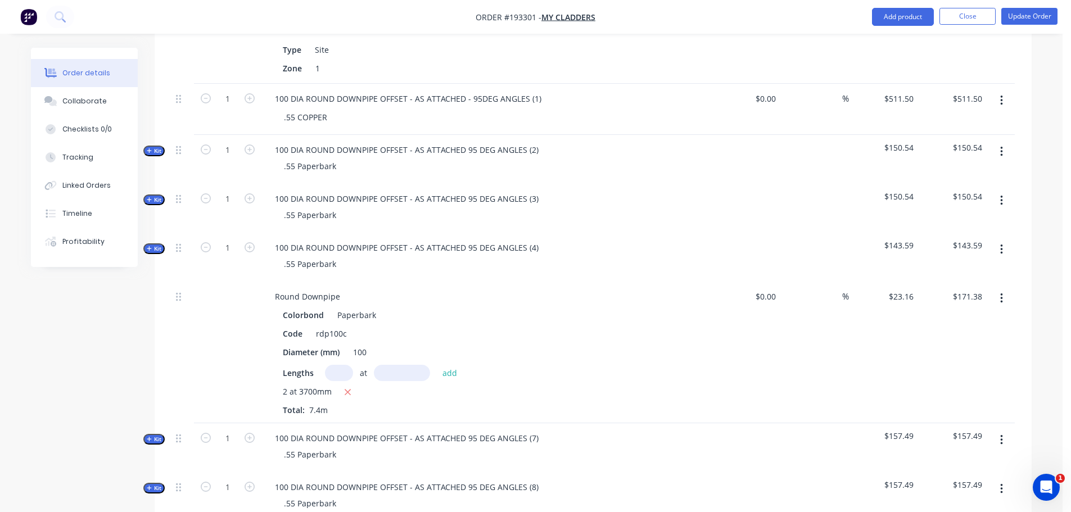
scroll to position [1012, 0]
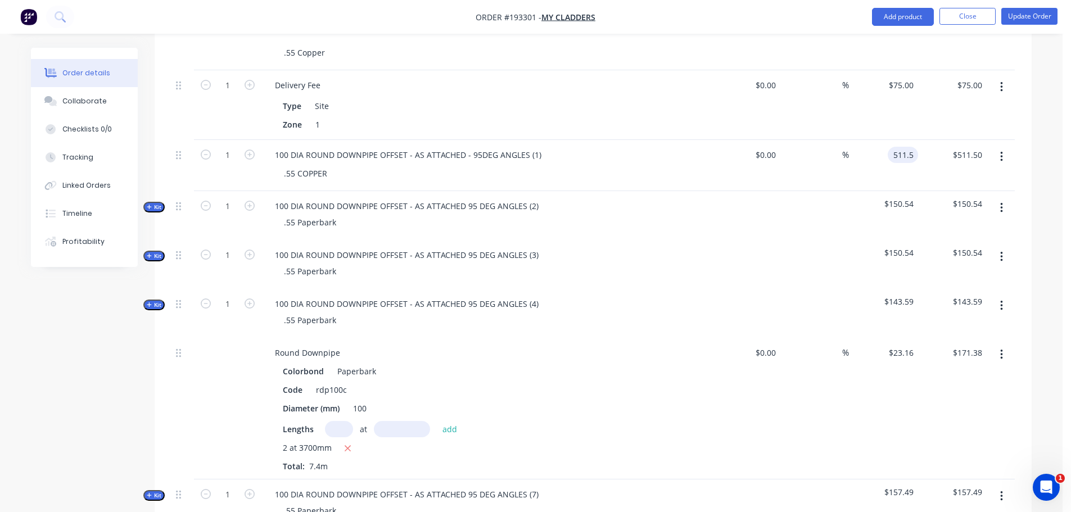
click at [906, 147] on input "511.5" at bounding box center [905, 155] width 26 height 16
type input "$728.81"
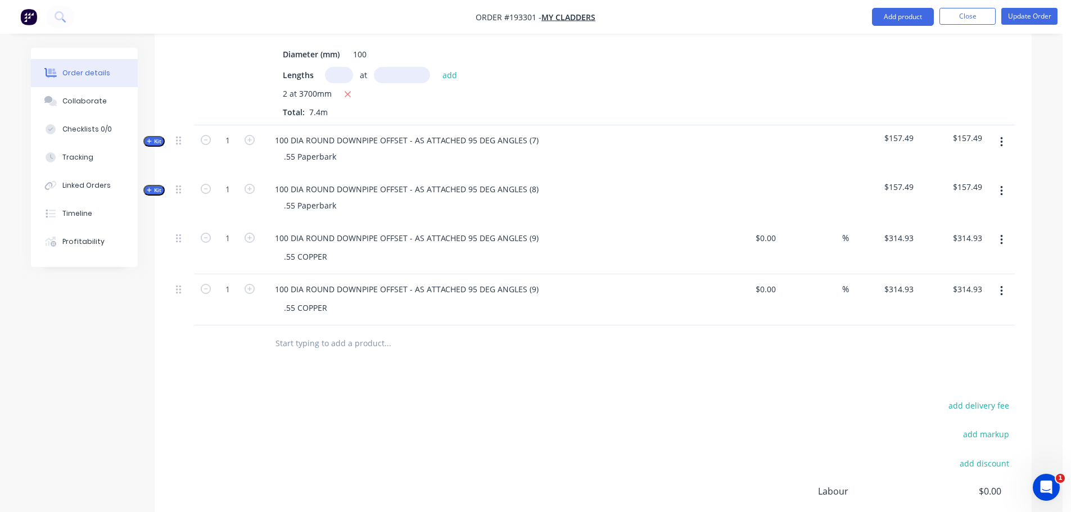
scroll to position [1461, 0]
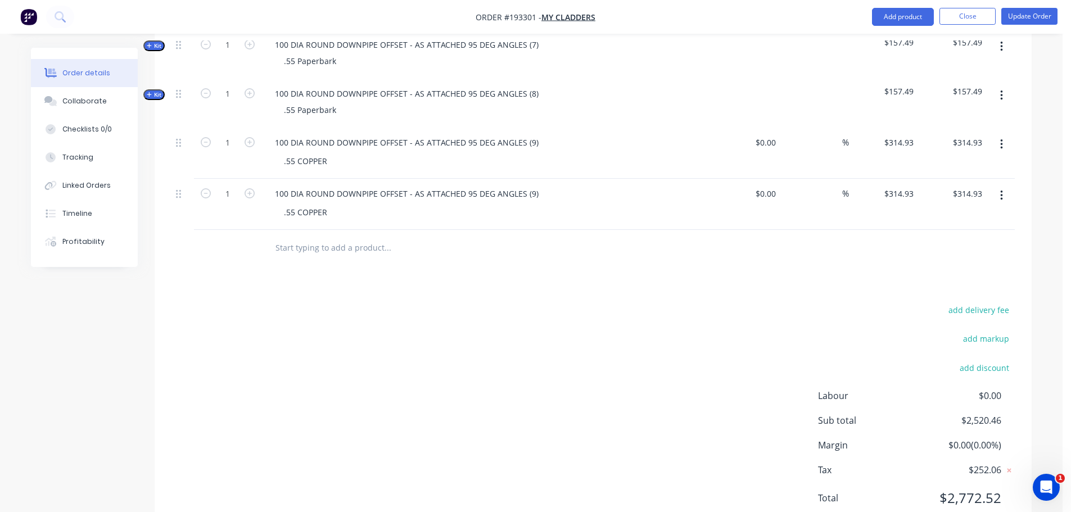
click at [594, 302] on div "add delivery fee add markup add discount Labour $0.00 Sub total $2,520.46 Margi…" at bounding box center [592, 410] width 843 height 217
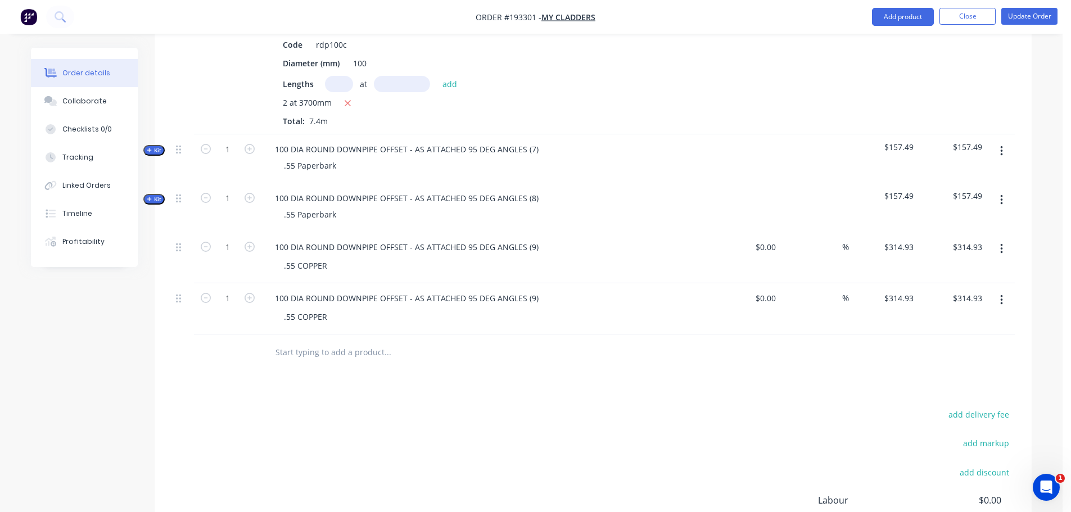
scroll to position [1349, 0]
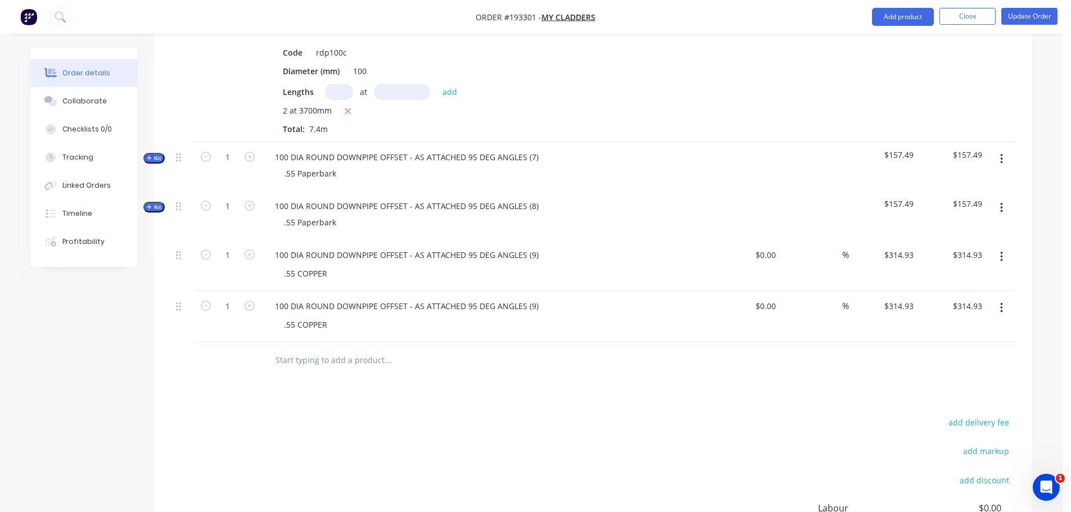
click at [906, 247] on input "314.93" at bounding box center [903, 255] width 30 height 16
type input "$493.89"
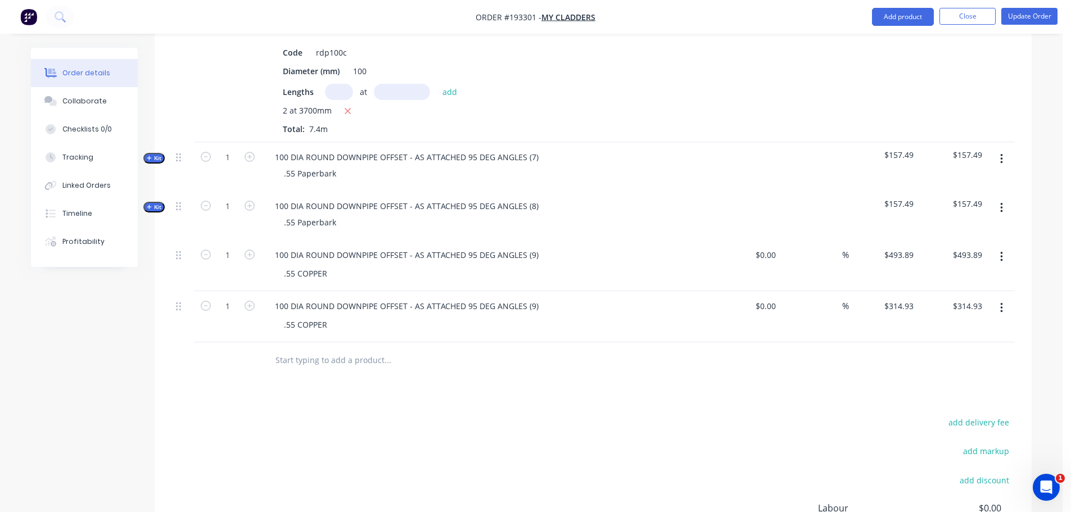
click at [906, 298] on input "314.93" at bounding box center [903, 306] width 30 height 16
type input "$171.99"
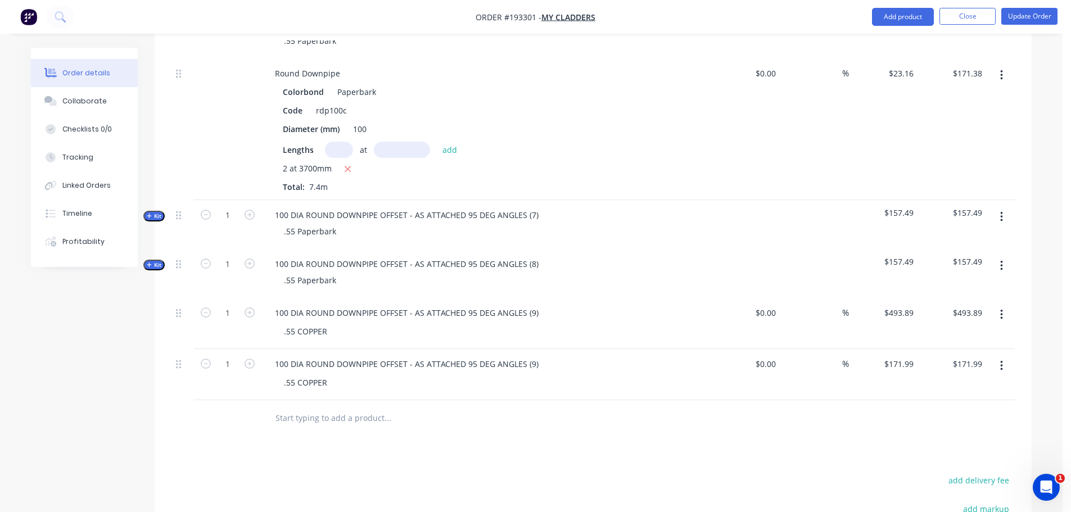
scroll to position [1293, 0]
click at [532, 354] on div "100 DIA ROUND DOWNPIPE OFFSET - AS ATTACHED 95 DEG ANGLES (9)" at bounding box center [407, 362] width 282 height 16
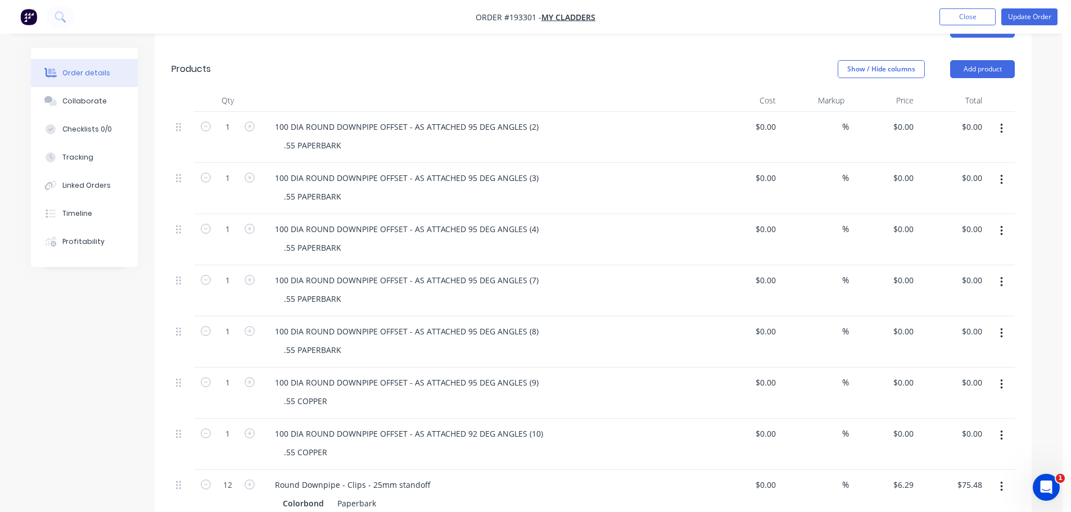
scroll to position [337, 0]
click at [1004, 119] on button "button" at bounding box center [1001, 129] width 26 height 20
click at [970, 218] on div "Delete" at bounding box center [961, 226] width 87 height 16
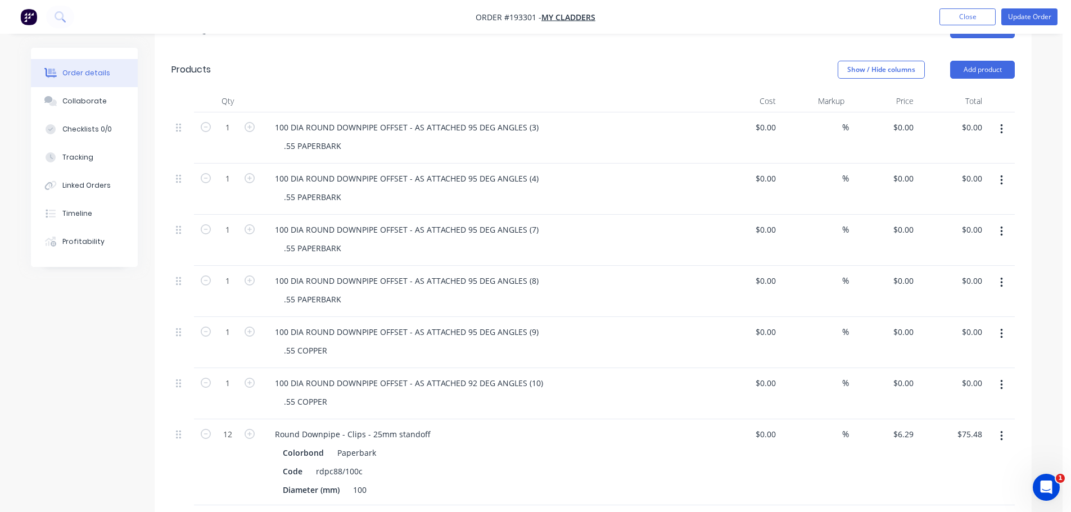
drag, startPoint x: 1003, startPoint y: 111, endPoint x: 1006, endPoint y: 125, distance: 13.8
click at [1004, 119] on button "button" at bounding box center [1001, 129] width 26 height 20
drag, startPoint x: 959, startPoint y: 209, endPoint x: 971, endPoint y: 180, distance: 30.7
click at [959, 218] on div "Delete" at bounding box center [961, 226] width 87 height 16
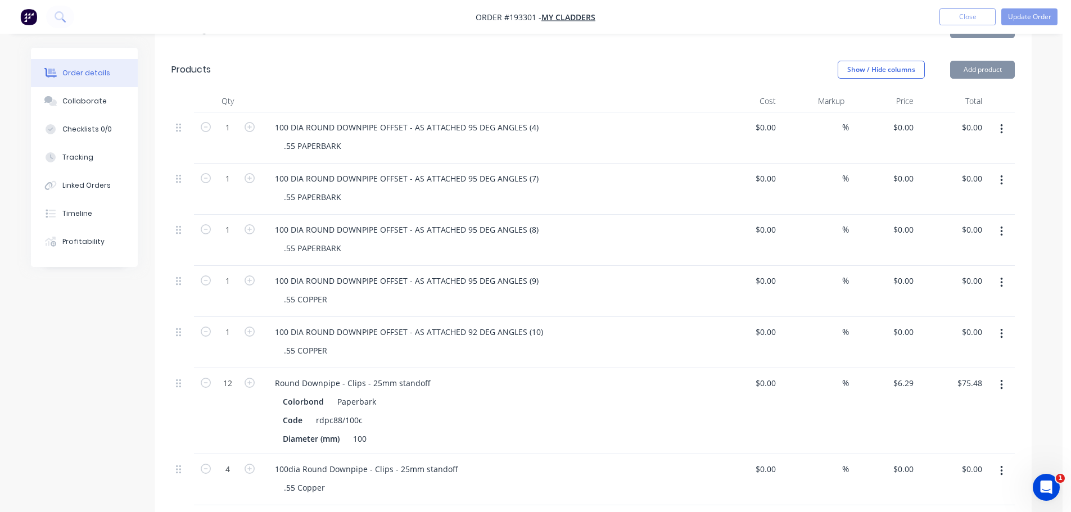
click at [1004, 119] on button "button" at bounding box center [1001, 129] width 26 height 20
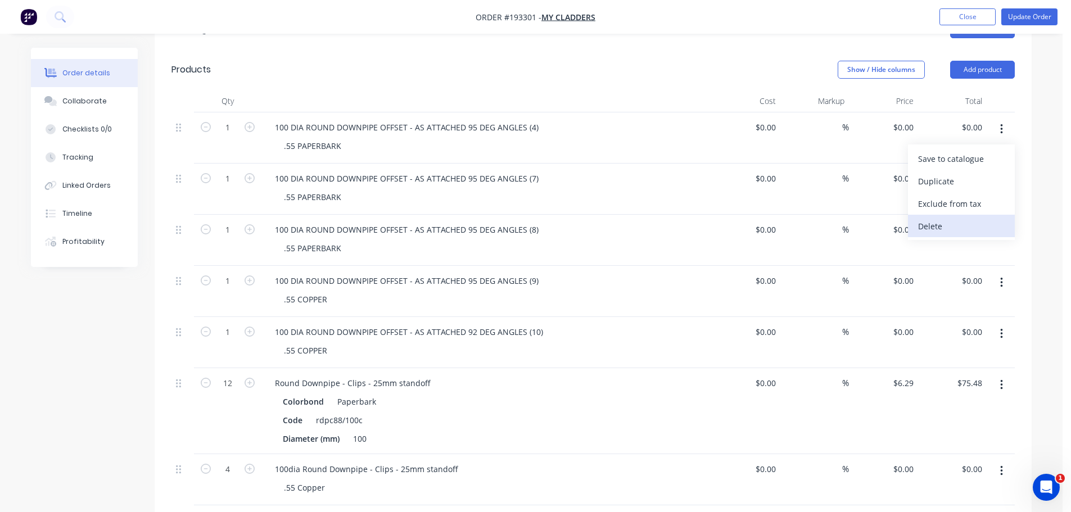
drag, startPoint x: 971, startPoint y: 197, endPoint x: 969, endPoint y: 207, distance: 10.3
click at [969, 207] on div "Save to catalogue Duplicate Exclude from tax [GEOGRAPHIC_DATA]" at bounding box center [961, 192] width 107 height 96
click at [969, 218] on div "Delete" at bounding box center [961, 226] width 87 height 16
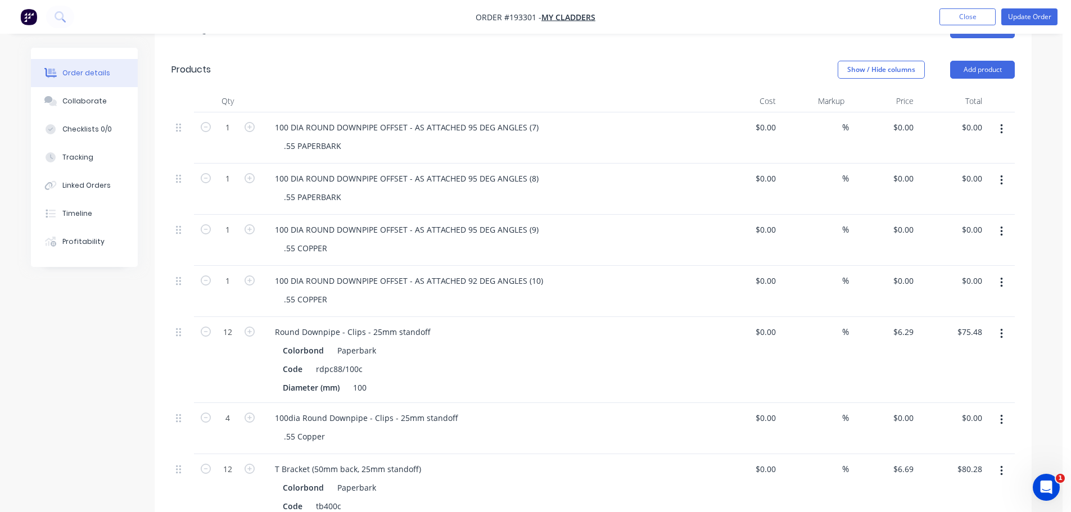
click at [1000, 124] on icon "button" at bounding box center [1001, 129] width 2 height 10
click at [950, 218] on div "Delete" at bounding box center [961, 226] width 87 height 16
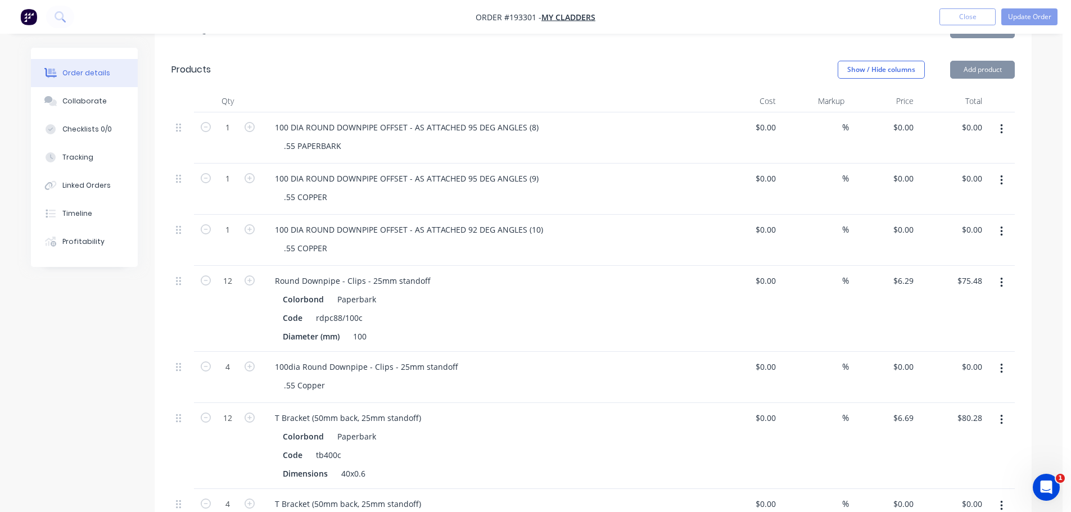
drag, startPoint x: 1001, startPoint y: 108, endPoint x: 1000, endPoint y: 119, distance: 10.7
click at [1002, 123] on icon "button" at bounding box center [1001, 129] width 3 height 12
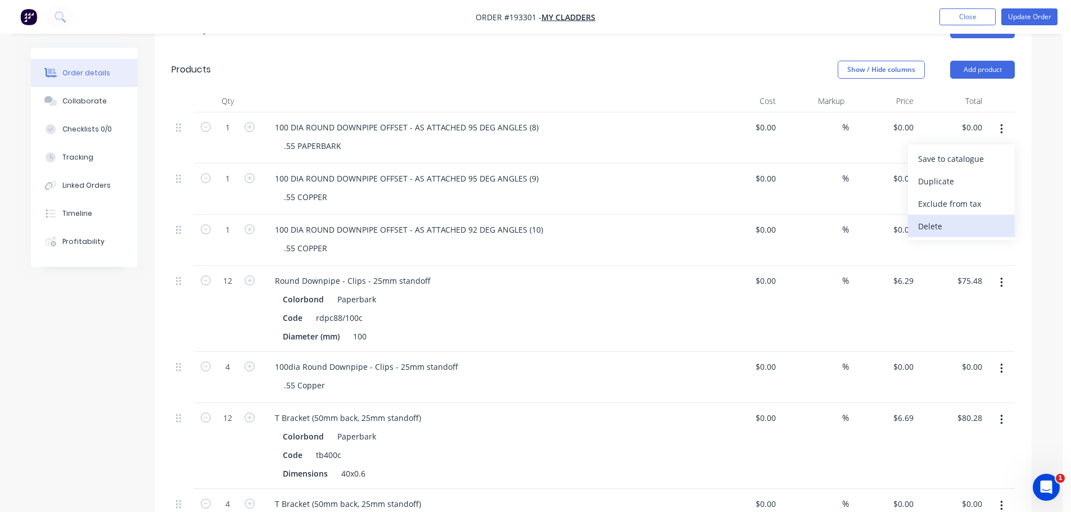
click at [944, 218] on div "Delete" at bounding box center [961, 226] width 87 height 16
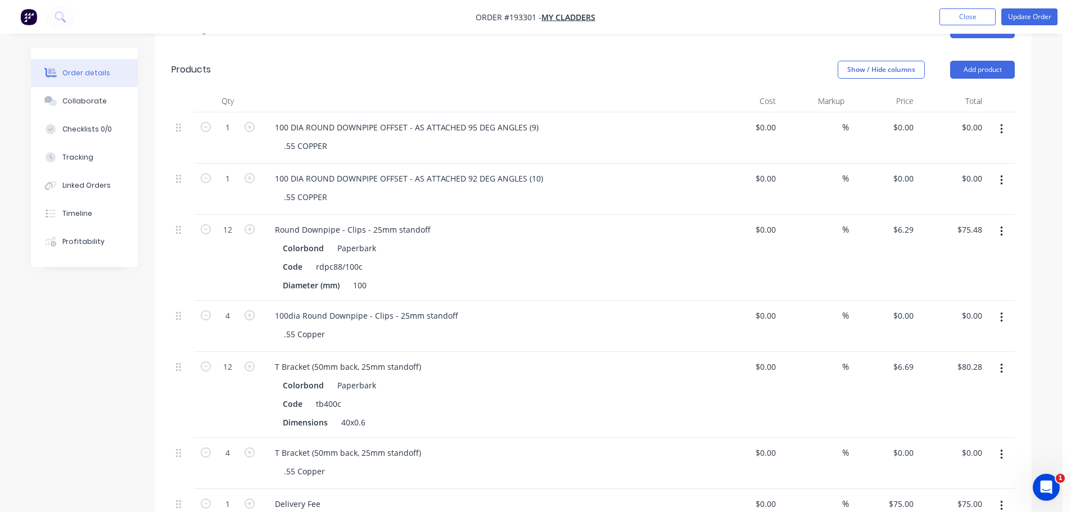
drag, startPoint x: 998, startPoint y: 108, endPoint x: 999, endPoint y: 117, distance: 9.1
click at [998, 119] on button "button" at bounding box center [1001, 129] width 26 height 20
click at [956, 218] on div "Delete" at bounding box center [961, 226] width 87 height 16
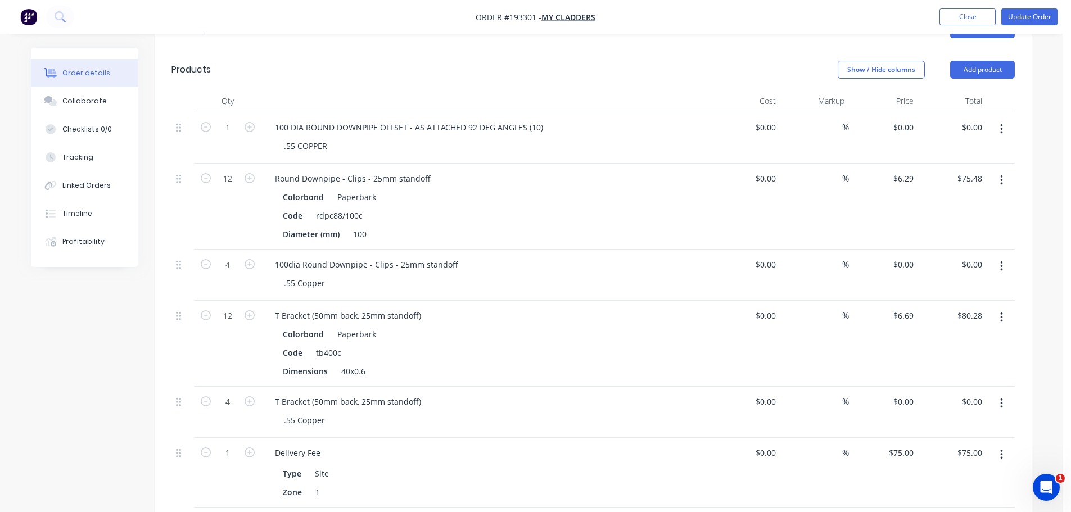
click at [997, 119] on button "button" at bounding box center [1001, 129] width 26 height 20
click at [965, 218] on div "Delete" at bounding box center [961, 226] width 87 height 16
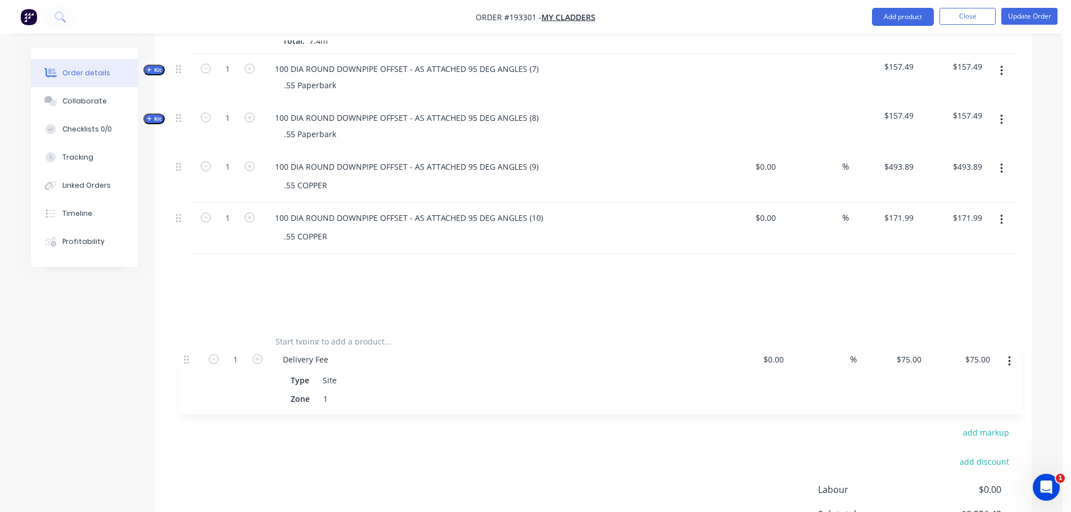
scroll to position [1040, 0]
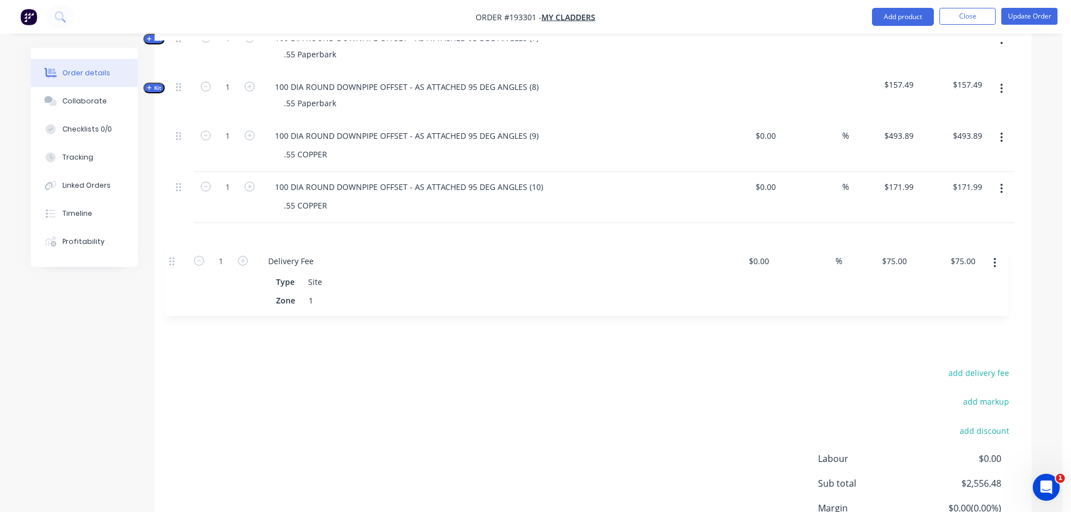
drag, startPoint x: 180, startPoint y: 272, endPoint x: 170, endPoint y: 242, distance: 31.5
click at [250, 397] on div "add delivery fee add markup add discount Labour $0.00 Sub total $2,556.48 Margi…" at bounding box center [592, 473] width 843 height 217
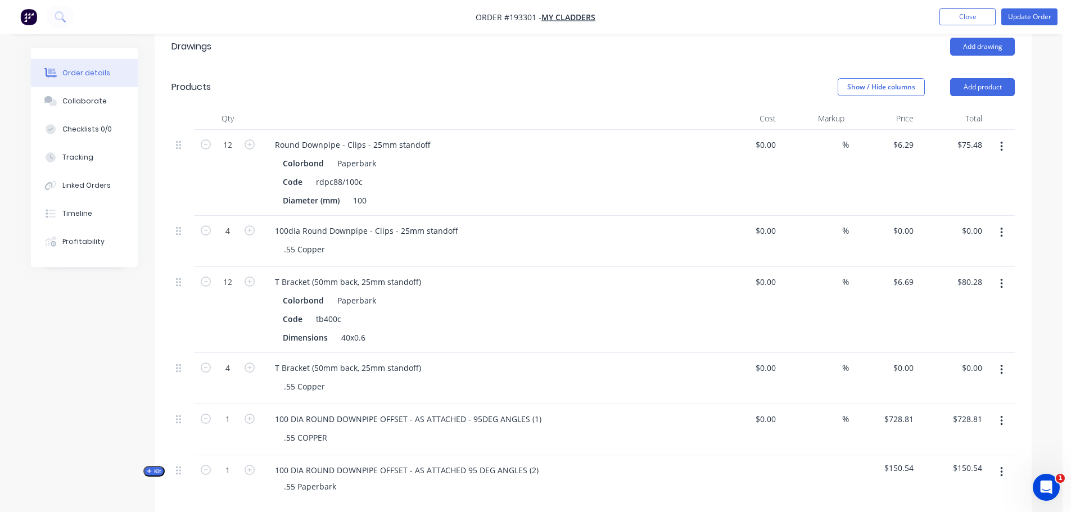
scroll to position [253, 0]
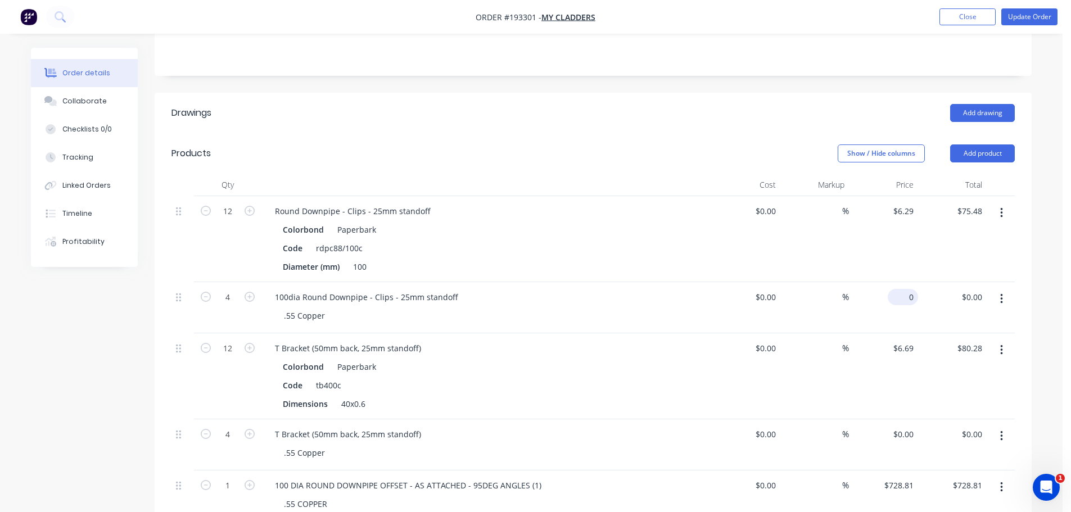
click at [913, 289] on input "0" at bounding box center [905, 297] width 26 height 16
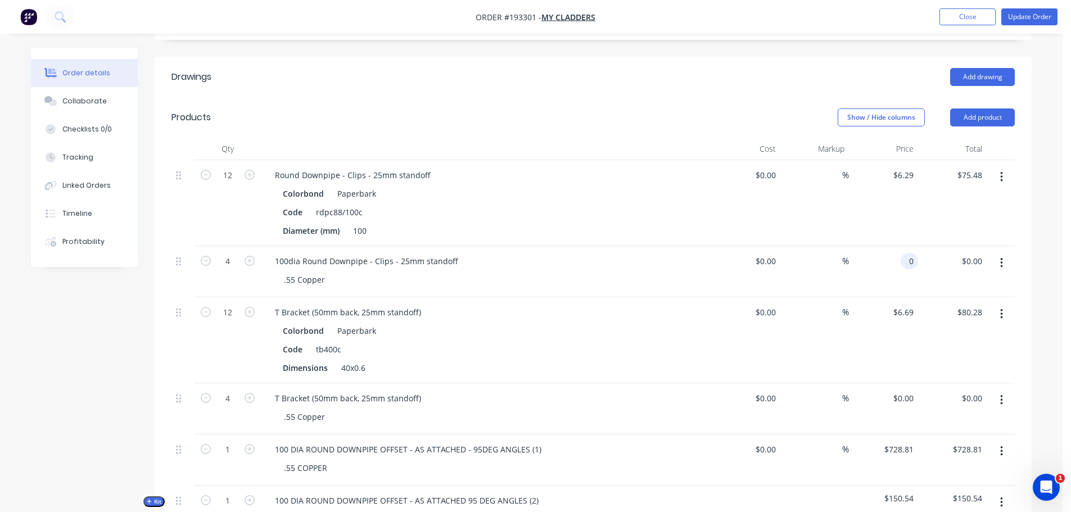
scroll to position [310, 0]
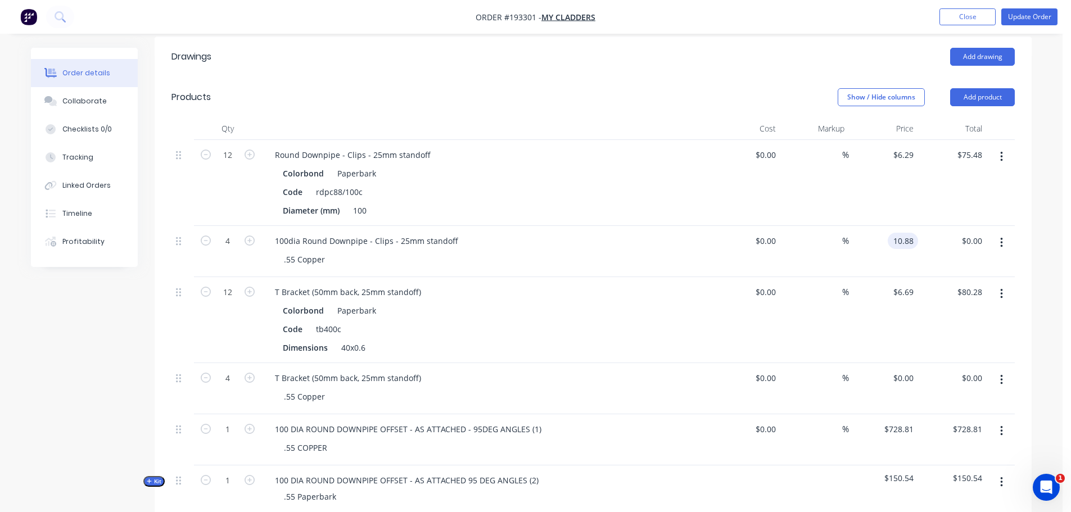
type input "$10.88"
type input "$43.52"
click at [18, 384] on div "Order details Collaborate Checklists 0/0 Tracking Linked Orders Timeline Profit…" at bounding box center [531, 518] width 1062 height 1656
click at [907, 370] on input "$0.00" at bounding box center [905, 378] width 26 height 16
type input "4"
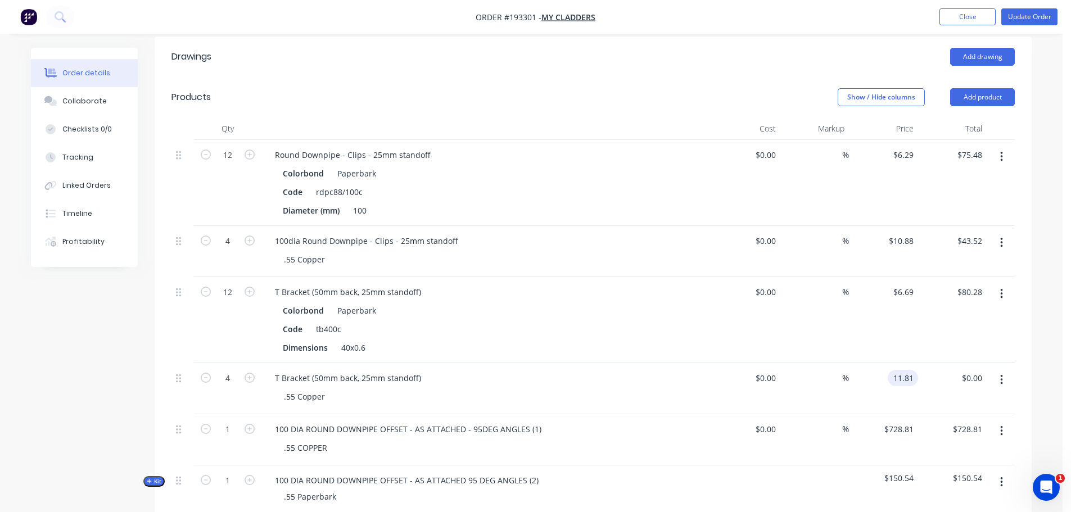
type input "$11.81"
type input "$47.24"
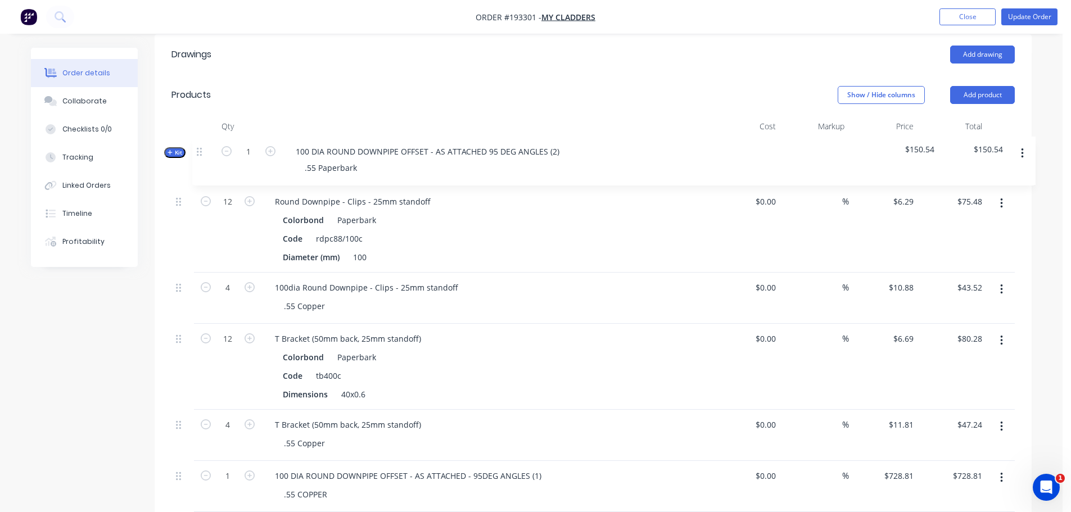
drag, startPoint x: 183, startPoint y: 461, endPoint x: 205, endPoint y: 139, distance: 322.8
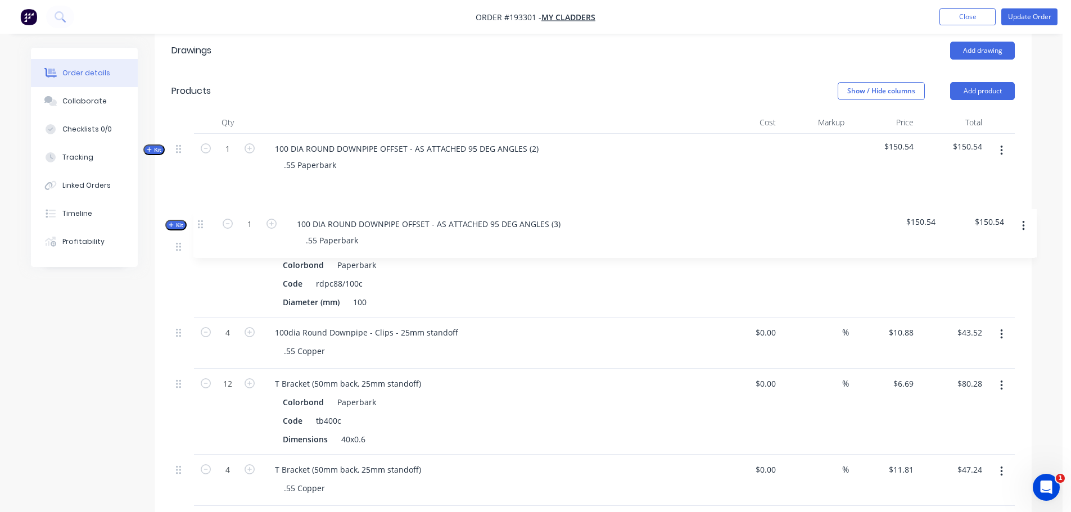
drag, startPoint x: 178, startPoint y: 506, endPoint x: 200, endPoint y: 204, distance: 302.6
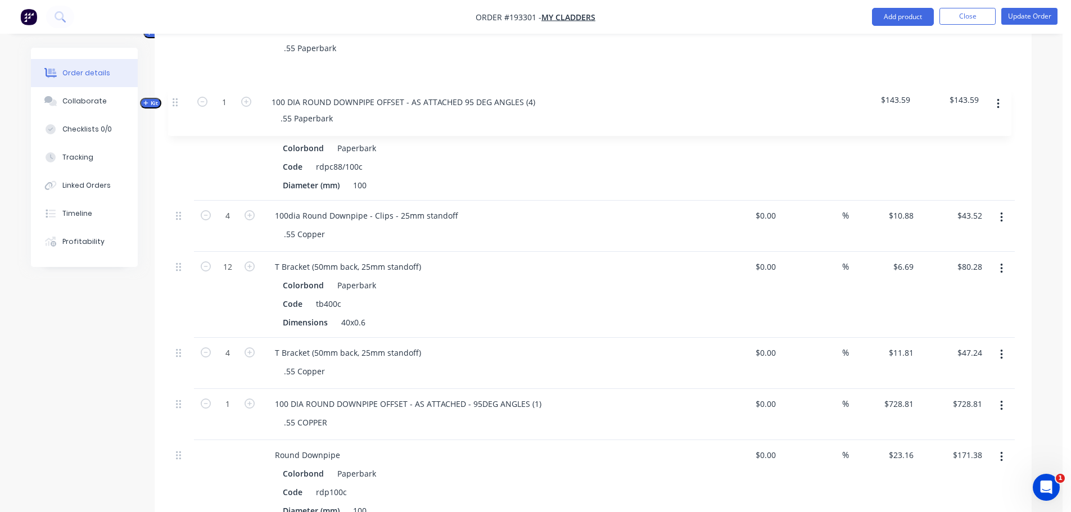
drag, startPoint x: 187, startPoint y: 392, endPoint x: 184, endPoint y: 99, distance: 292.3
click at [184, 99] on div "Kit 1 100 DIA ROUND DOWNPIPE OFFSET - AS ATTACHED 95 DEG ANGLES (2) .55 Paperba…" at bounding box center [592, 410] width 843 height 884
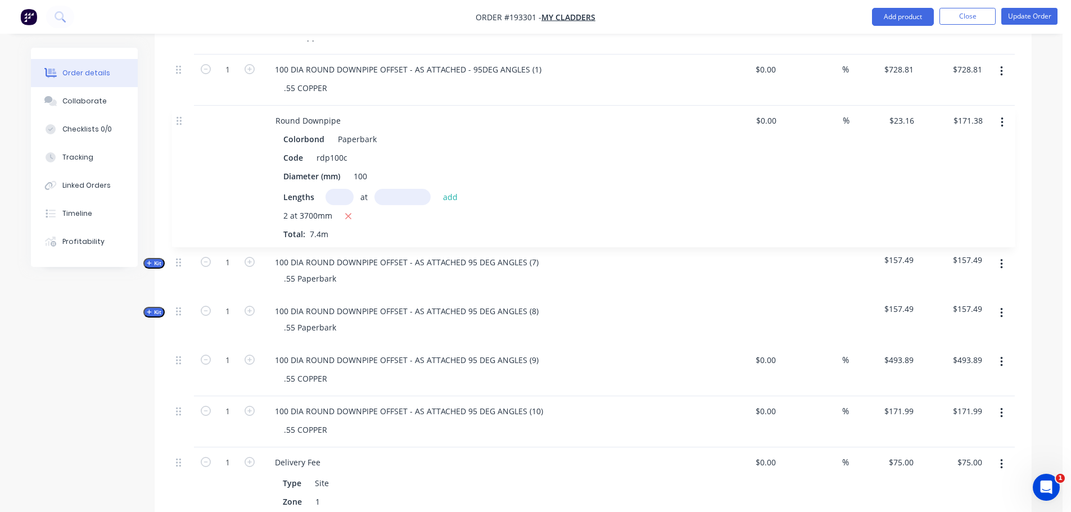
scroll to position [816, 0]
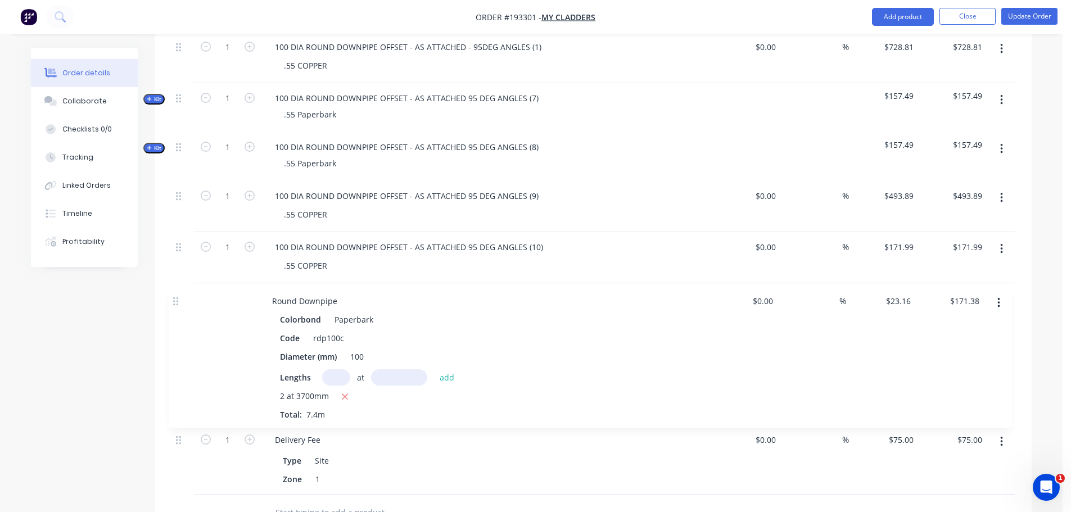
drag, startPoint x: 187, startPoint y: 120, endPoint x: 183, endPoint y: 297, distance: 177.1
click at [183, 297] on div "Kit 1 100 DIA ROUND DOWNPIPE OFFSET - AS ATTACHED 95 DEG ANGLES (2) .55 Paperba…" at bounding box center [592, 53] width 843 height 884
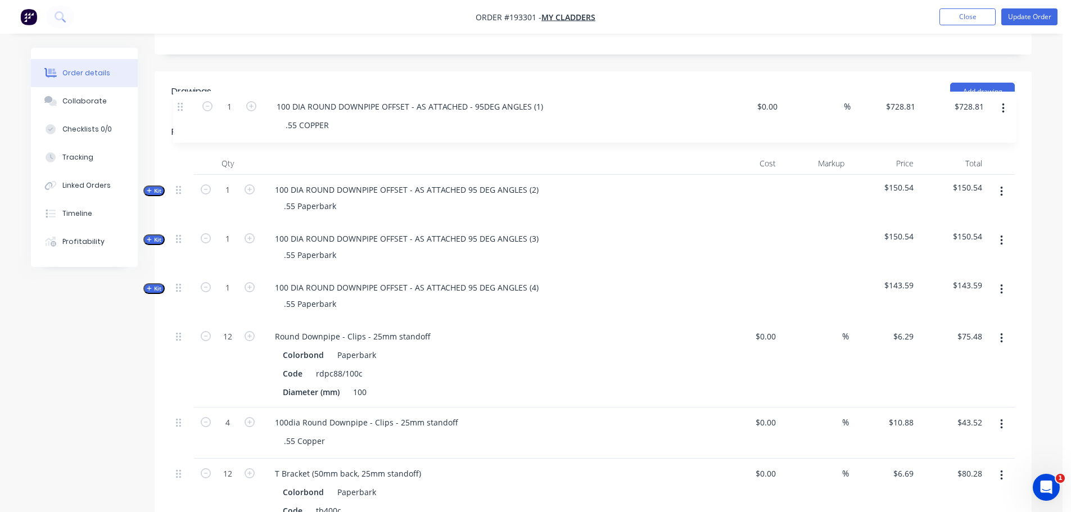
scroll to position [271, 0]
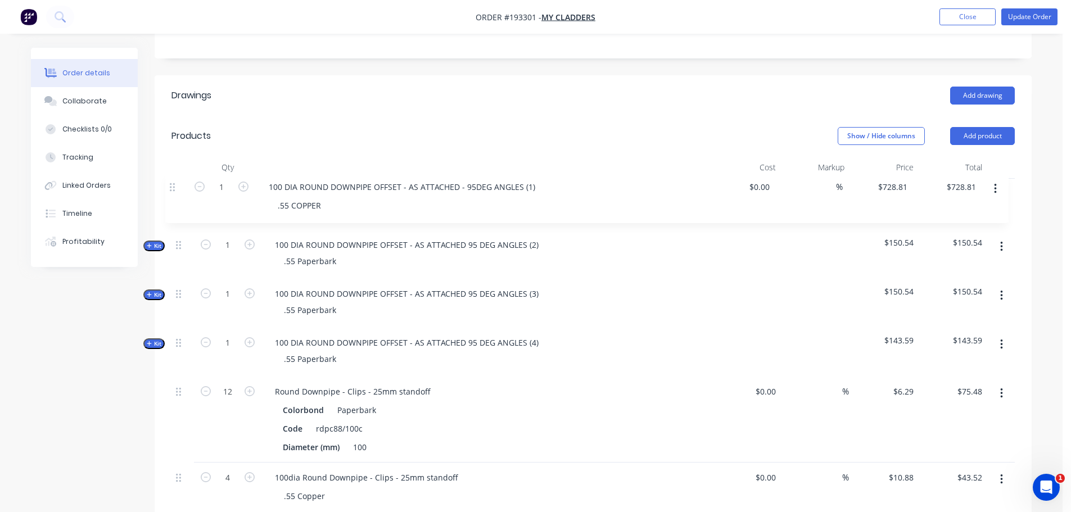
drag, startPoint x: 182, startPoint y: 423, endPoint x: 177, endPoint y: 179, distance: 244.0
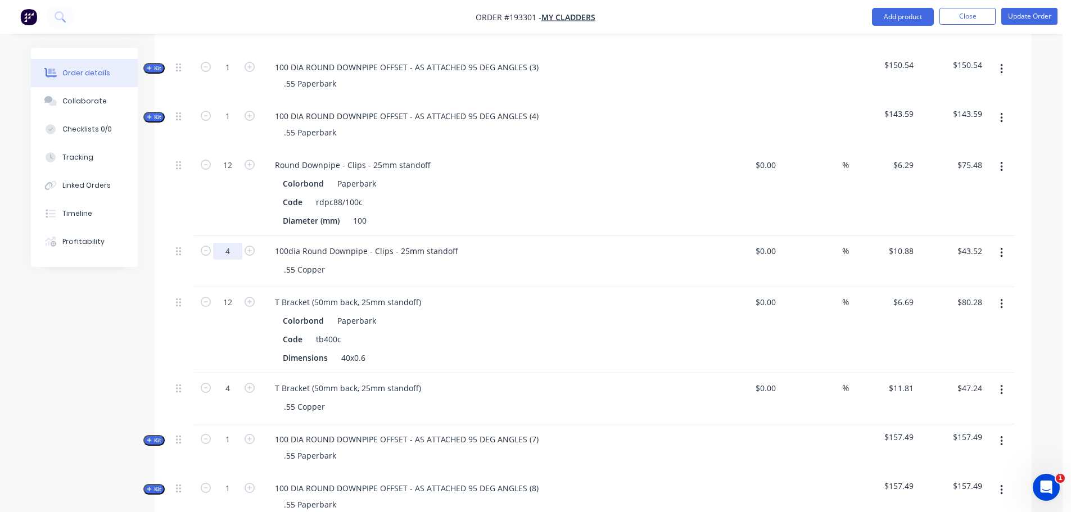
scroll to position [552, 0]
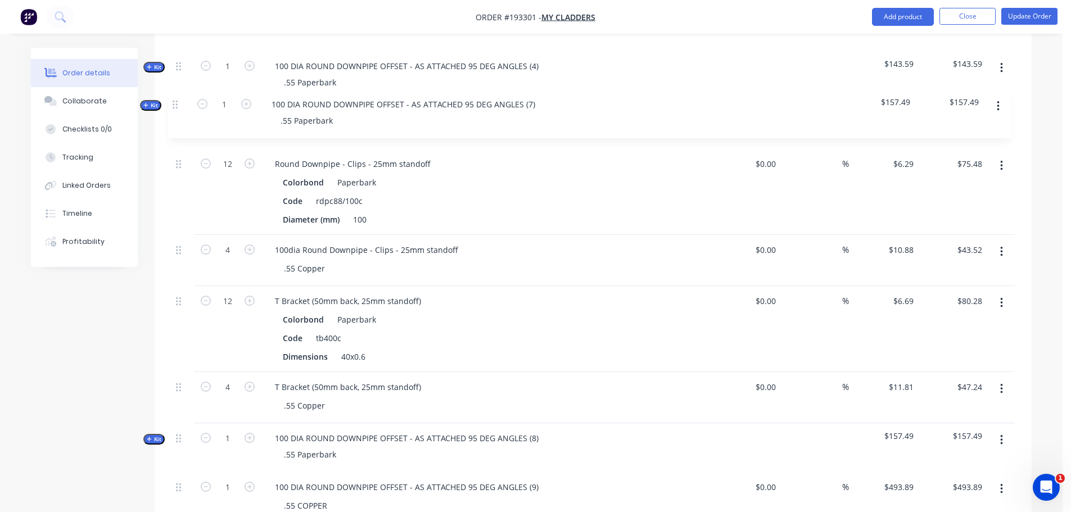
drag, startPoint x: 179, startPoint y: 372, endPoint x: 176, endPoint y: 94, distance: 277.1
click at [176, 94] on div "1 100 DIA ROUND DOWNPIPE OFFSET - AS ATTACHED - 95DEG ANGLES (1) .55 COPPER $0.…" at bounding box center [592, 344] width 843 height 884
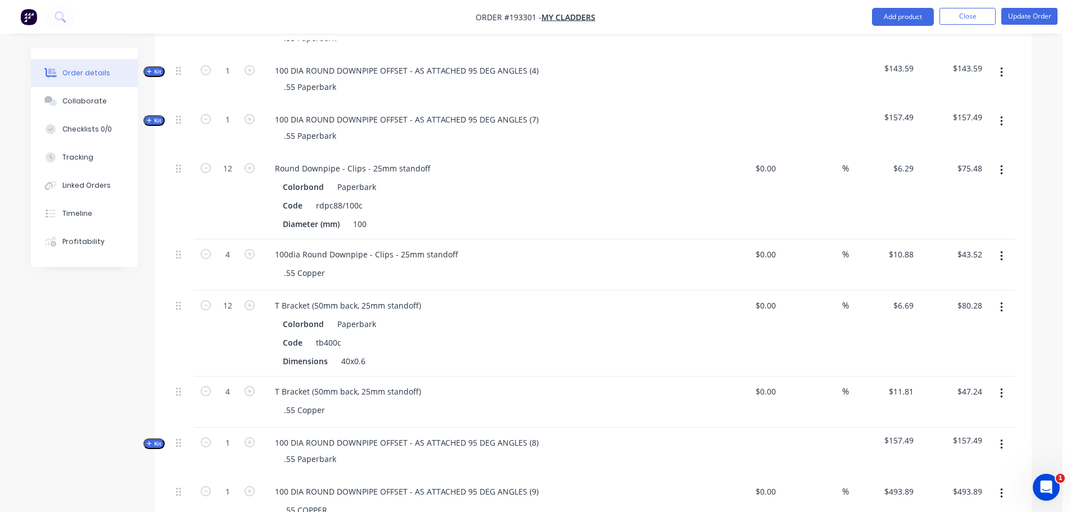
drag, startPoint x: 175, startPoint y: 437, endPoint x: 179, endPoint y: 416, distance: 21.6
click at [179, 428] on div at bounding box center [182, 452] width 22 height 49
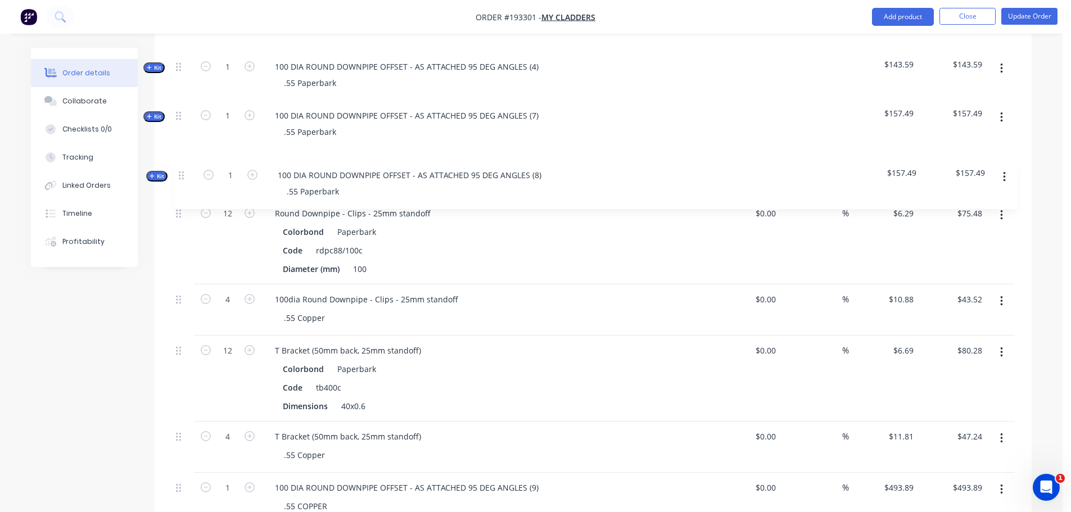
drag, startPoint x: 177, startPoint y: 427, endPoint x: 183, endPoint y: 156, distance: 271.0
click at [183, 156] on div "1 100 DIA ROUND DOWNPIPE OFFSET - AS ATTACHED - 95DEG ANGLES (1) .55 COPPER $0.…" at bounding box center [592, 345] width 843 height 884
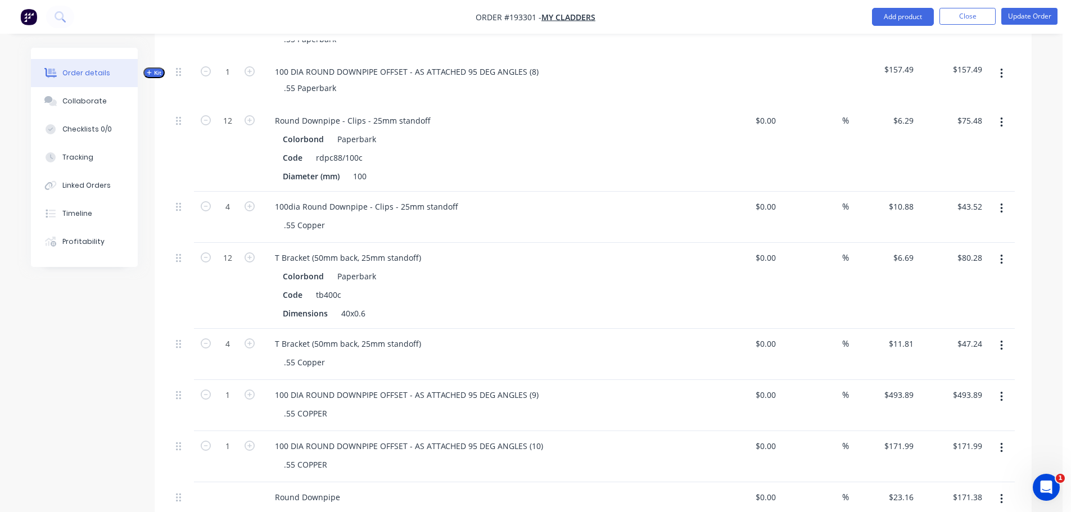
scroll to position [659, 0]
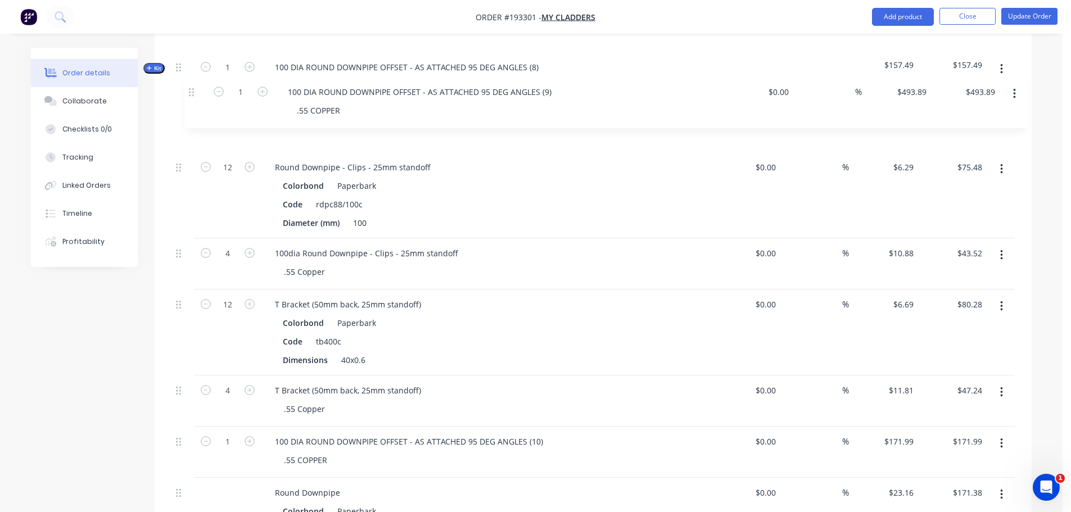
drag, startPoint x: 180, startPoint y: 360, endPoint x: 194, endPoint y: 87, distance: 273.5
click at [194, 85] on div "1 100 DIA ROUND DOWNPIPE OFFSET - AS ATTACHED - 95DEG ANGLES (1) .55 COPPER $0.…" at bounding box center [592, 248] width 843 height 884
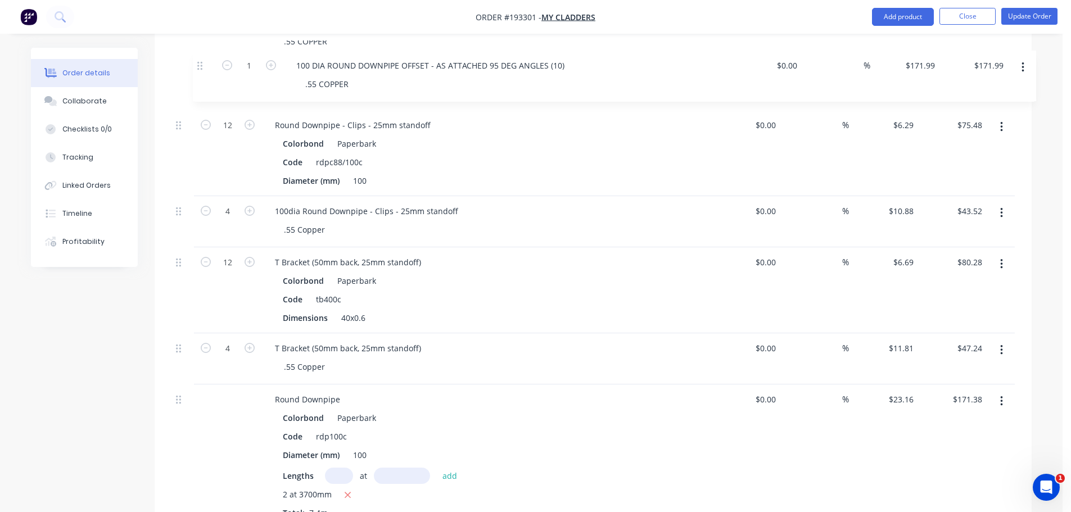
scroll to position [707, 0]
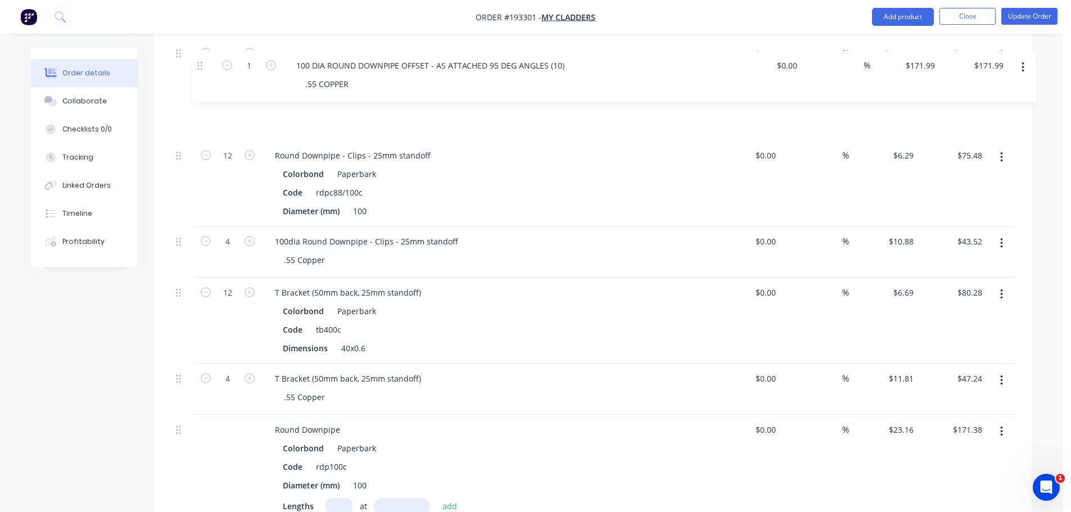
drag, startPoint x: 179, startPoint y: 320, endPoint x: 202, endPoint y: 62, distance: 259.1
click at [202, 61] on div "1 100 DIA ROUND DOWNPIPE OFFSET - AS ATTACHED - 95DEG ANGLES (1) .55 COPPER $0.…" at bounding box center [592, 185] width 843 height 884
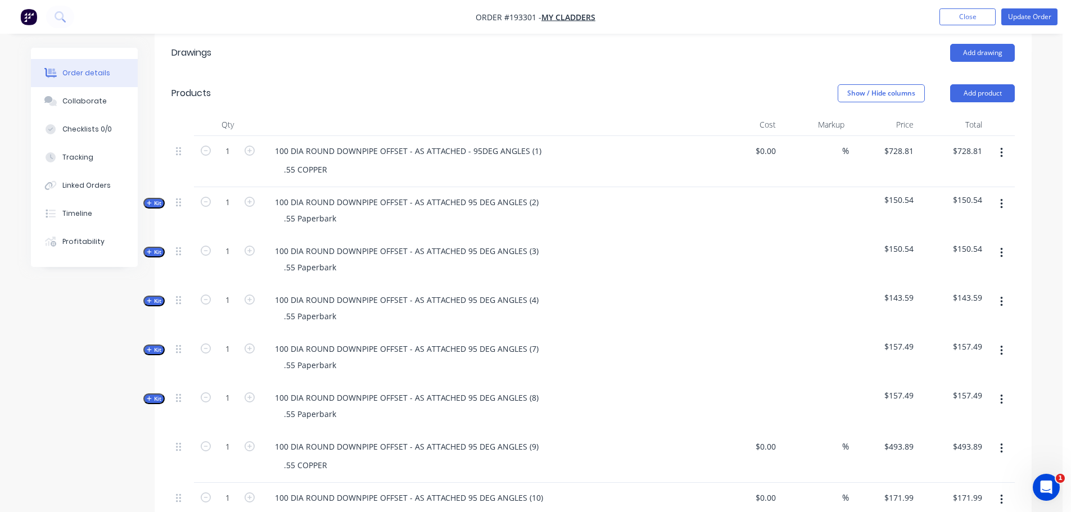
scroll to position [257, 0]
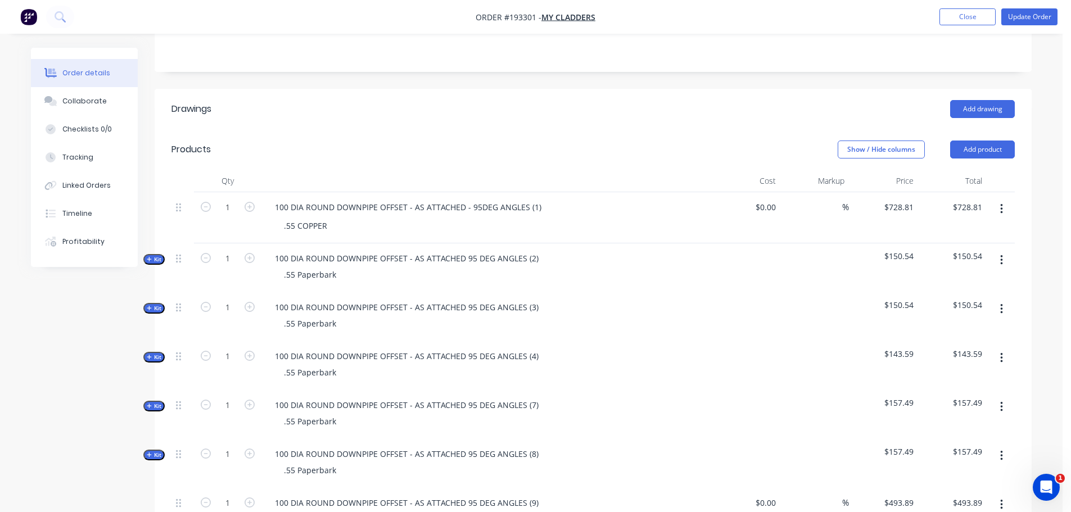
click at [509, 141] on div "Show / Hide columns Add product" at bounding box center [683, 150] width 664 height 18
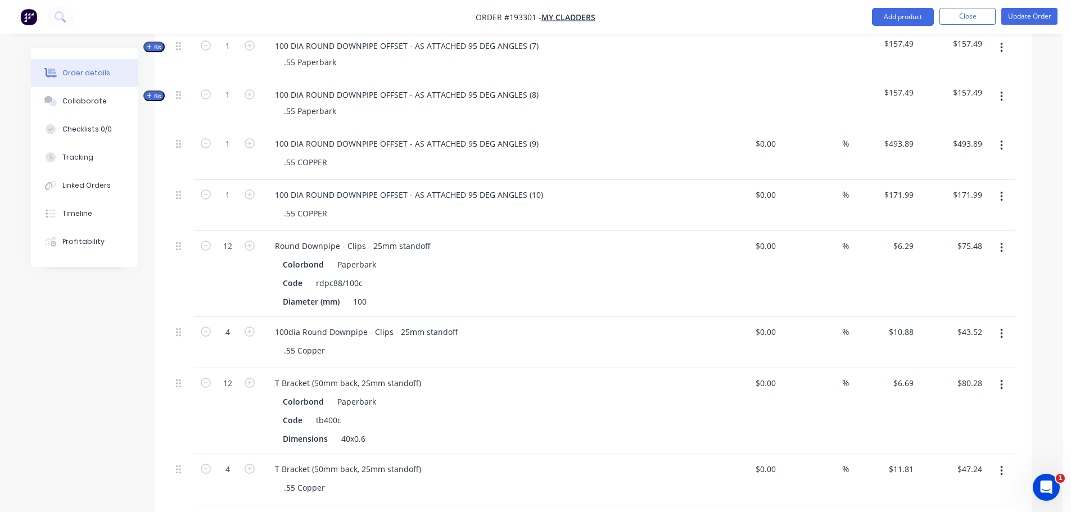
scroll to position [707, 0]
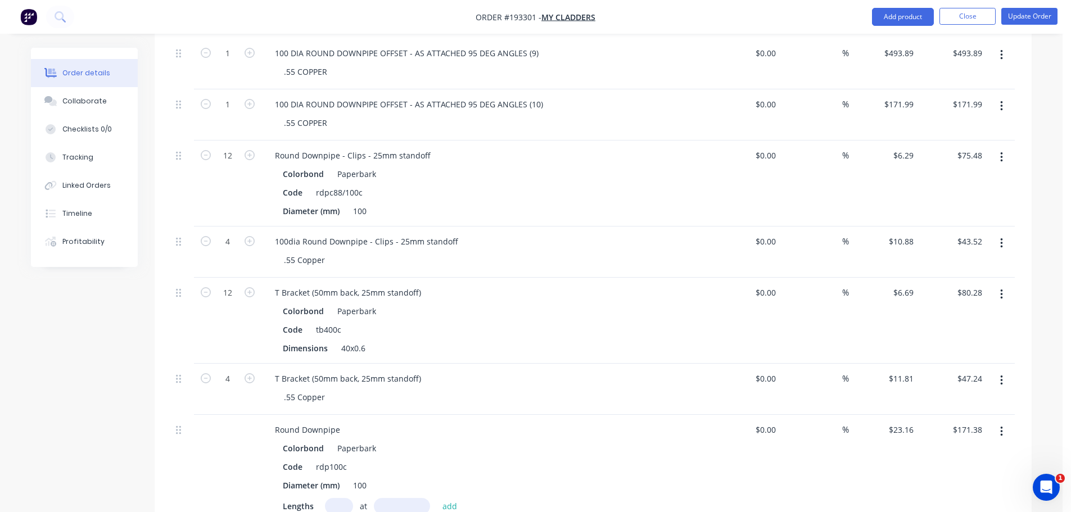
click at [1051, 246] on div "Order details Collaborate Checklists 0/0 Tracking Linked Orders Timeline Profit…" at bounding box center [531, 121] width 1062 height 1656
click at [1044, 247] on div "Order details Collaborate Checklists 0/0 Tracking Linked Orders Timeline Profit…" at bounding box center [531, 121] width 1062 height 1656
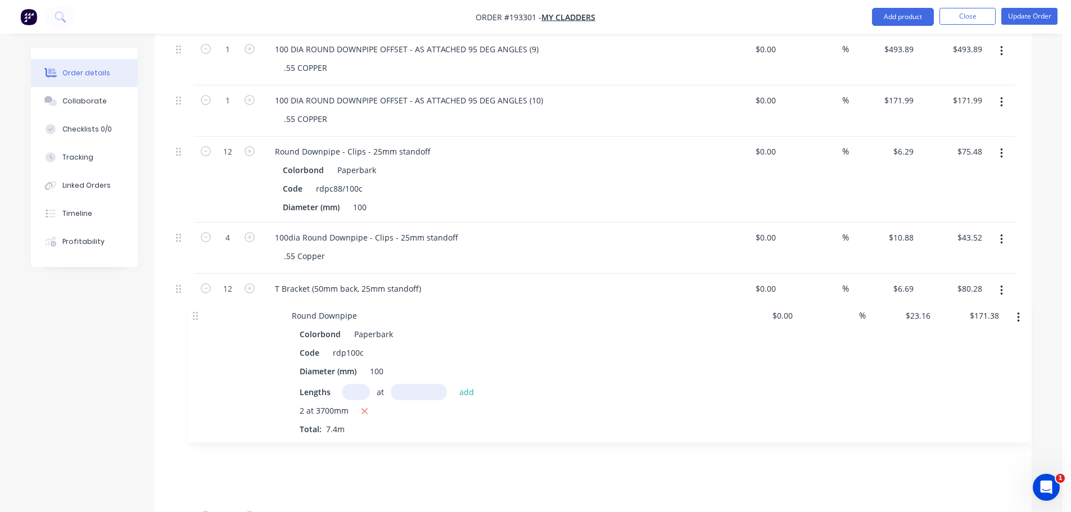
scroll to position [712, 0]
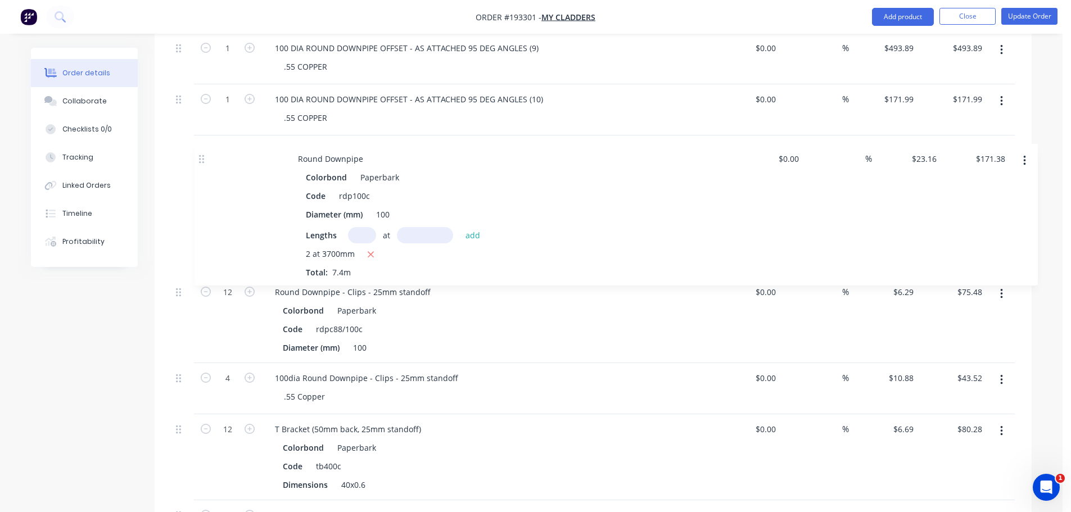
drag, startPoint x: 178, startPoint y: 417, endPoint x: 201, endPoint y: 159, distance: 259.6
click at [201, 159] on div "1 100 DIA ROUND DOWNPIPE OFFSET - AS ATTACHED - 95DEG ANGLES (1) .55 COPPER $0.…" at bounding box center [592, 180] width 843 height 884
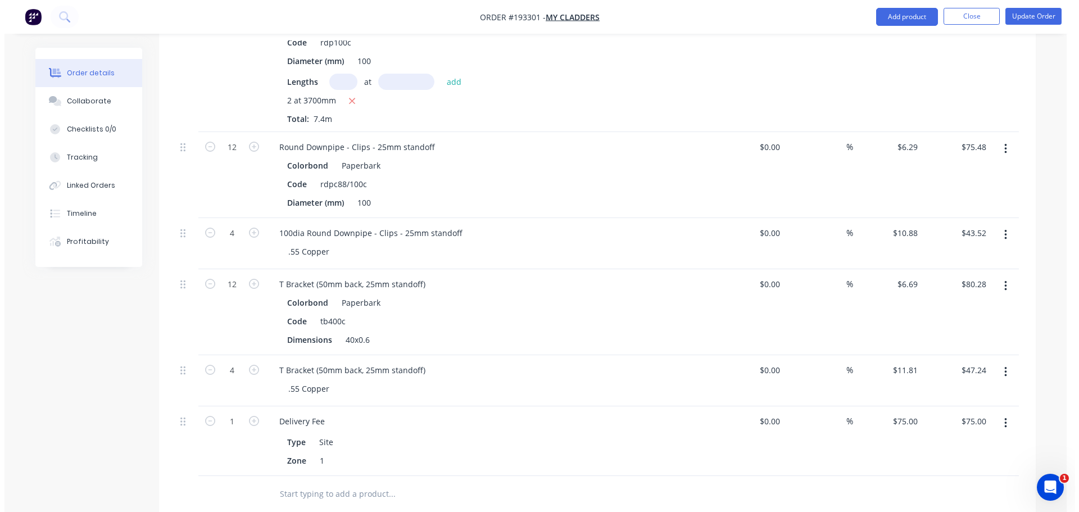
scroll to position [881, 0]
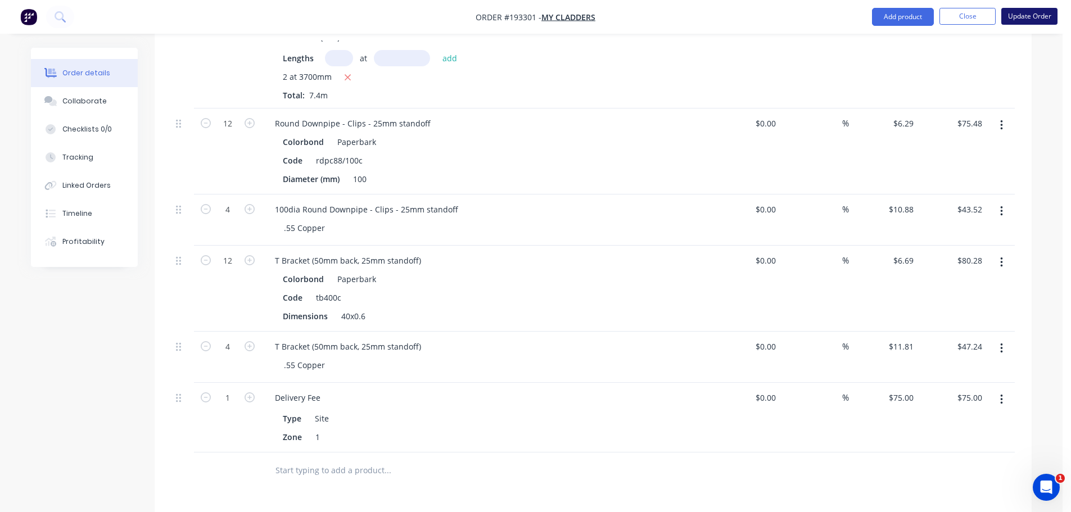
click at [1049, 15] on button "Update Order" at bounding box center [1029, 16] width 56 height 17
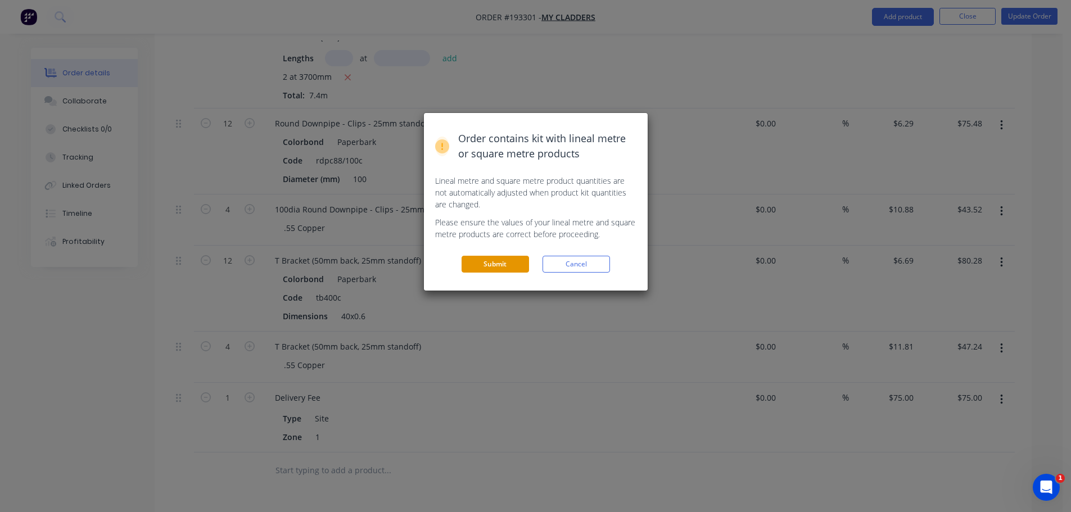
click at [476, 267] on button "Submit" at bounding box center [494, 264] width 67 height 17
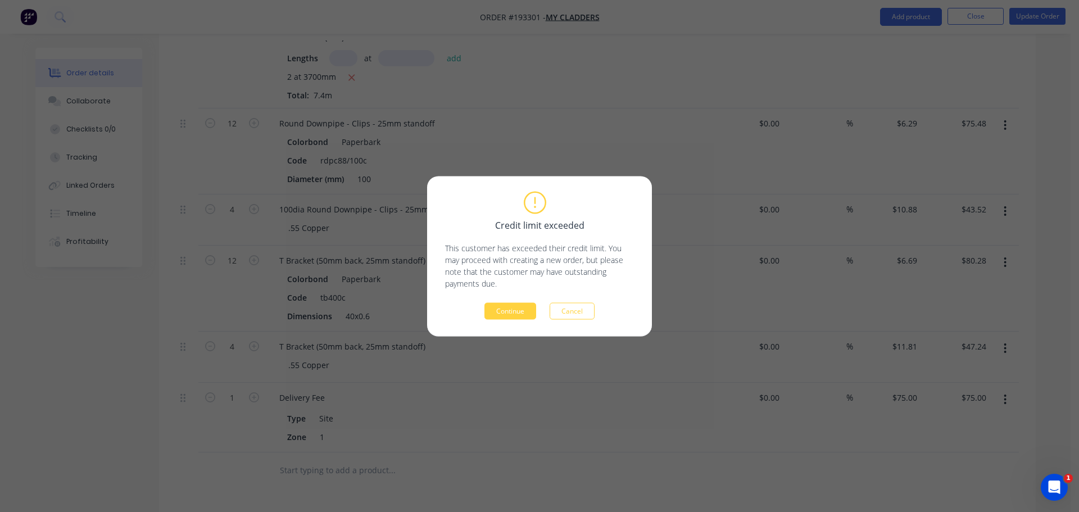
click at [523, 301] on div "Credit limit exceeded This customer has exceeded their credit limit. You may pr…" at bounding box center [539, 256] width 189 height 126
click at [516, 315] on button "Continue" at bounding box center [511, 310] width 52 height 17
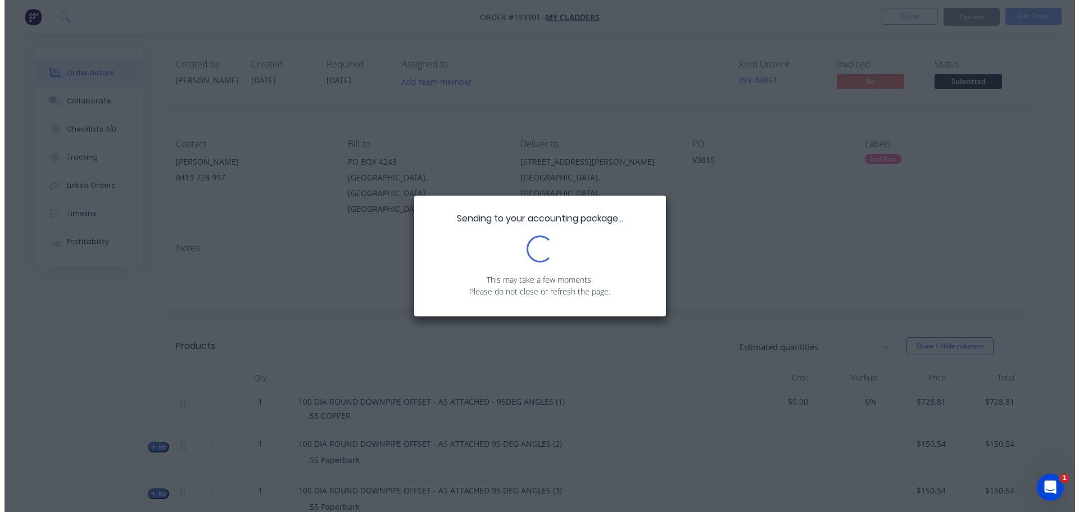
scroll to position [0, 0]
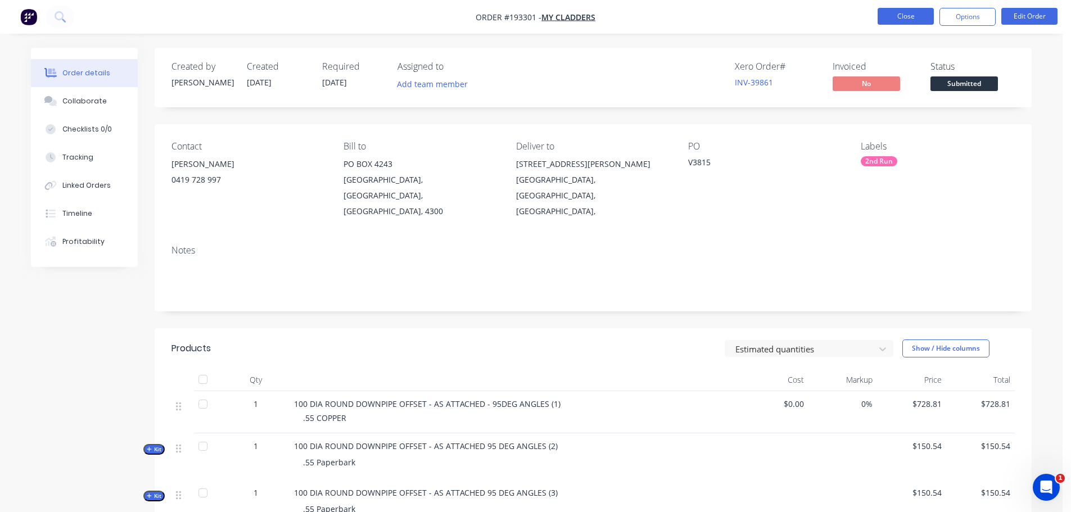
click at [912, 17] on button "Close" at bounding box center [905, 16] width 56 height 17
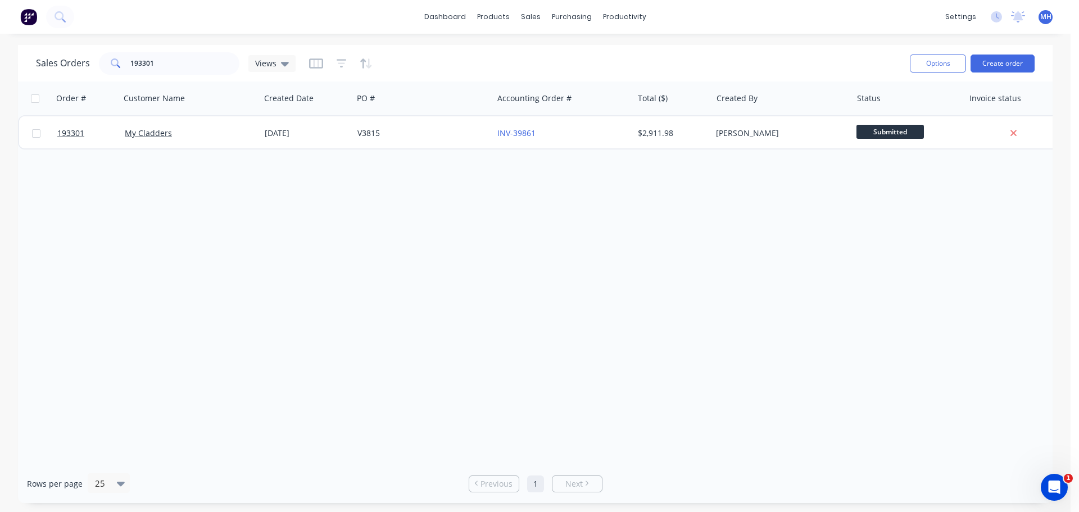
click at [762, 223] on div "Order # Customer Name Created Date PO # Accounting Order # Total ($) Created By…" at bounding box center [535, 273] width 1035 height 383
